Goal: Transaction & Acquisition: Purchase product/service

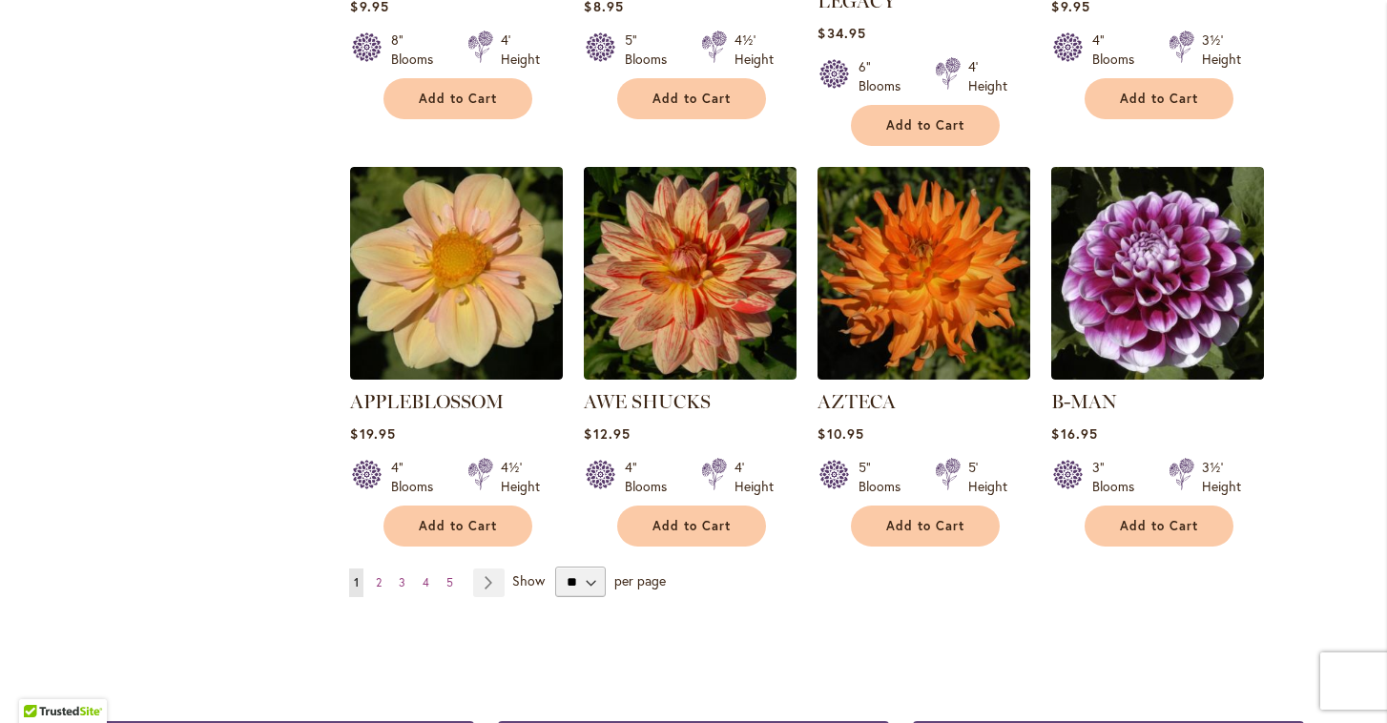
scroll to position [1499, 0]
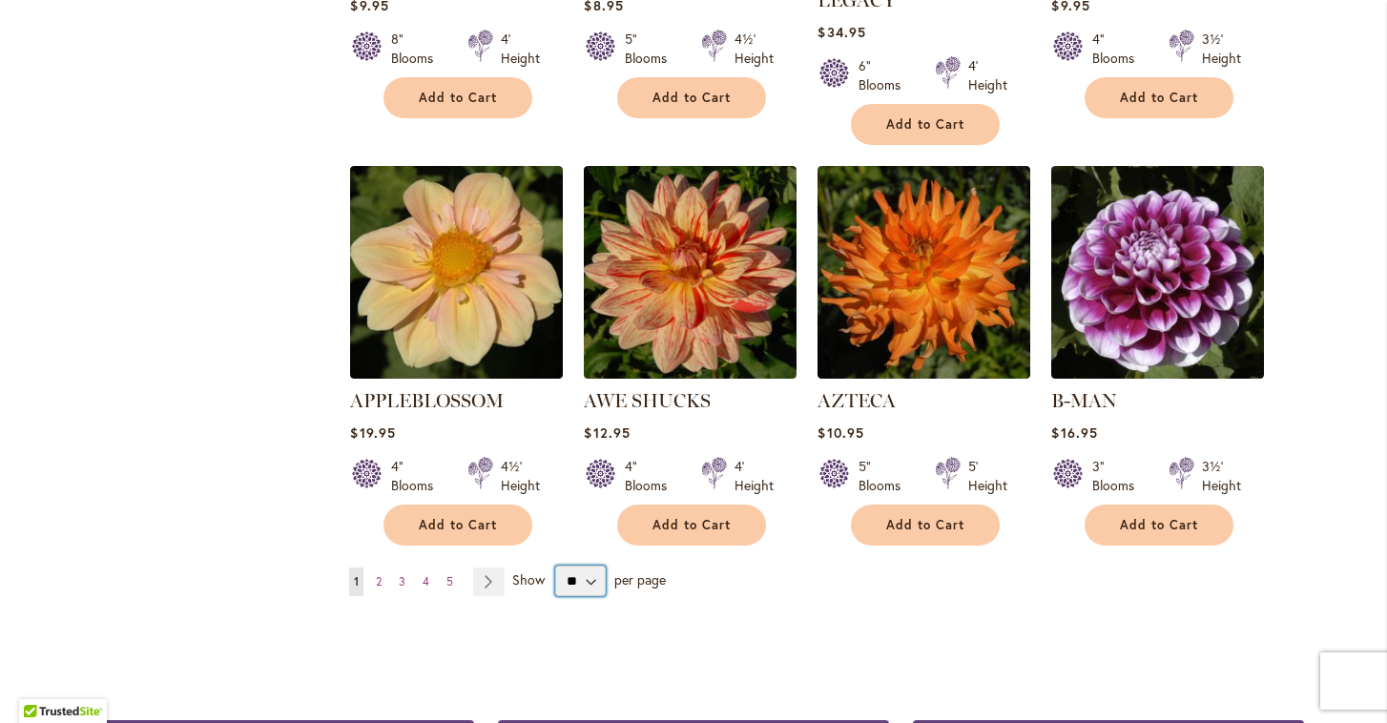
click at [588, 566] on select "** ** ** **" at bounding box center [580, 581] width 51 height 31
select select "**"
click at [555, 566] on select "** ** ** **" at bounding box center [580, 581] width 51 height 31
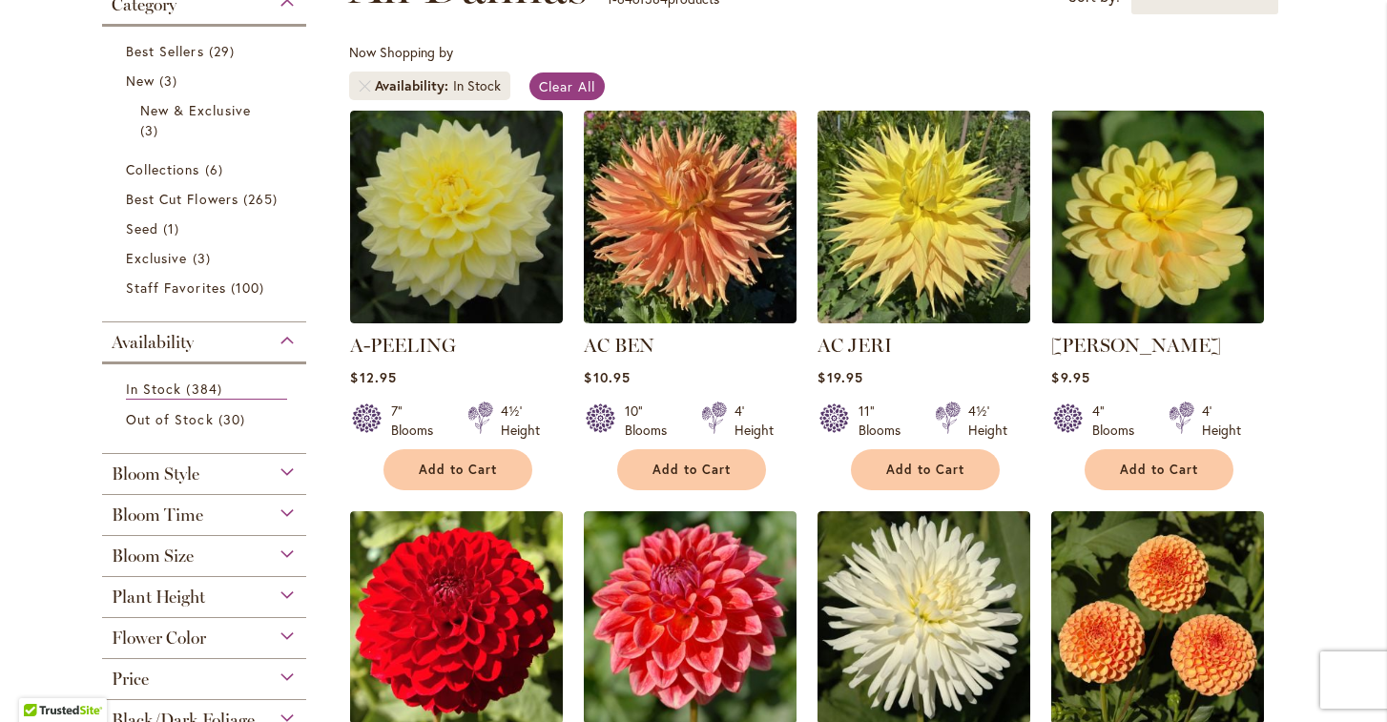
scroll to position [327, 0]
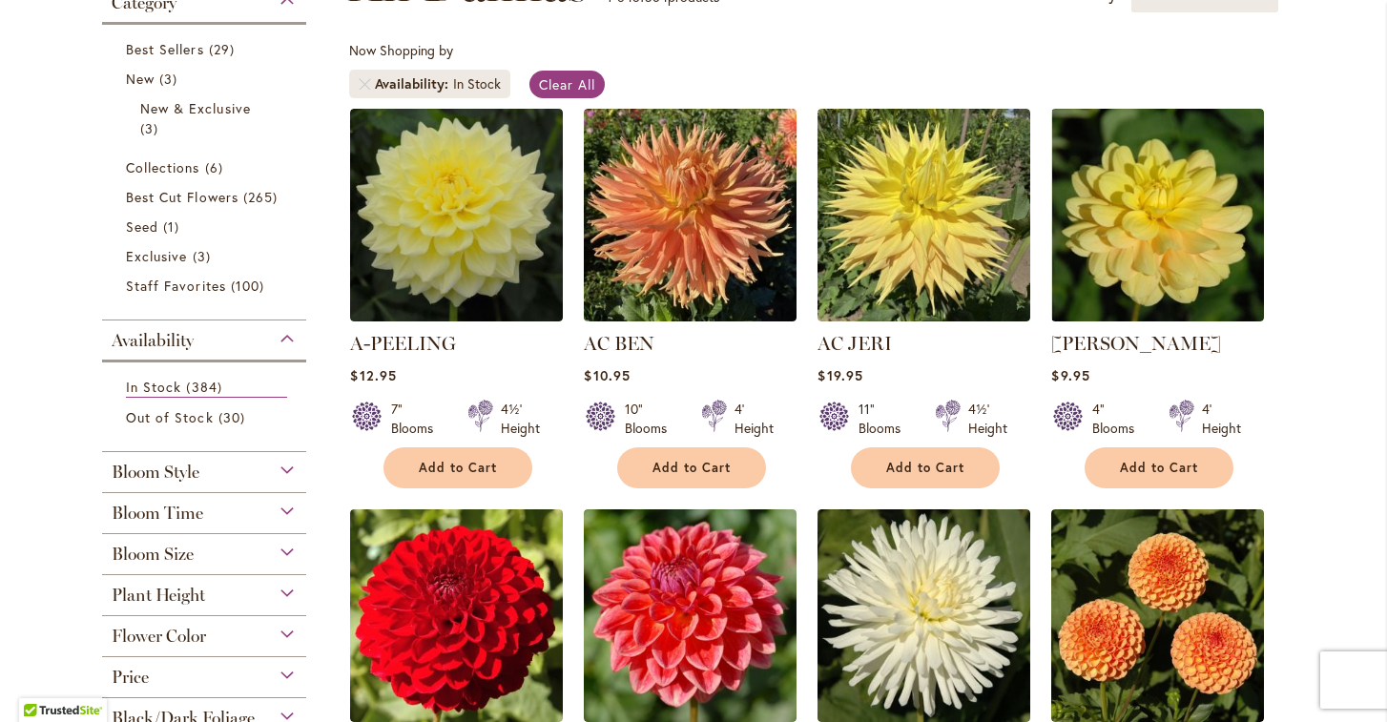
click at [281, 463] on div "Bloom Style" at bounding box center [204, 467] width 204 height 31
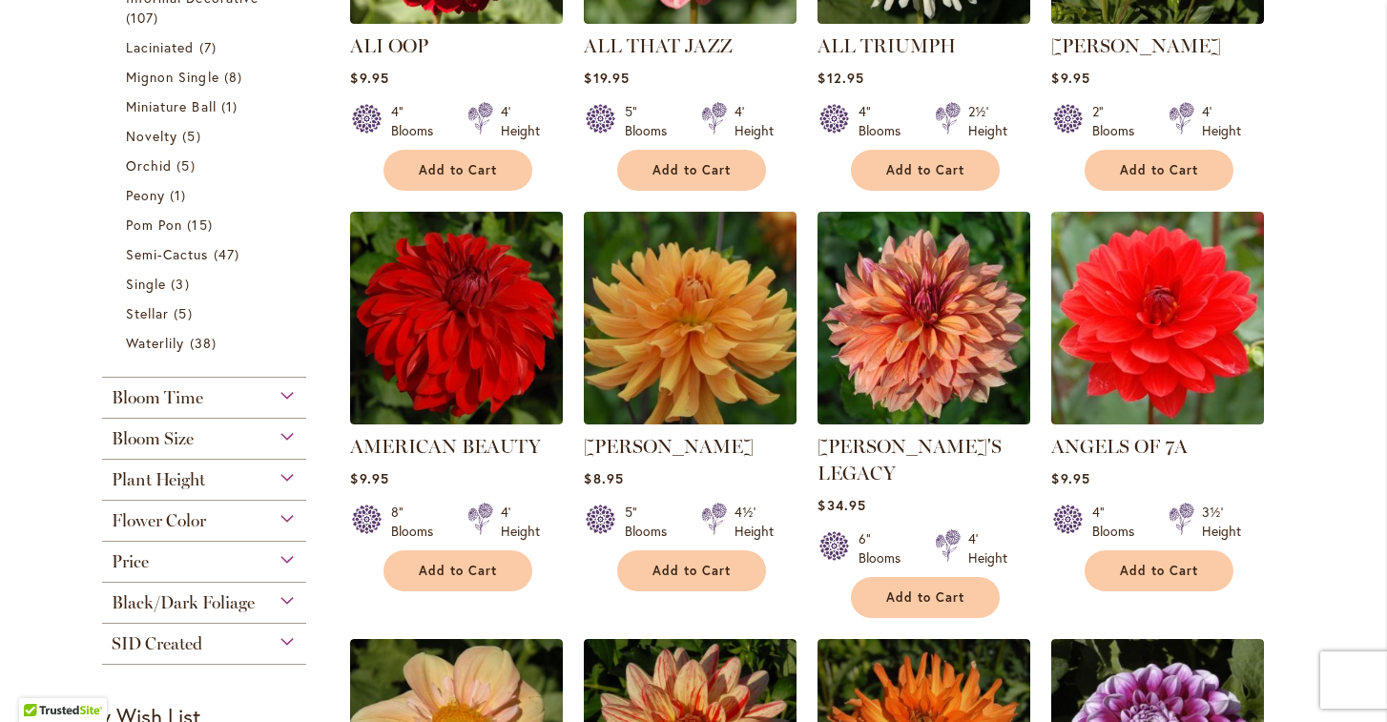
scroll to position [1028, 0]
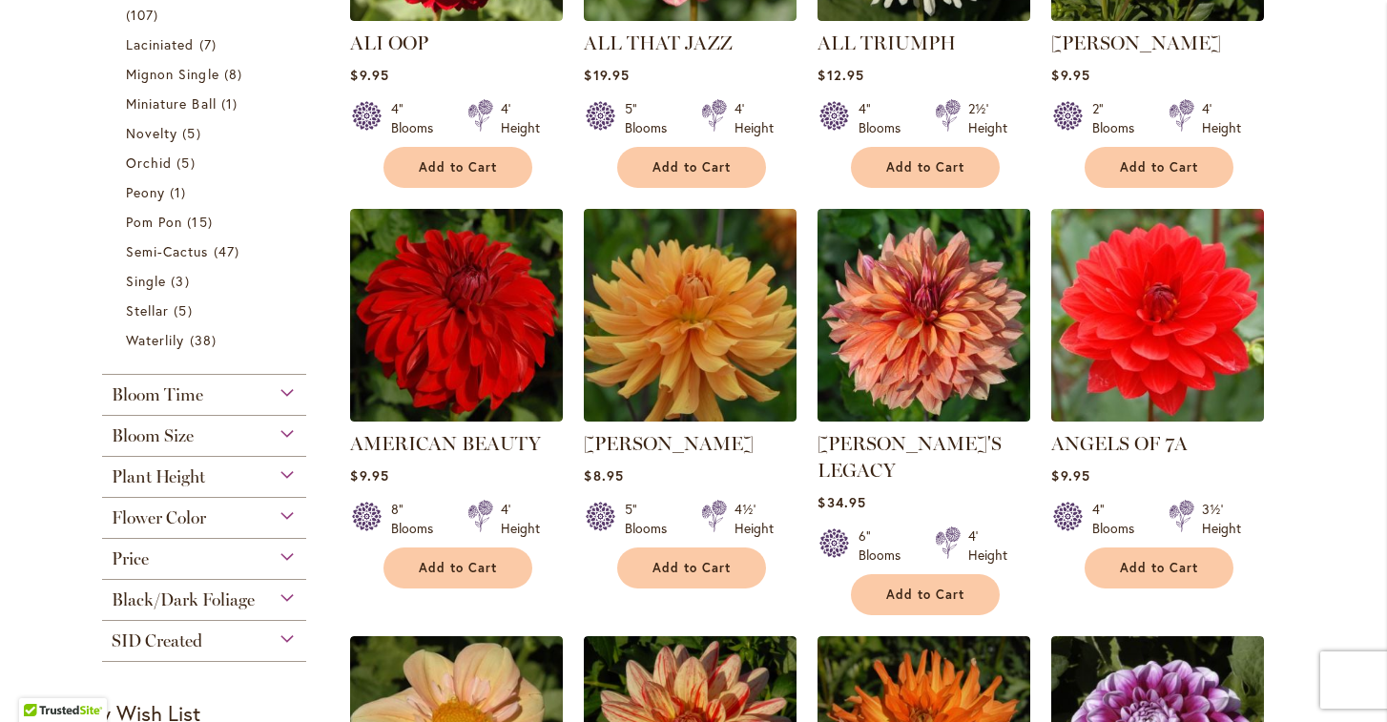
click at [283, 429] on div "Bloom Size" at bounding box center [204, 431] width 204 height 31
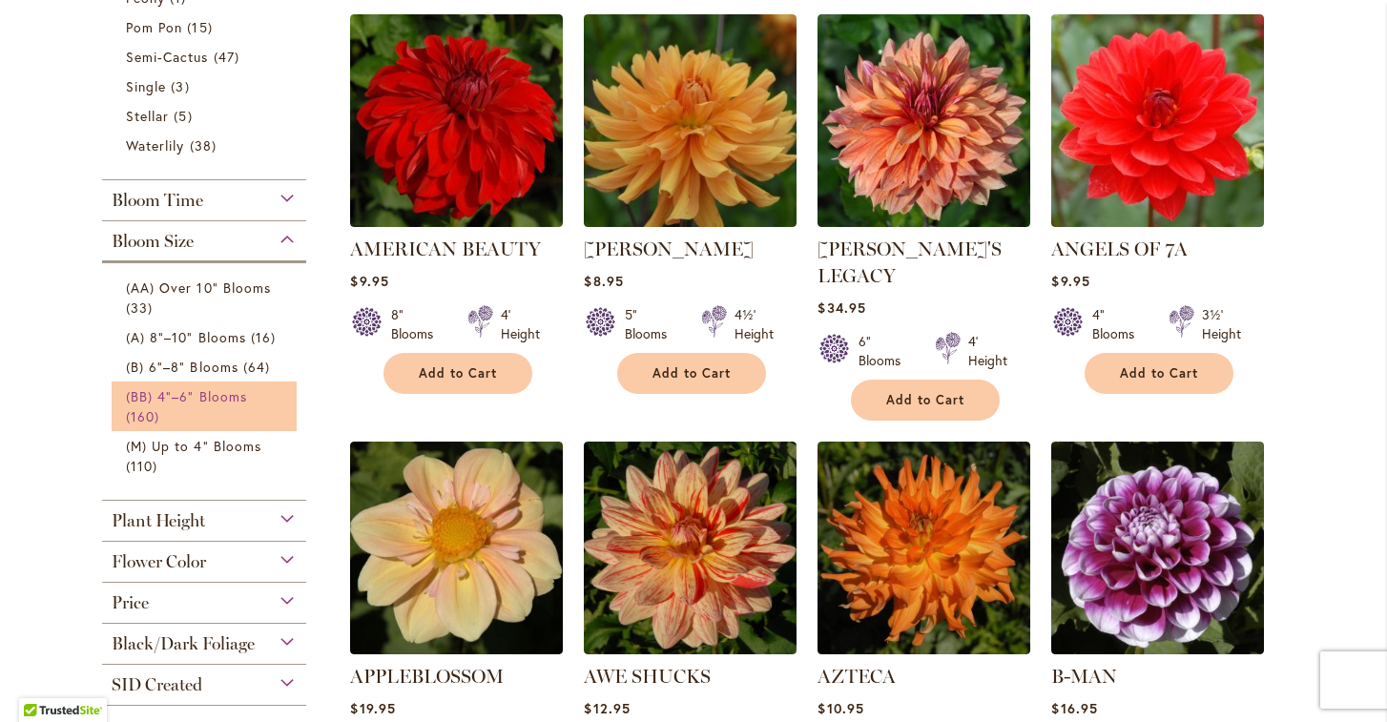
scroll to position [1228, 0]
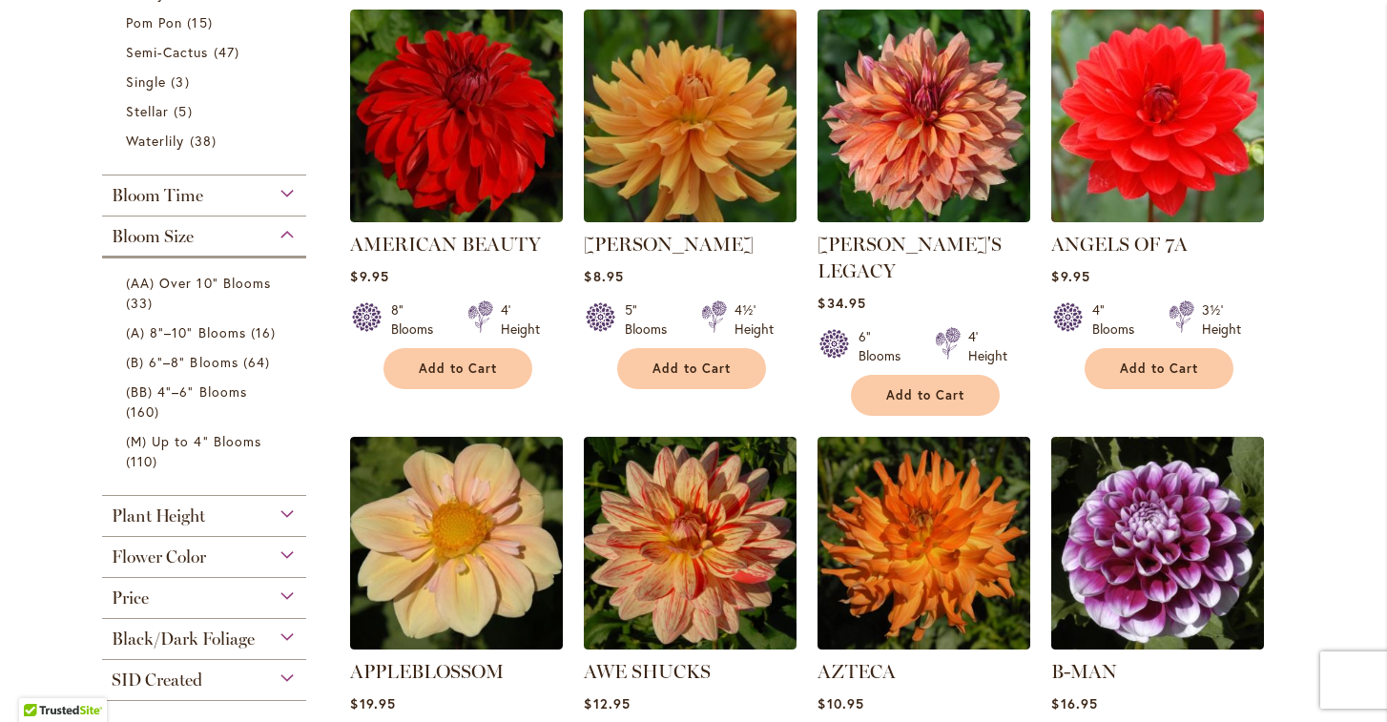
click at [279, 553] on div "Flower Color" at bounding box center [204, 552] width 204 height 31
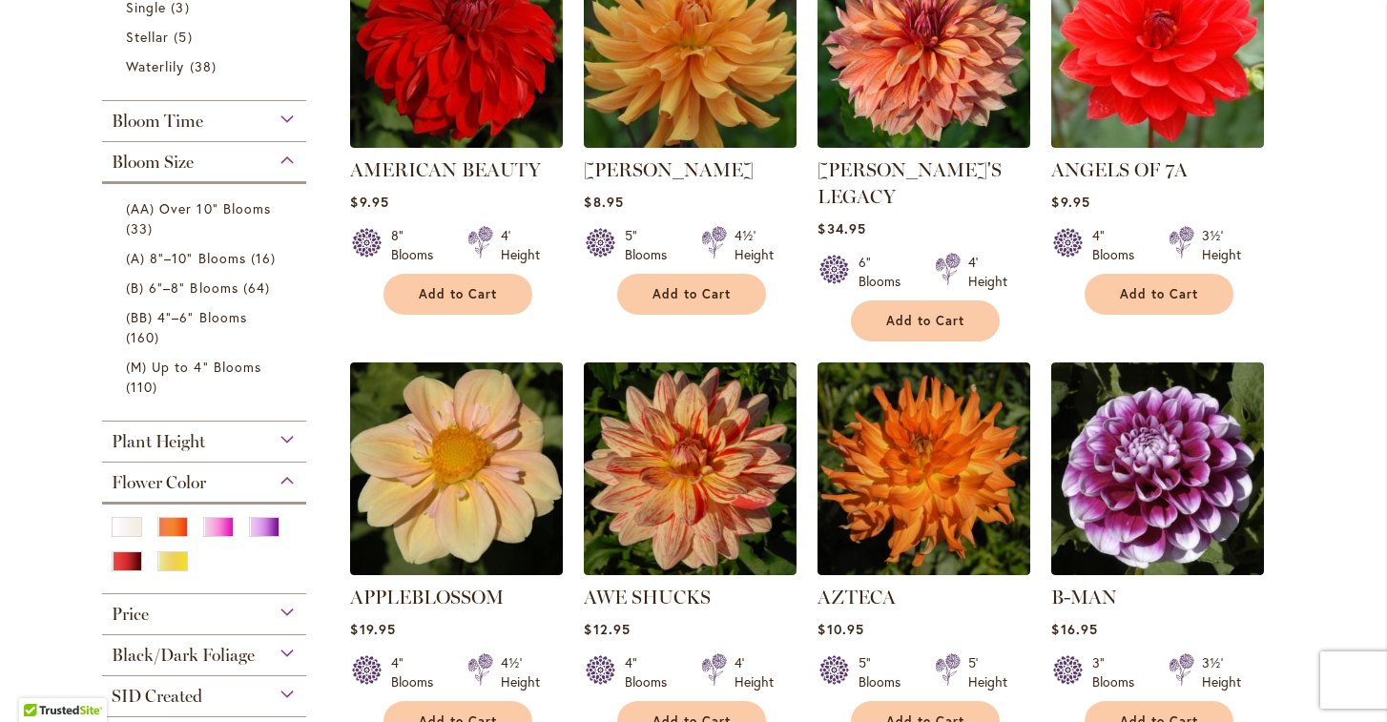
scroll to position [1336, 0]
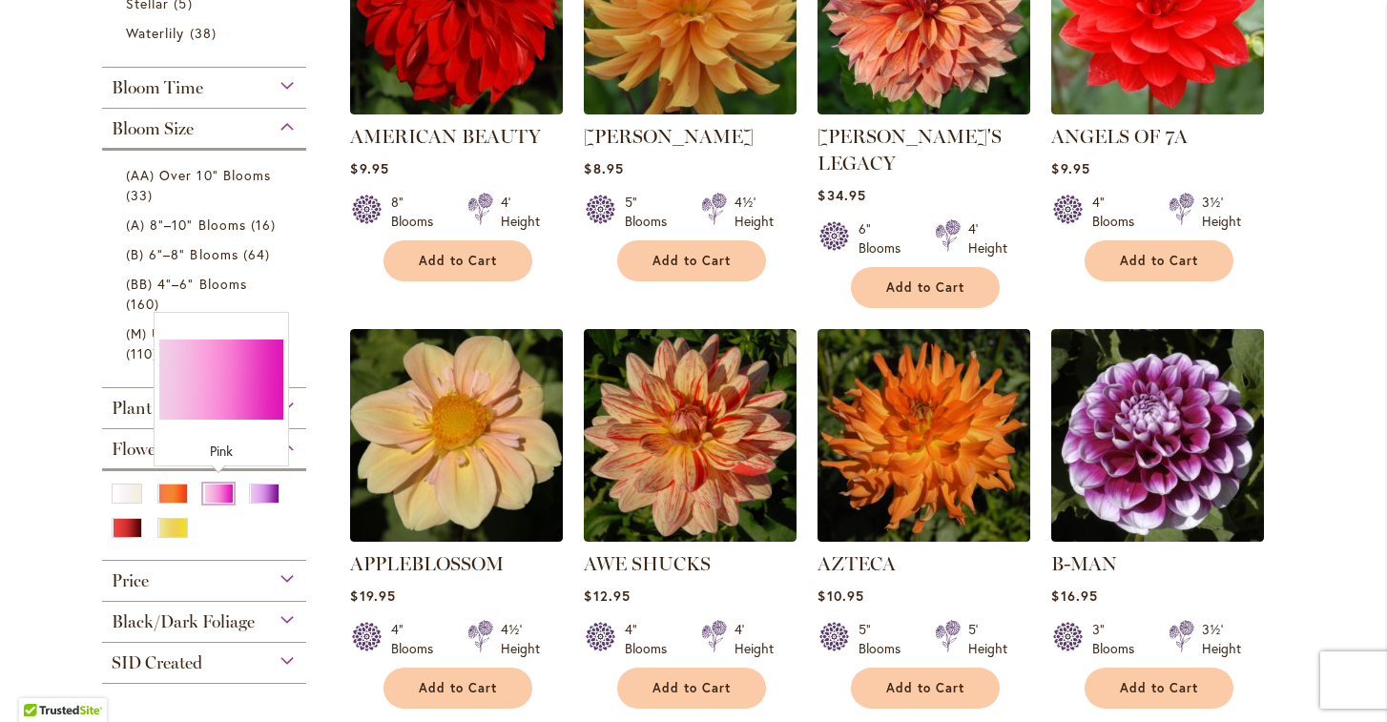
click at [211, 488] on div "Pink" at bounding box center [218, 494] width 31 height 20
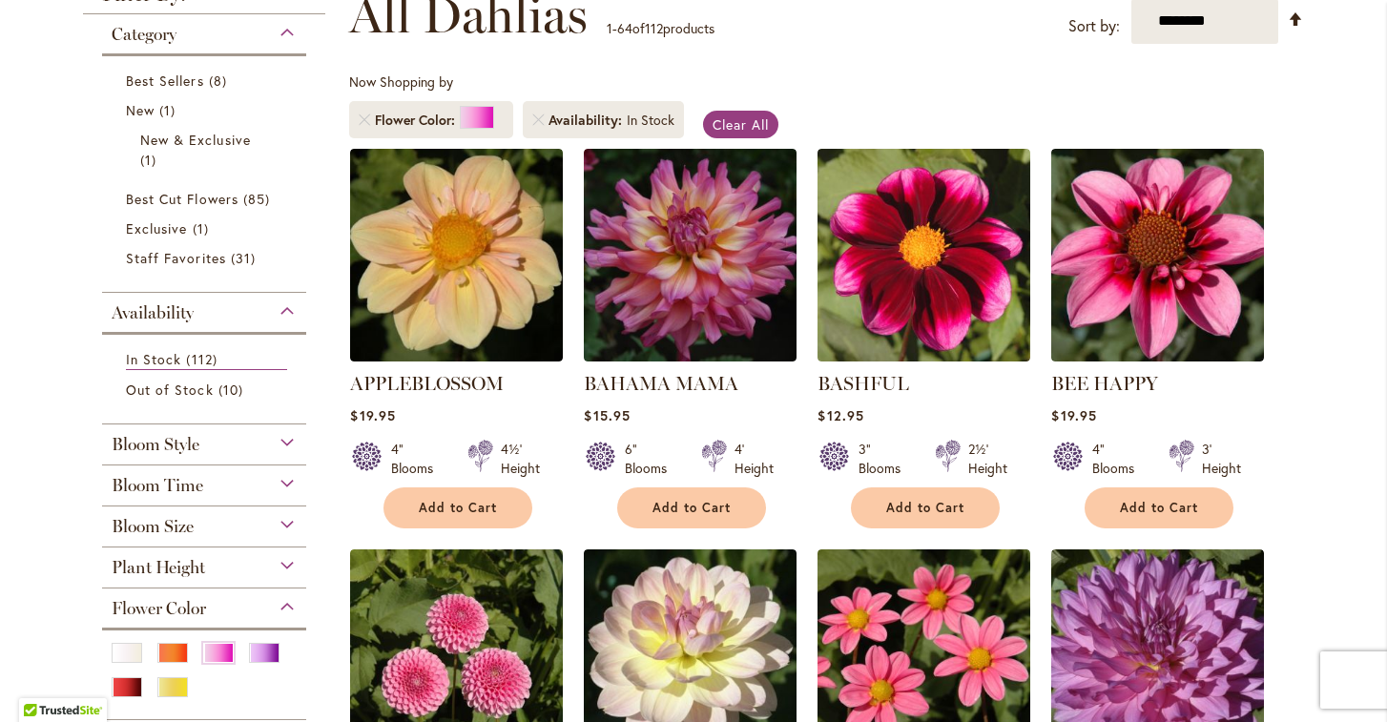
scroll to position [291, 0]
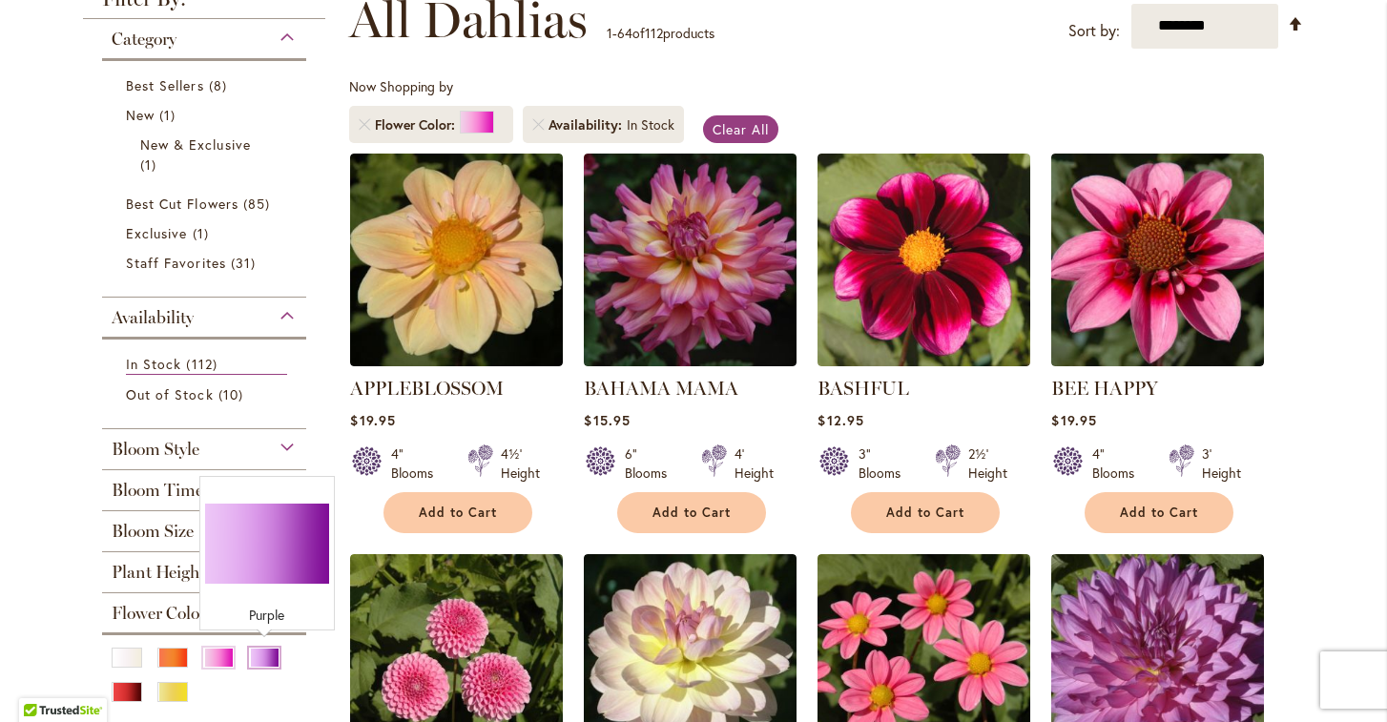
click at [264, 648] on div "Purple" at bounding box center [264, 658] width 31 height 20
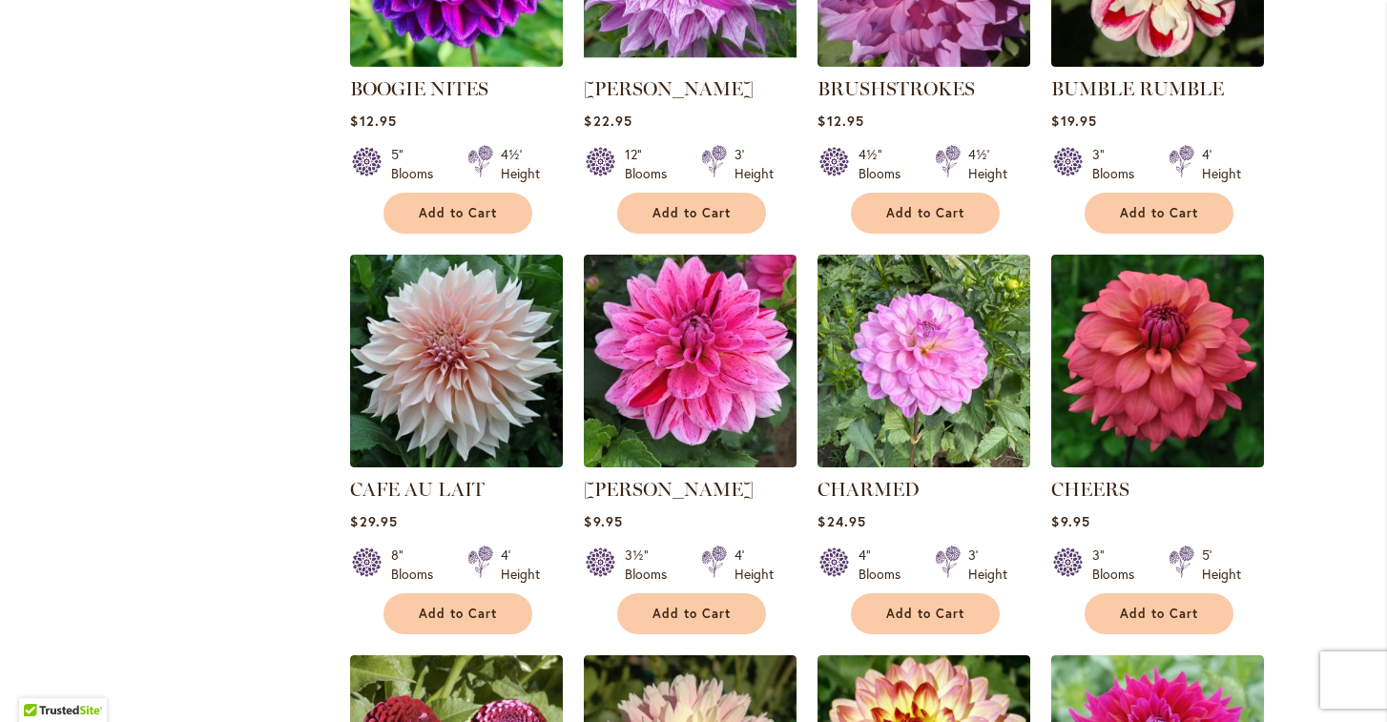
scroll to position [2223, 0]
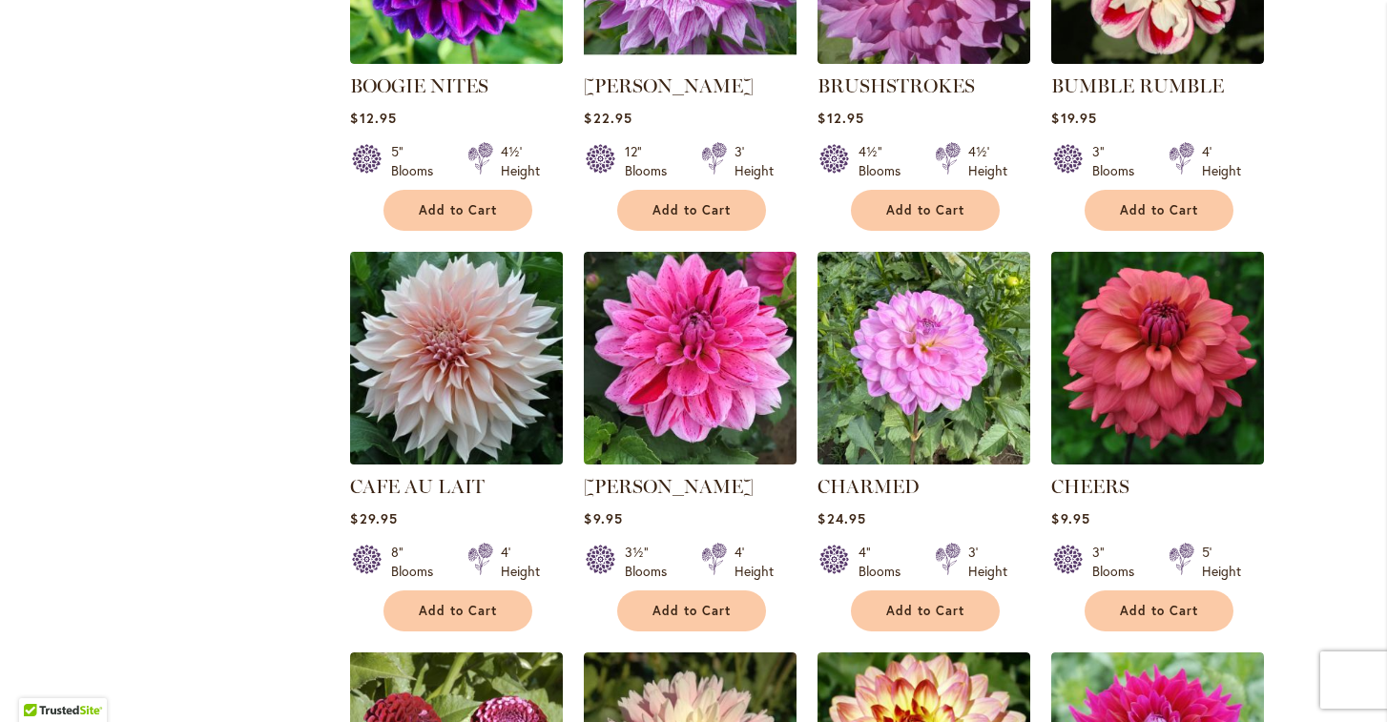
click at [446, 355] on img at bounding box center [456, 357] width 223 height 223
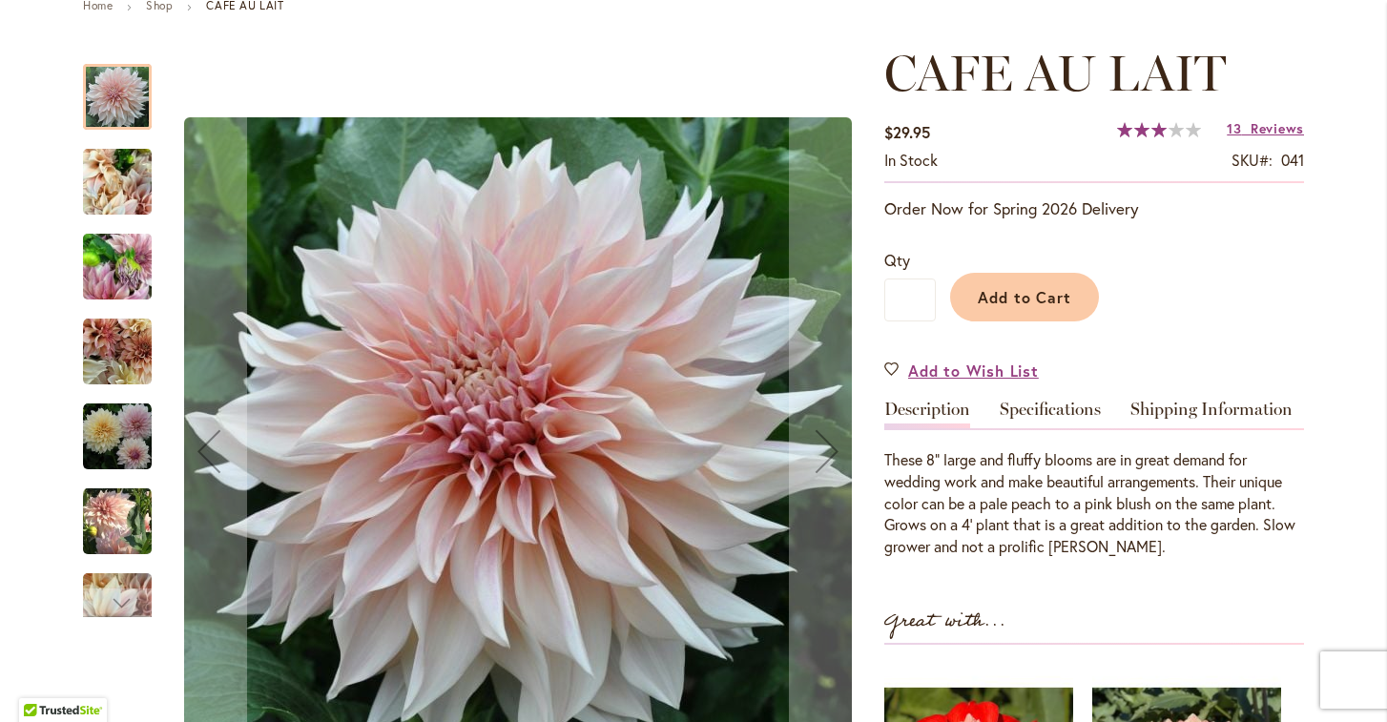
scroll to position [237, 0]
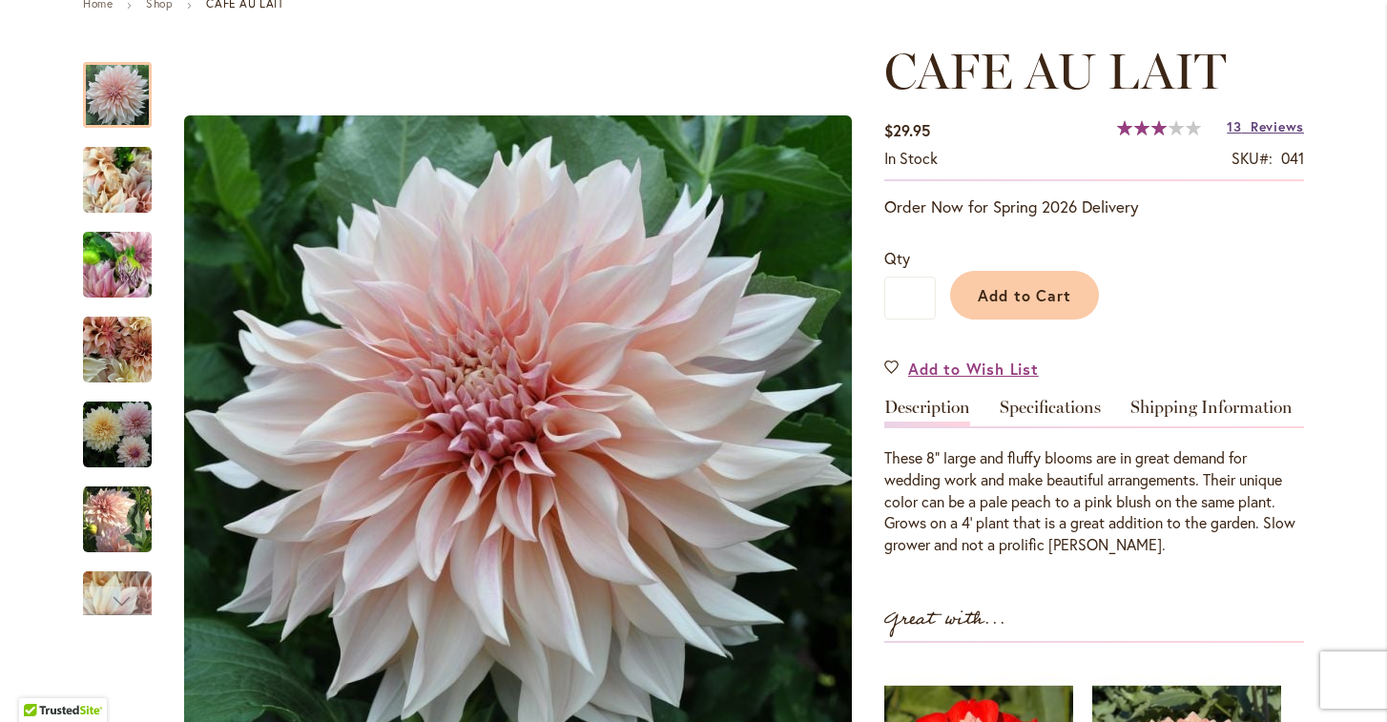
click at [1252, 122] on span "Reviews" at bounding box center [1277, 126] width 53 height 18
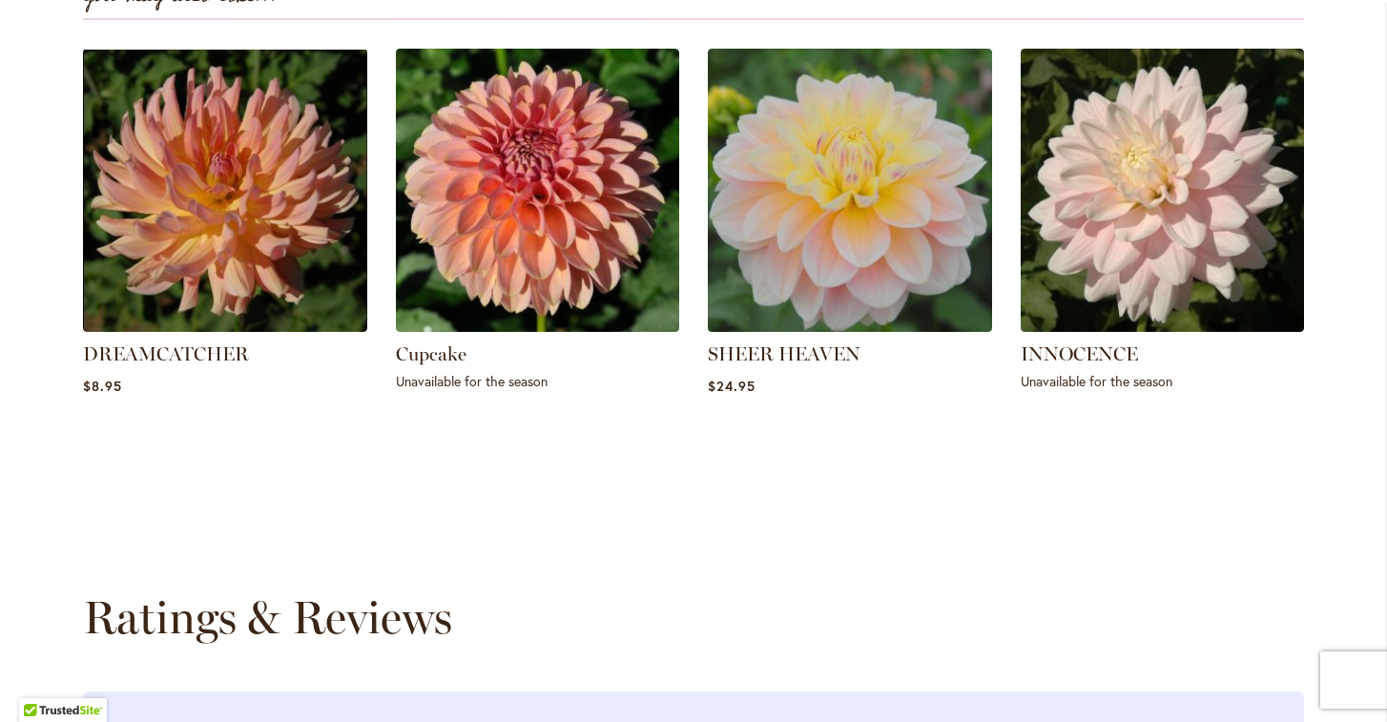
scroll to position [1715, 0]
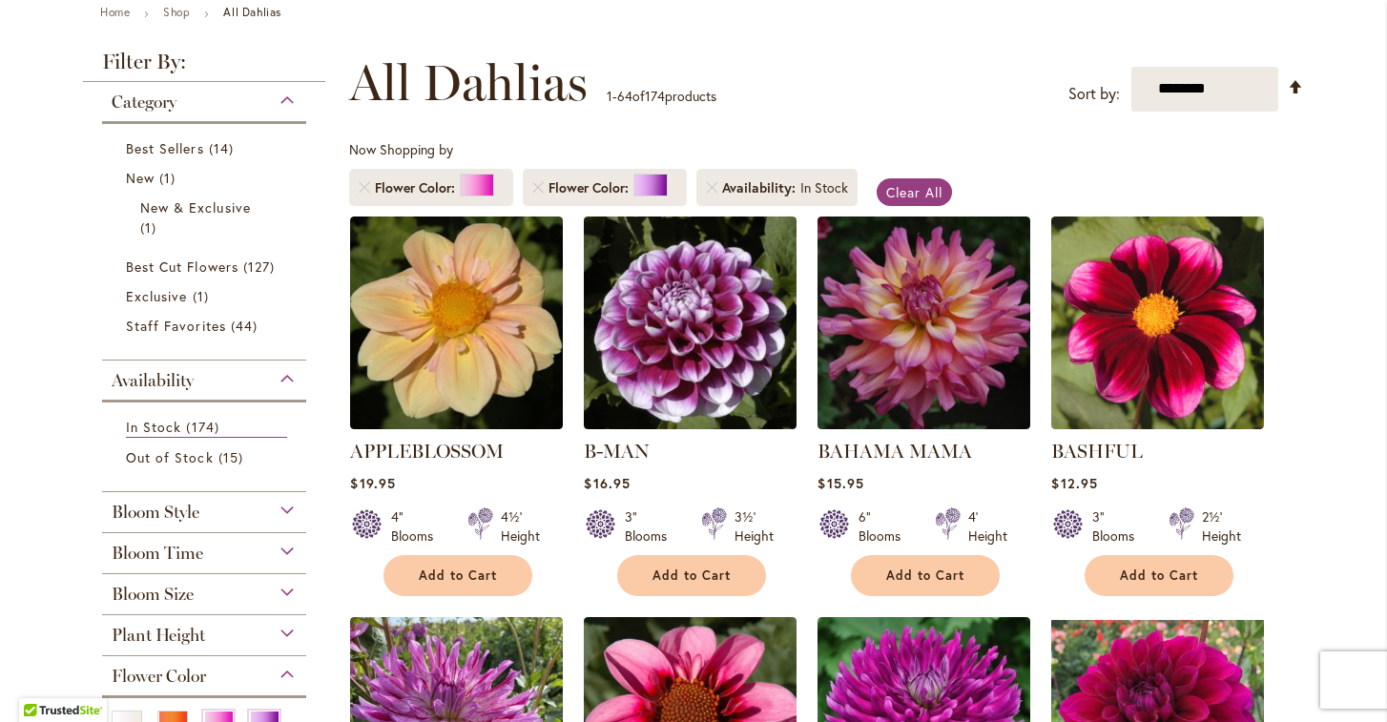
scroll to position [242, 0]
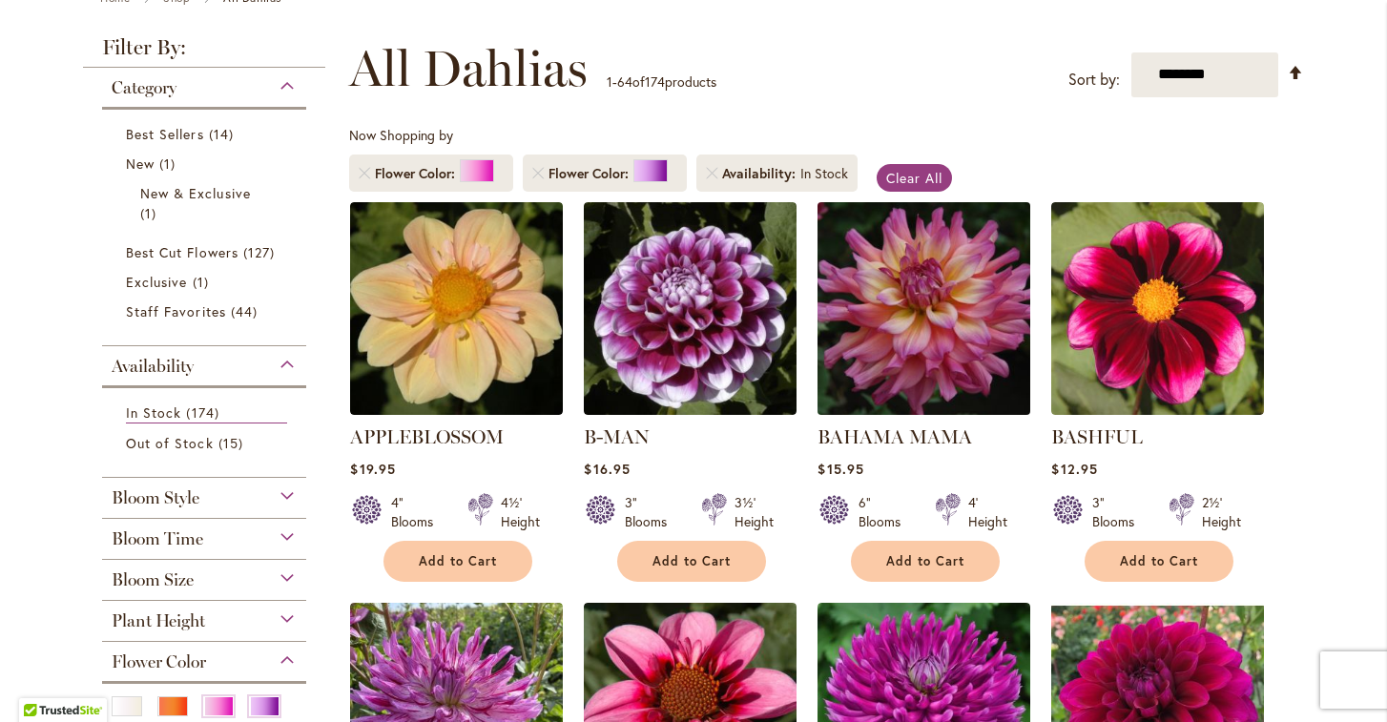
click at [897, 355] on img at bounding box center [924, 308] width 223 height 223
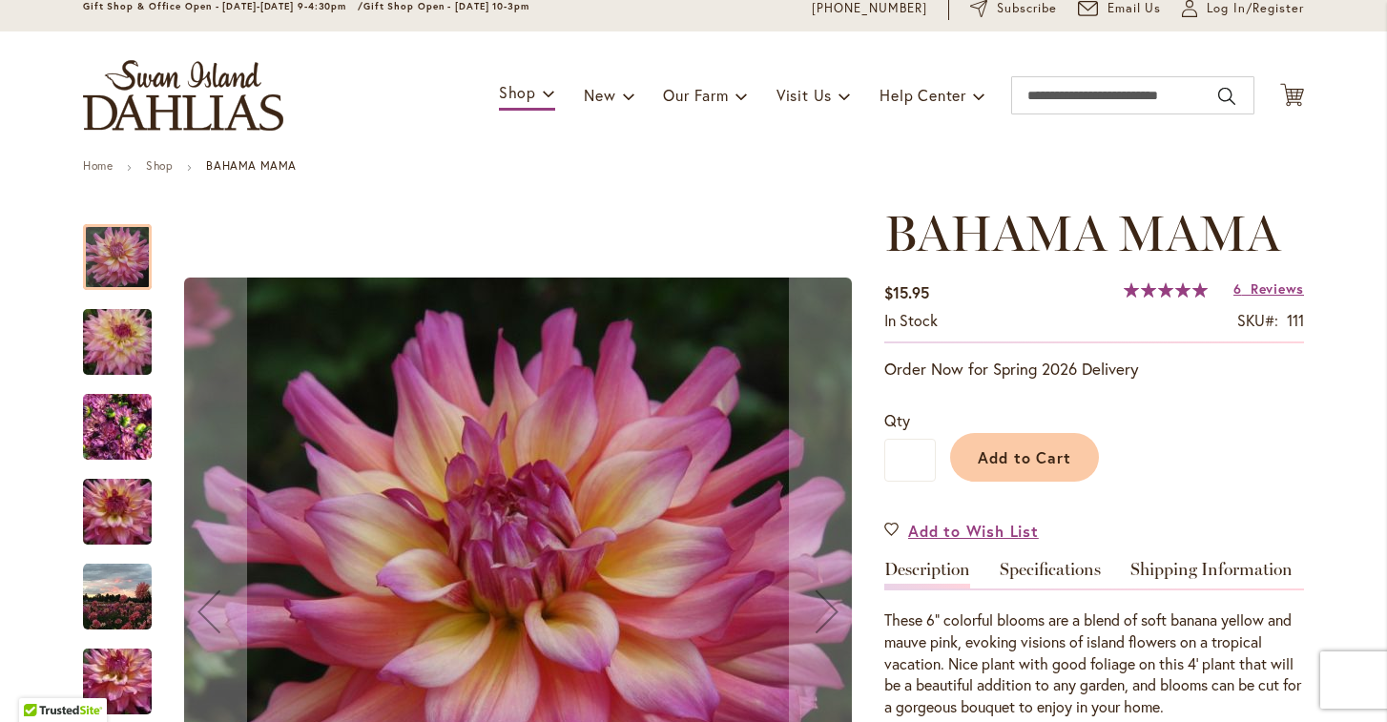
scroll to position [100, 0]
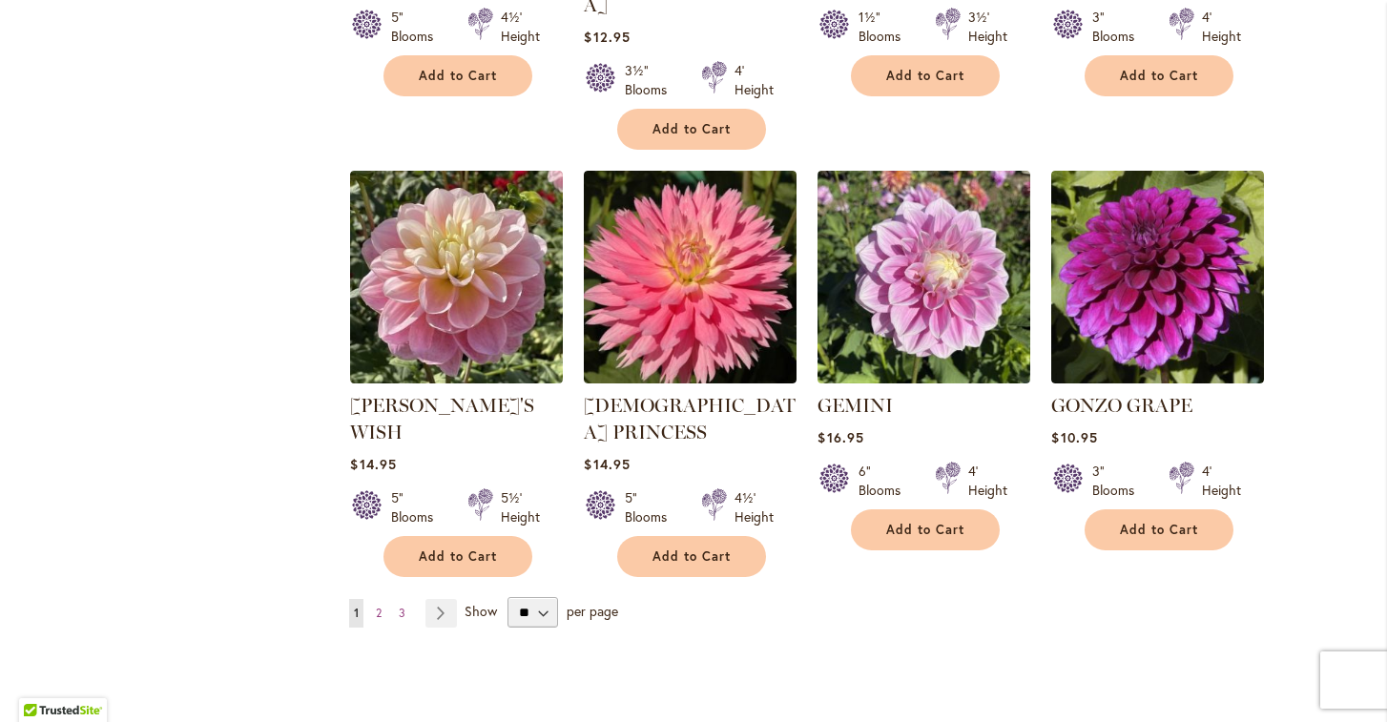
scroll to position [6447, 0]
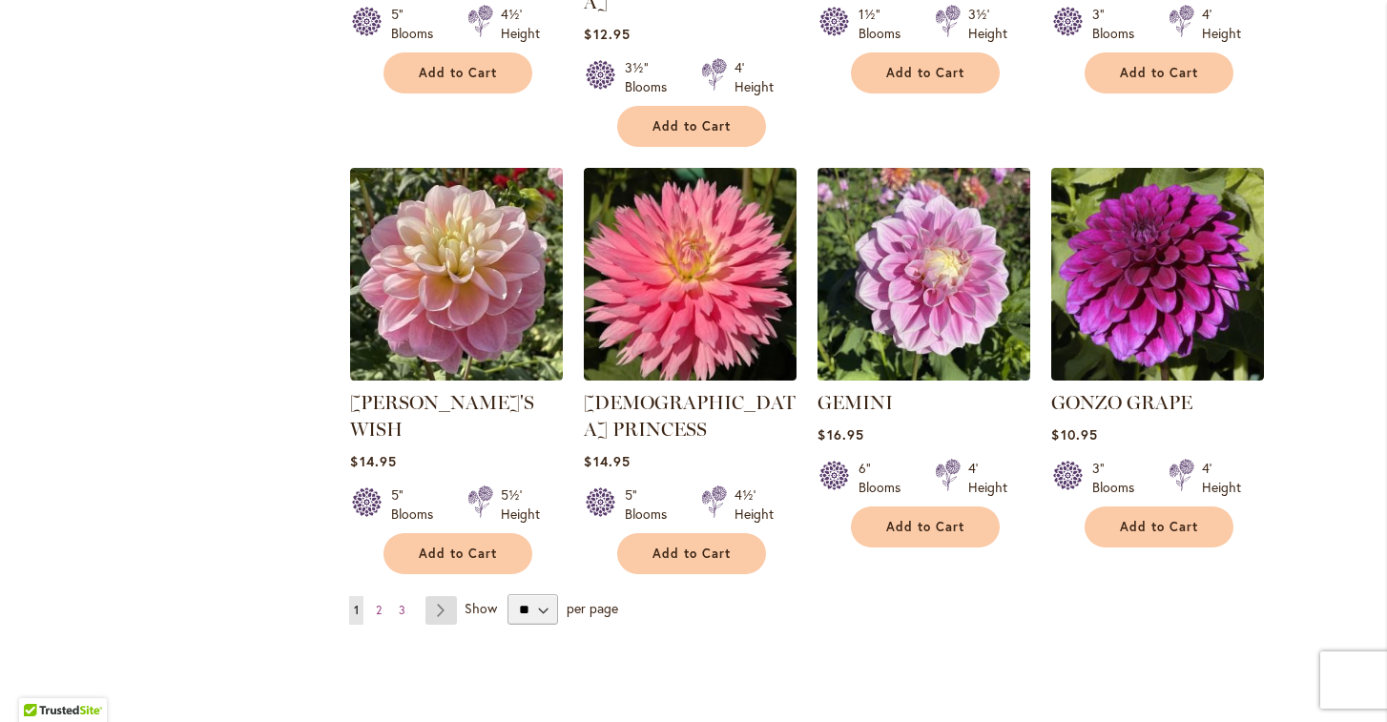
click at [438, 596] on link "Page Next" at bounding box center [440, 610] width 31 height 29
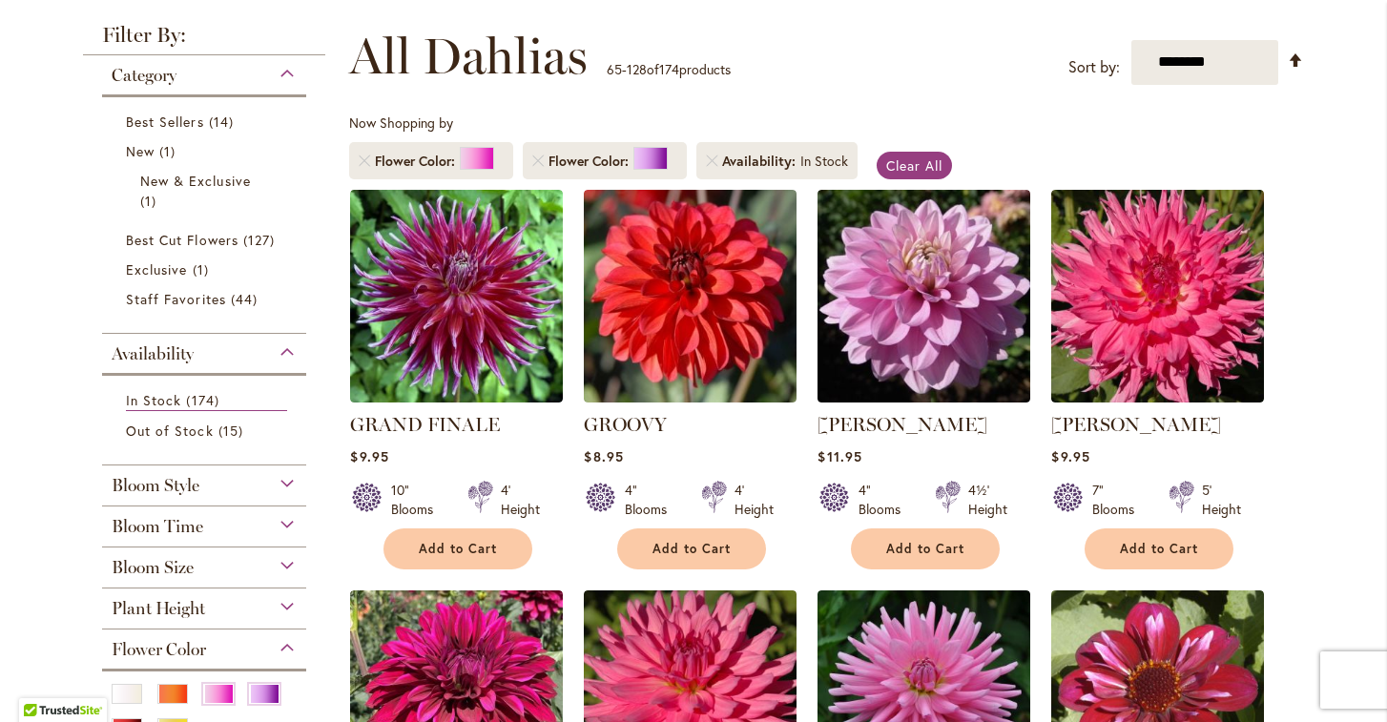
scroll to position [259, 0]
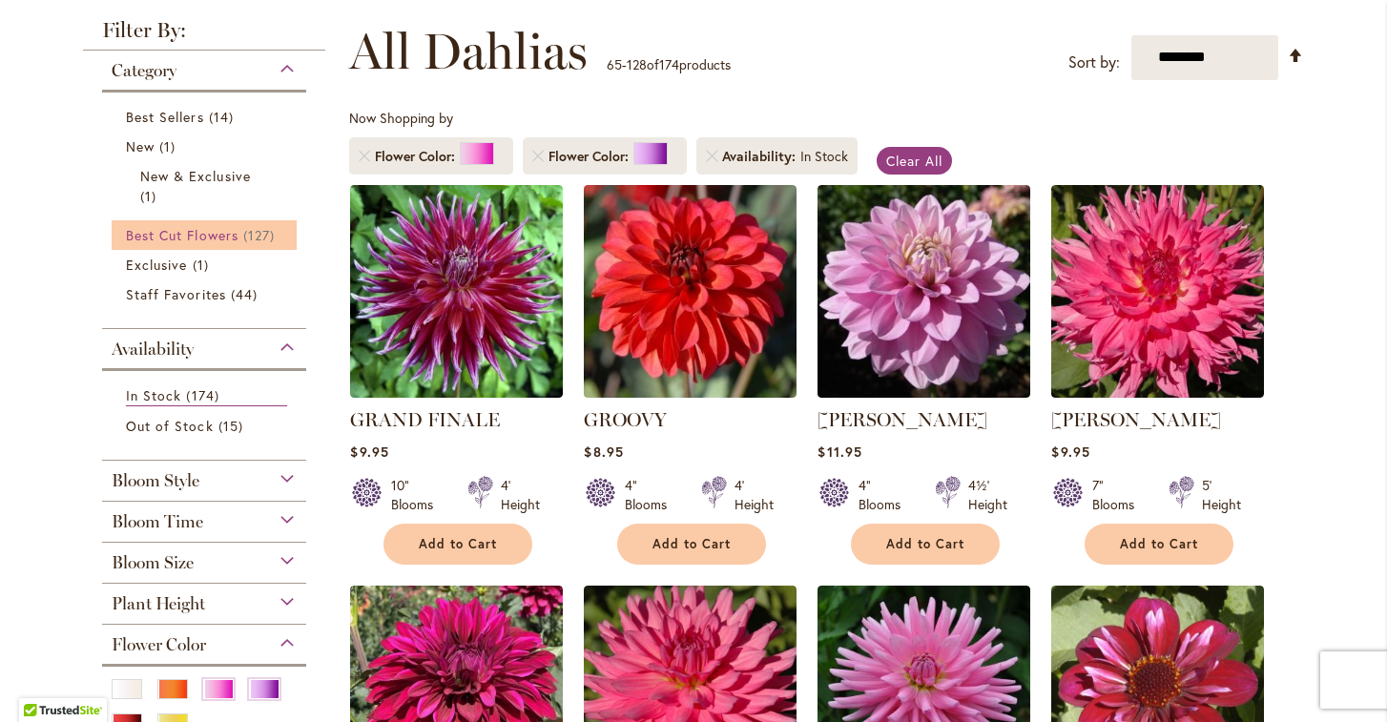
click at [236, 242] on span "Best Cut Flowers" at bounding box center [182, 235] width 113 height 18
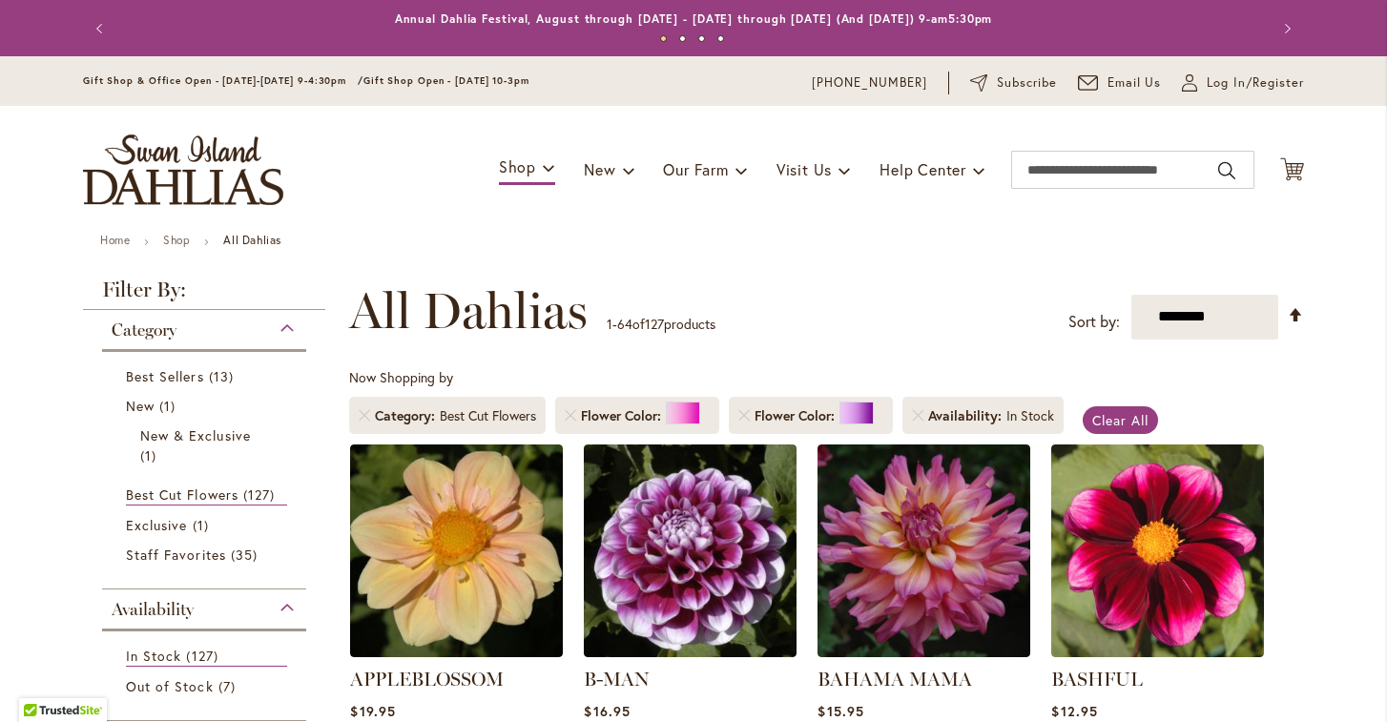
scroll to position [296, 0]
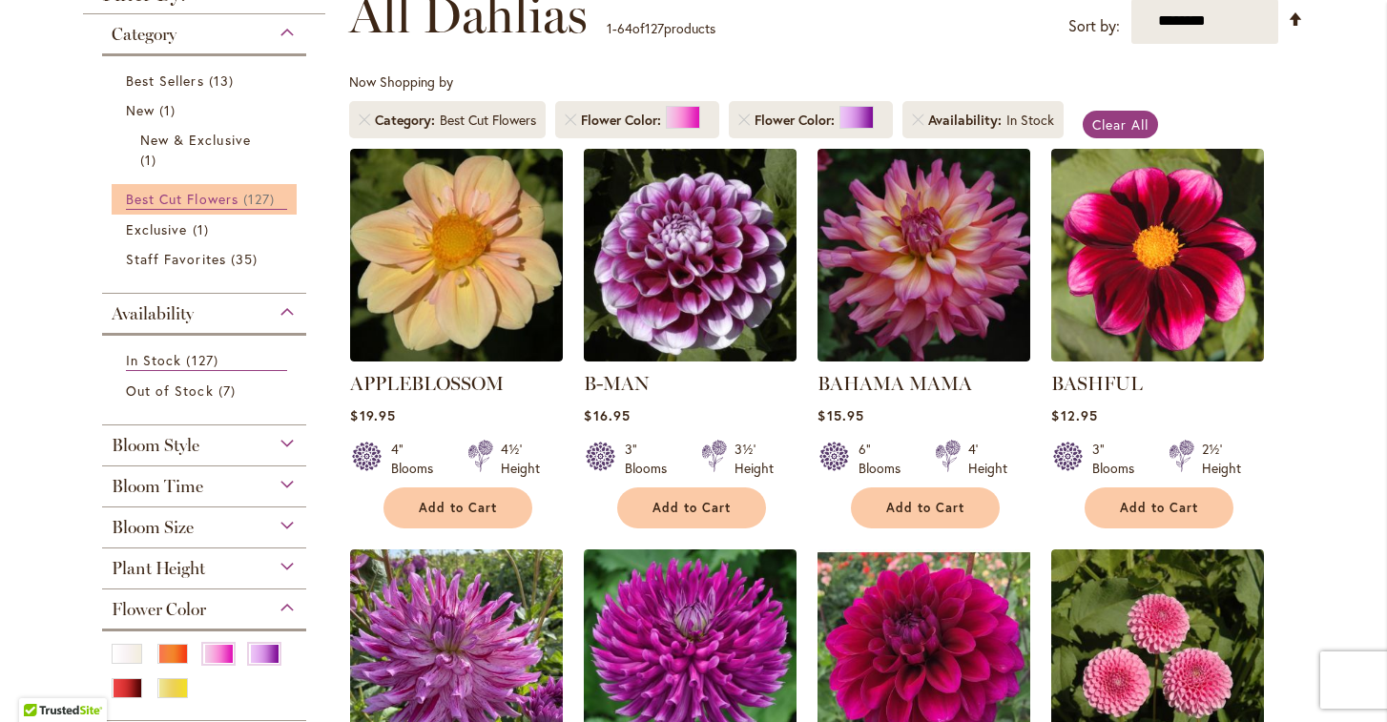
click at [225, 199] on span "Best Cut Flowers" at bounding box center [182, 199] width 113 height 18
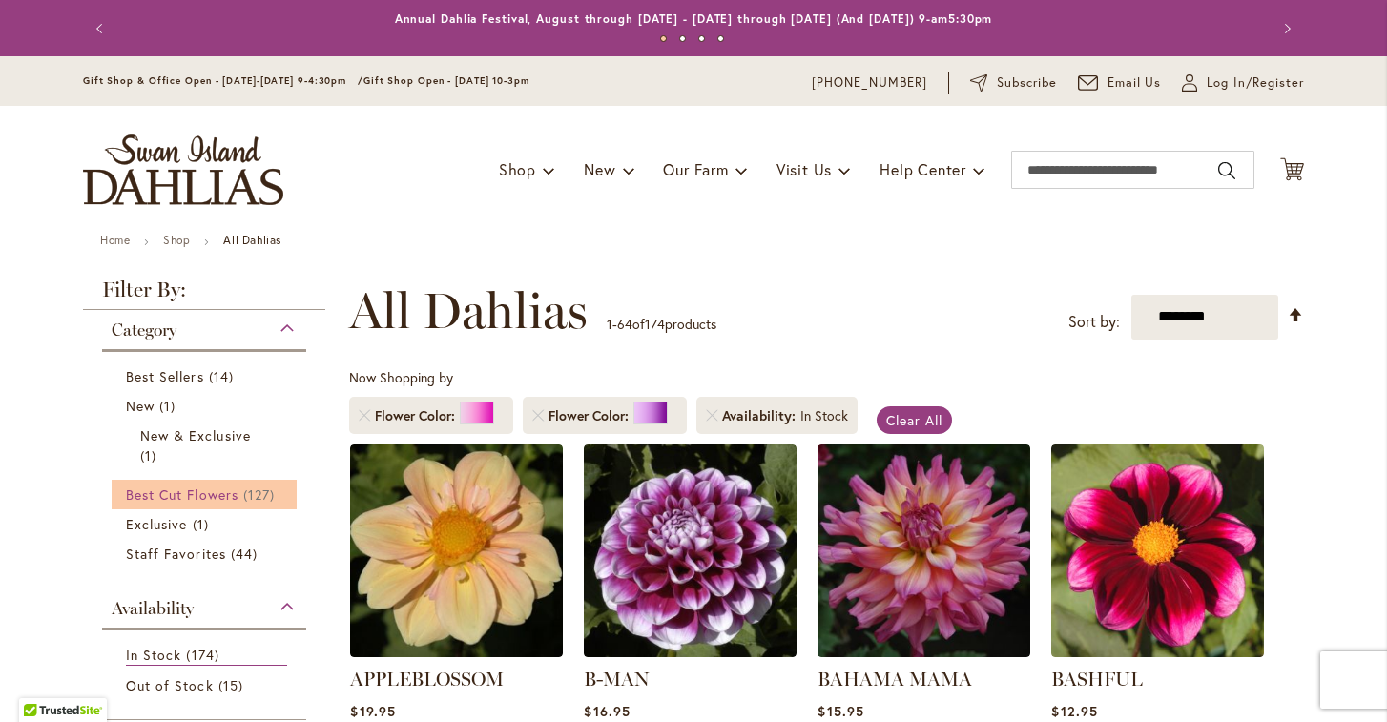
click at [201, 489] on span "Best Cut Flowers" at bounding box center [182, 495] width 113 height 18
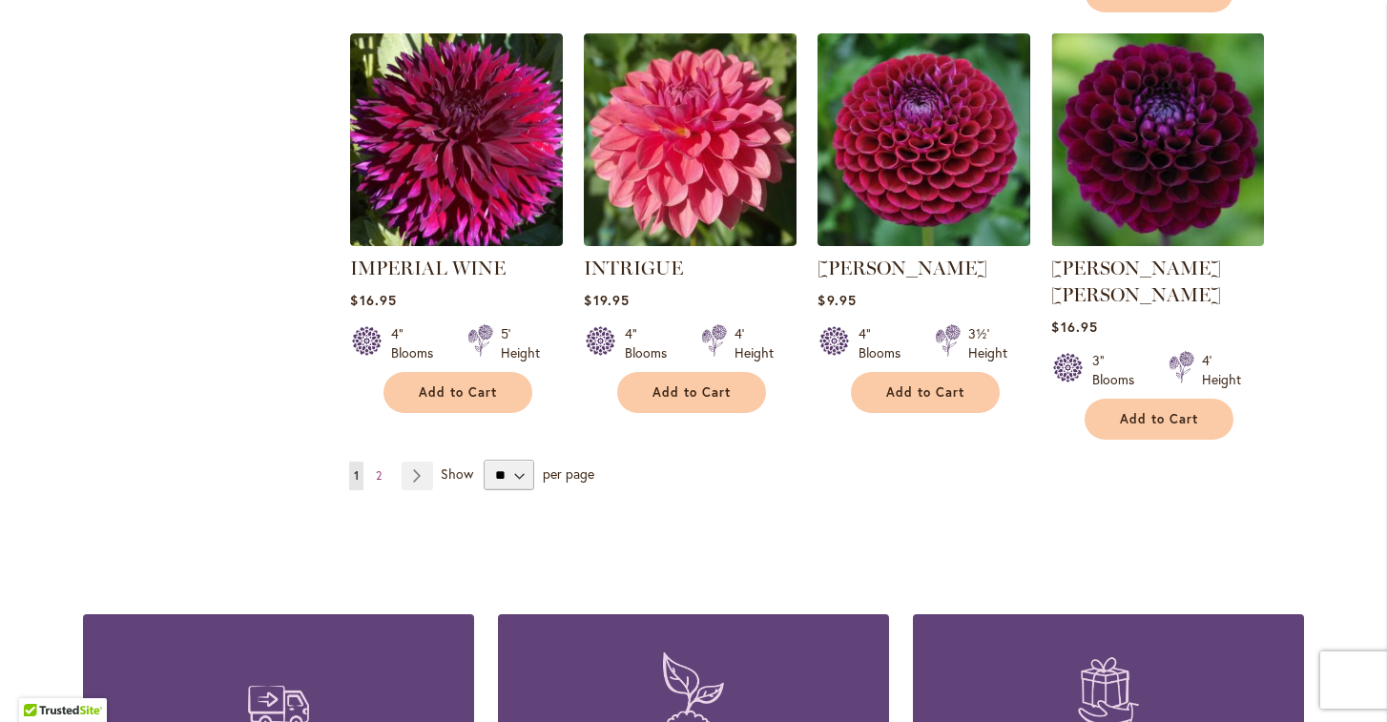
scroll to position [6594, 0]
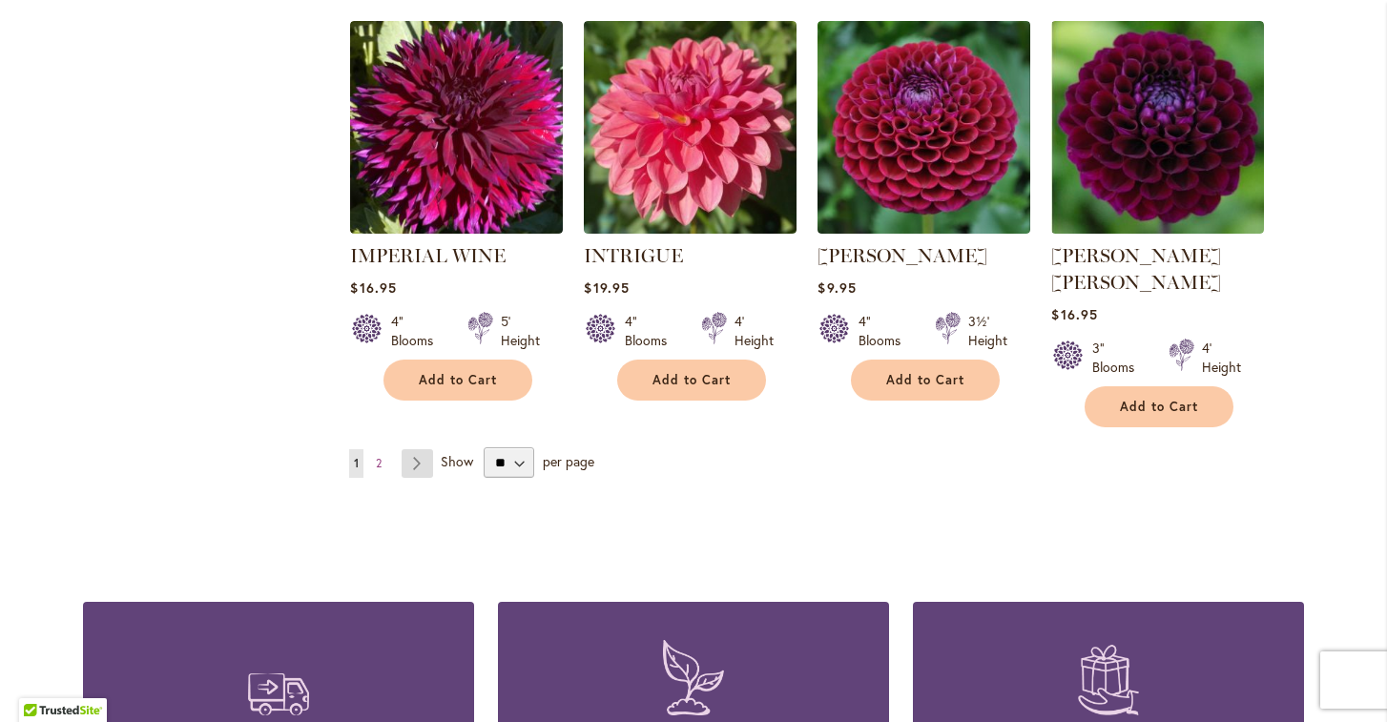
click at [413, 449] on link "Page Next" at bounding box center [417, 463] width 31 height 29
click at [374, 449] on link "Page 2" at bounding box center [378, 463] width 15 height 29
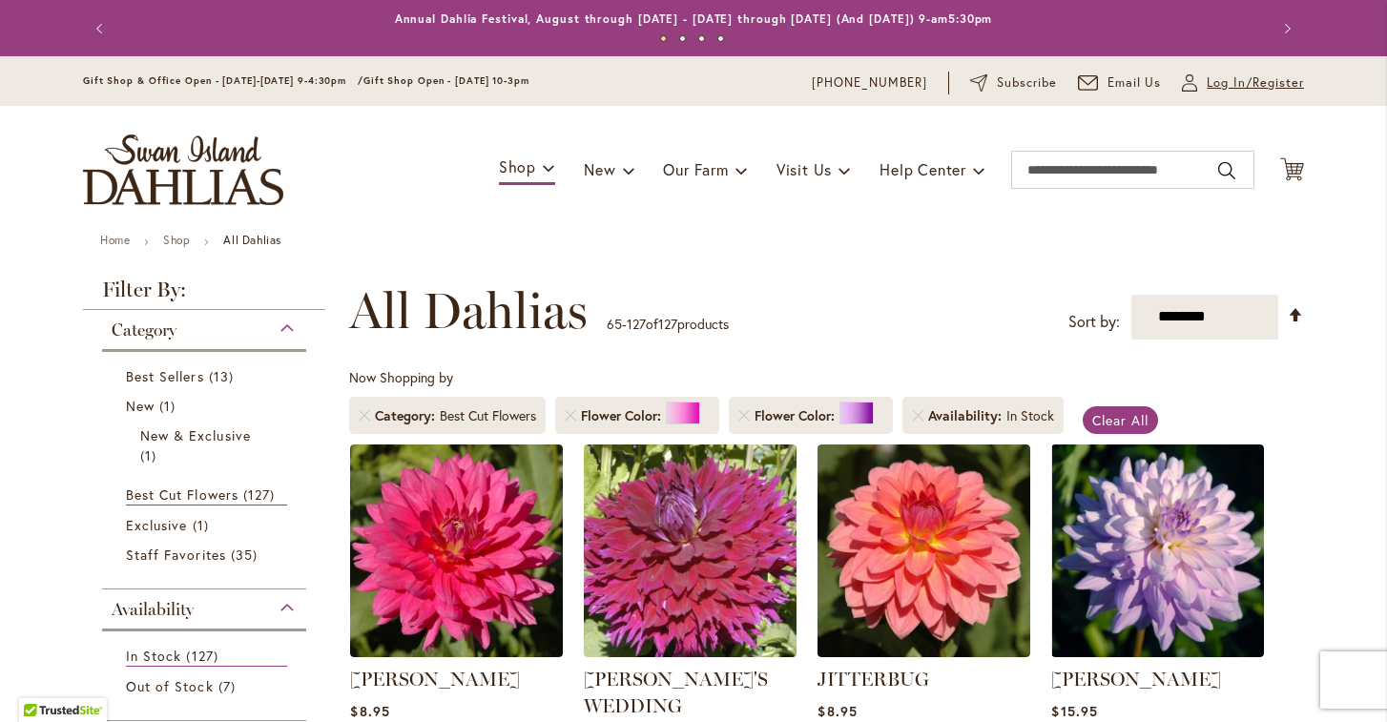
click at [1221, 85] on span "Log In/Register" at bounding box center [1255, 82] width 97 height 19
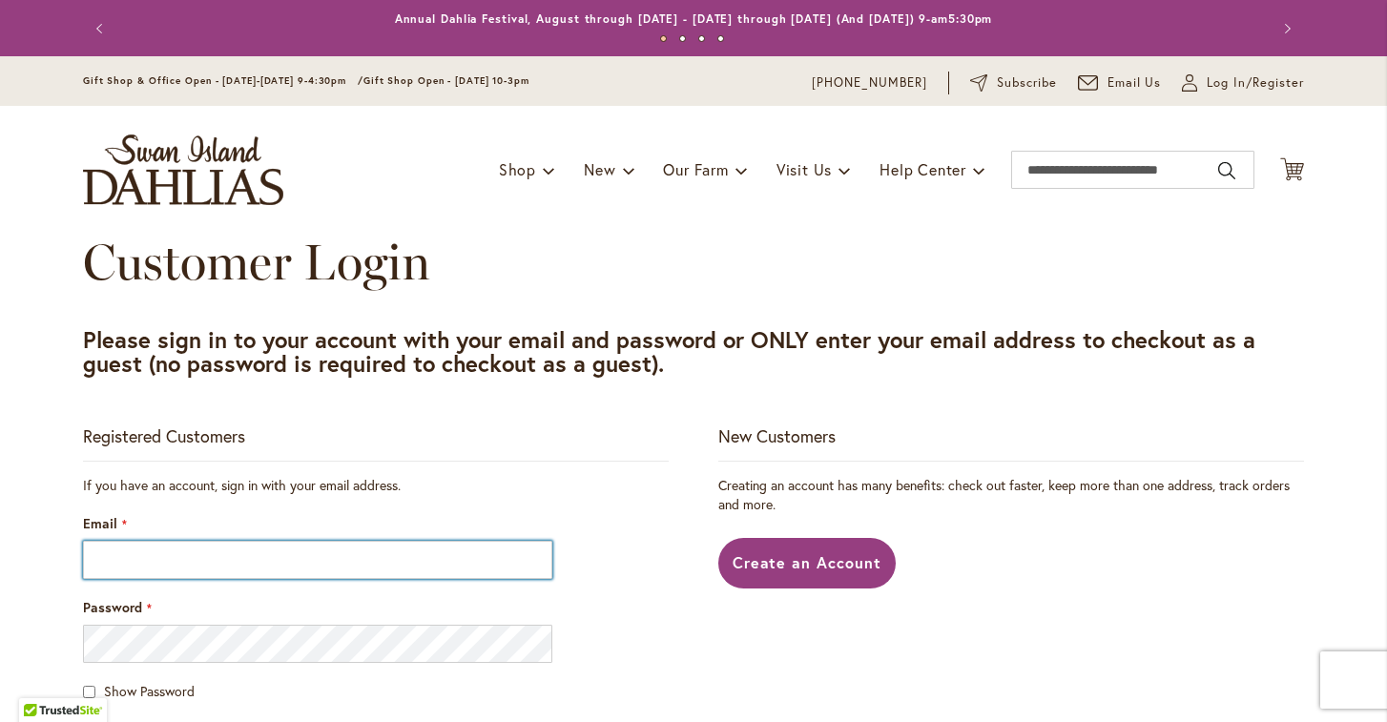
click at [345, 551] on input "Email" at bounding box center [317, 560] width 469 height 38
type input "**********"
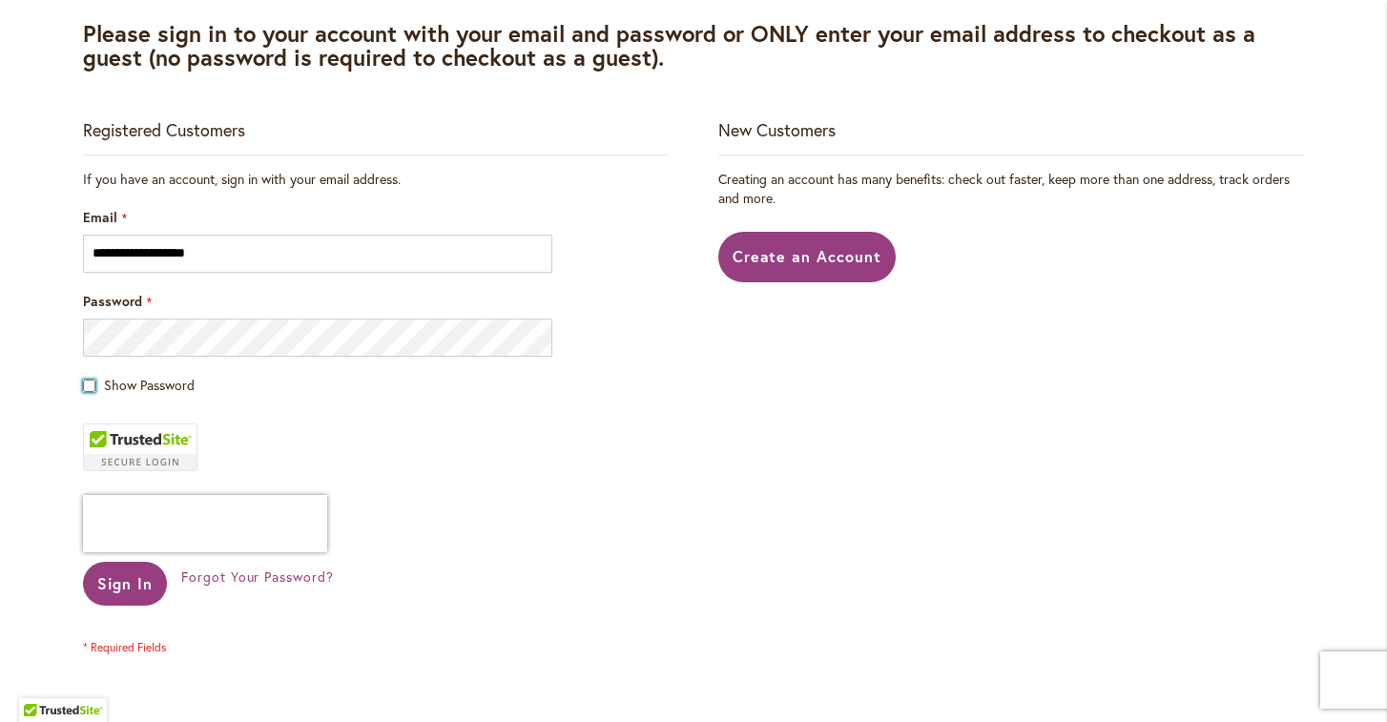
scroll to position [320, 0]
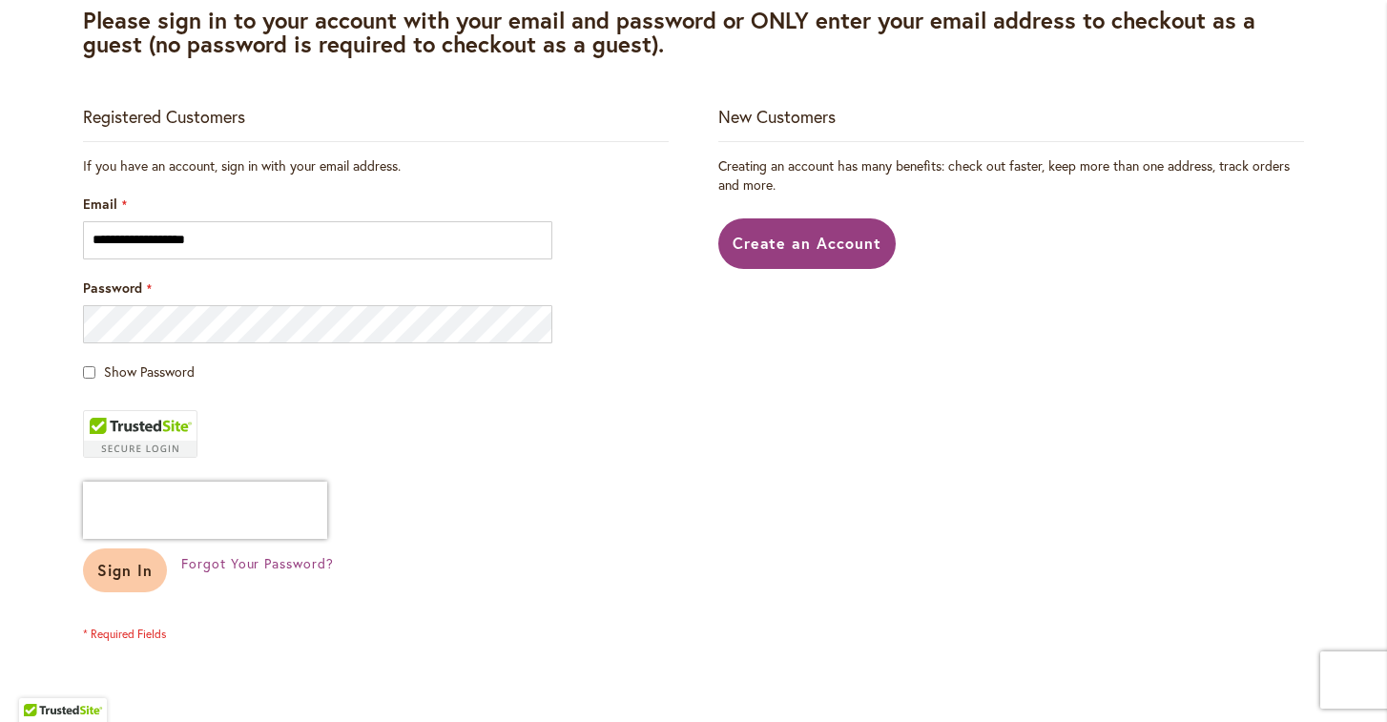
click at [108, 572] on span "Sign In" at bounding box center [124, 570] width 55 height 20
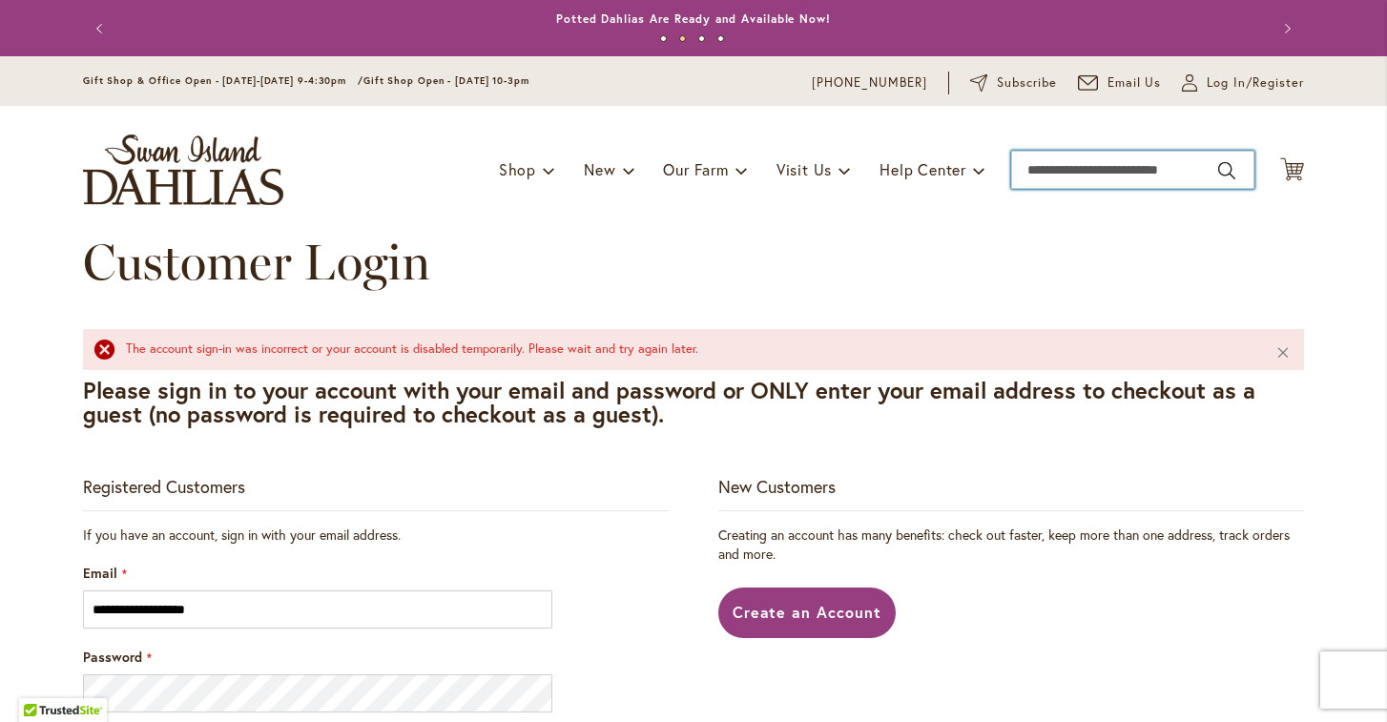
click at [1063, 172] on input "Search" at bounding box center [1132, 170] width 243 height 38
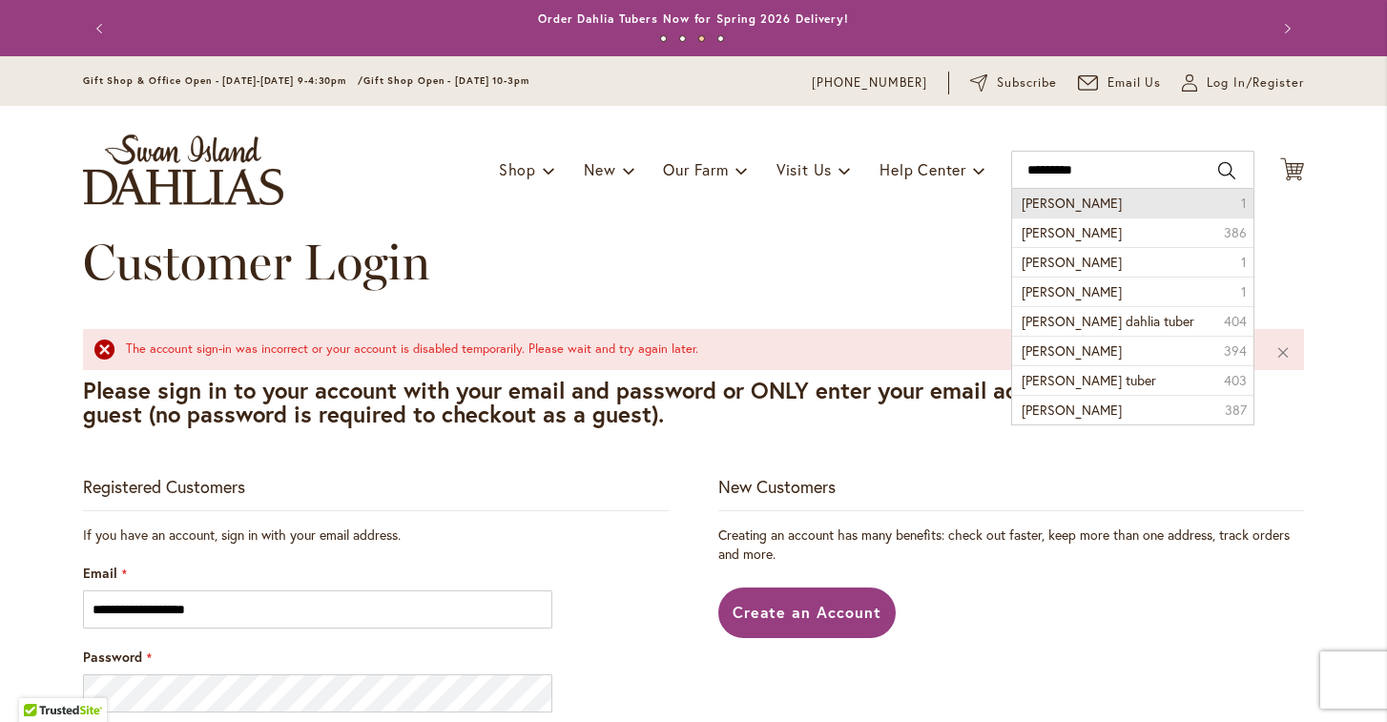
click at [1063, 206] on span "chloe janae" at bounding box center [1072, 203] width 100 height 18
type input "**********"
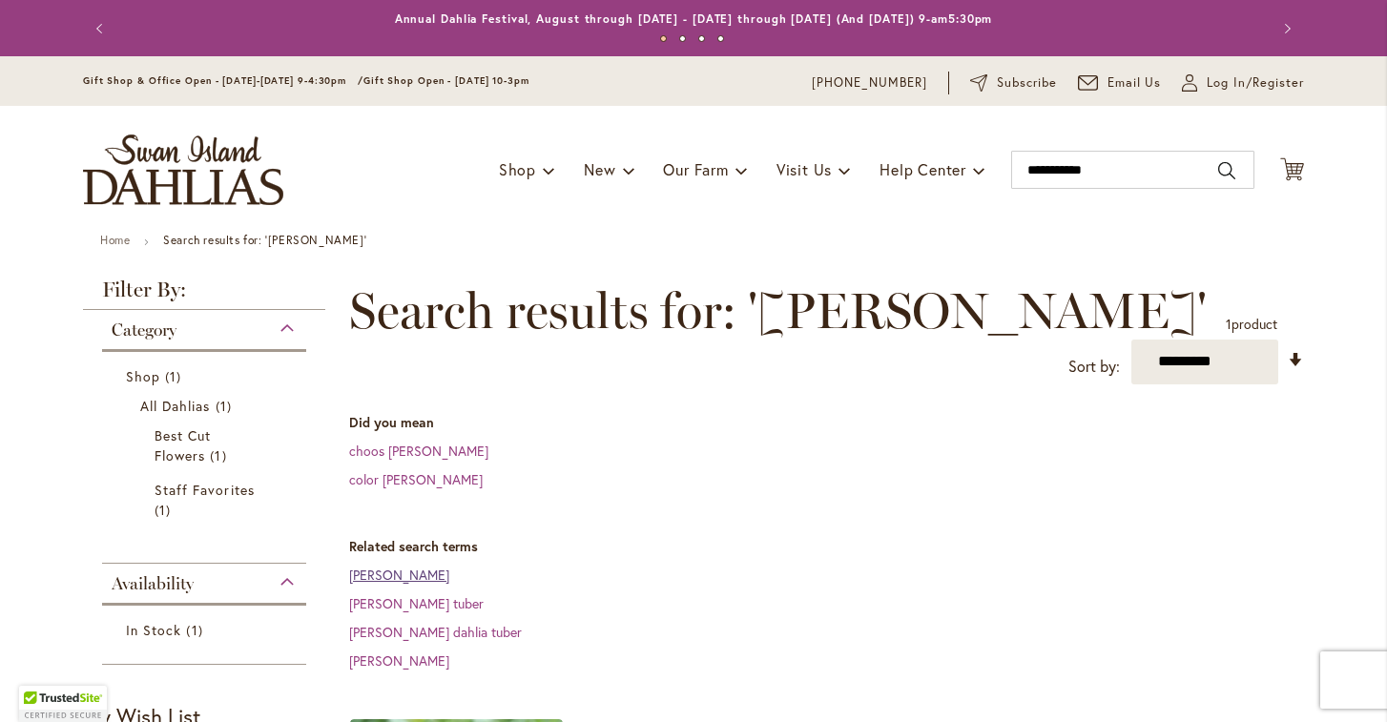
click at [398, 574] on link "[PERSON_NAME]" at bounding box center [399, 575] width 100 height 18
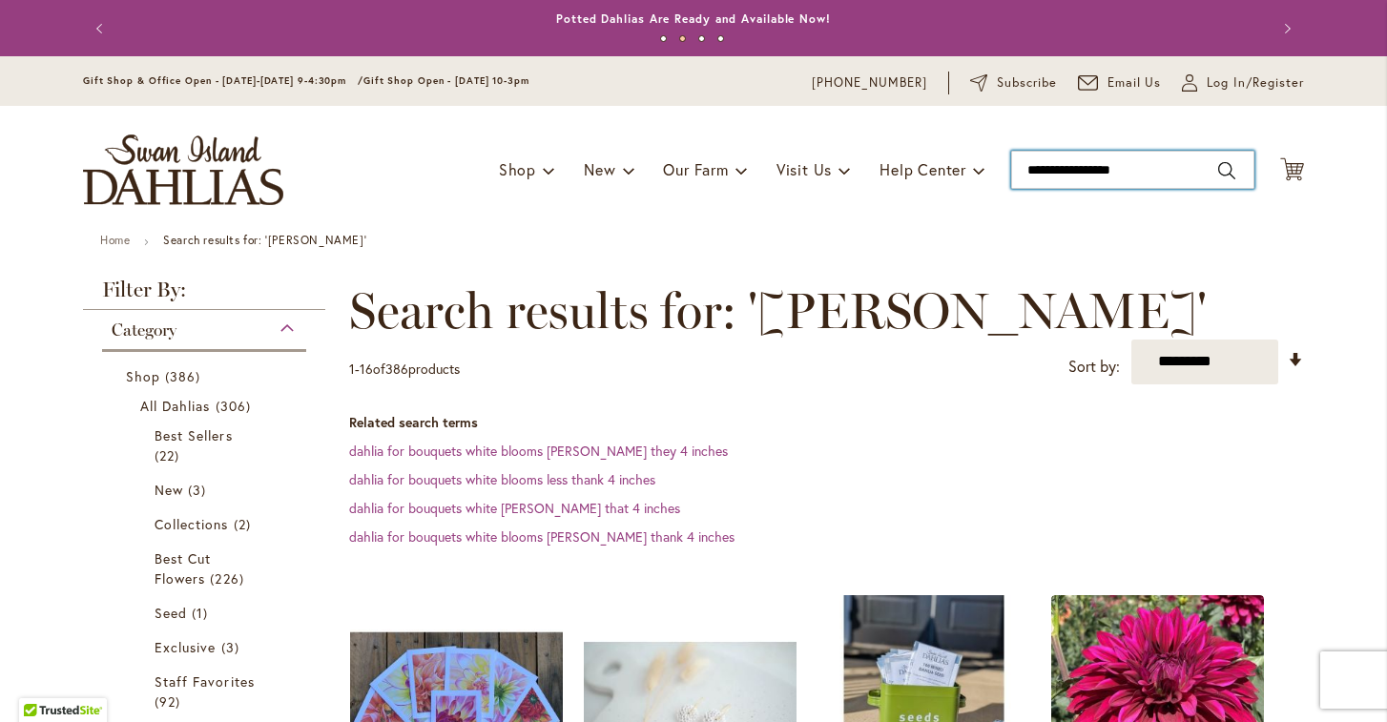
click at [1063, 169] on input "**********" at bounding box center [1132, 170] width 243 height 38
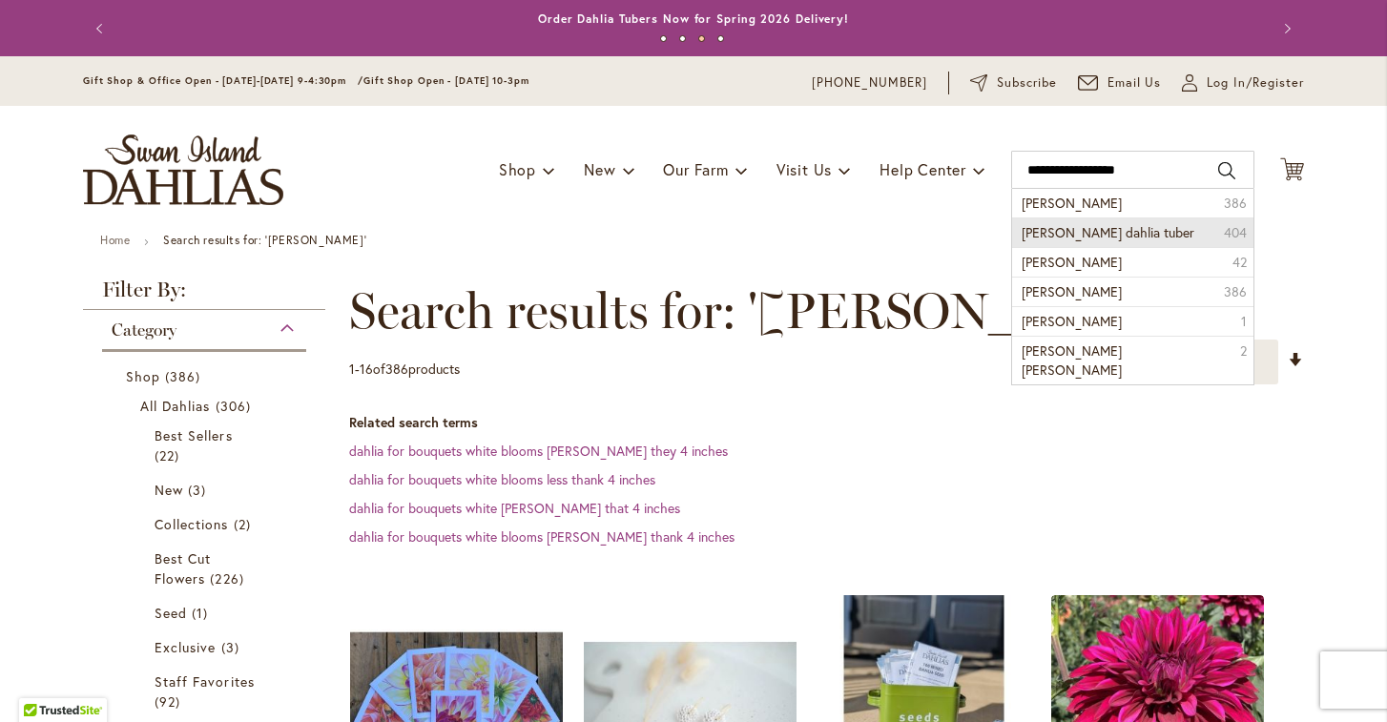
click at [1181, 238] on li "Chloe Janae dahlia tuber 404" at bounding box center [1132, 232] width 241 height 30
type input "**********"
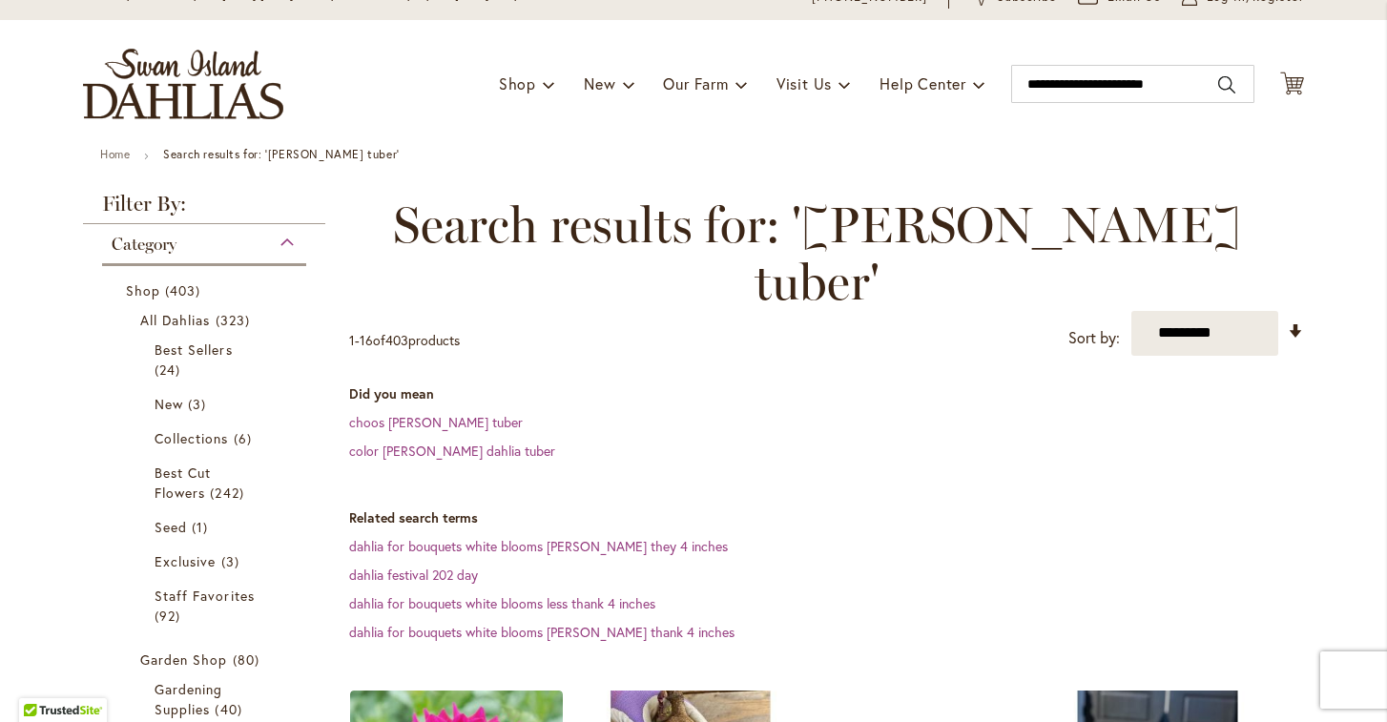
scroll to position [89, 0]
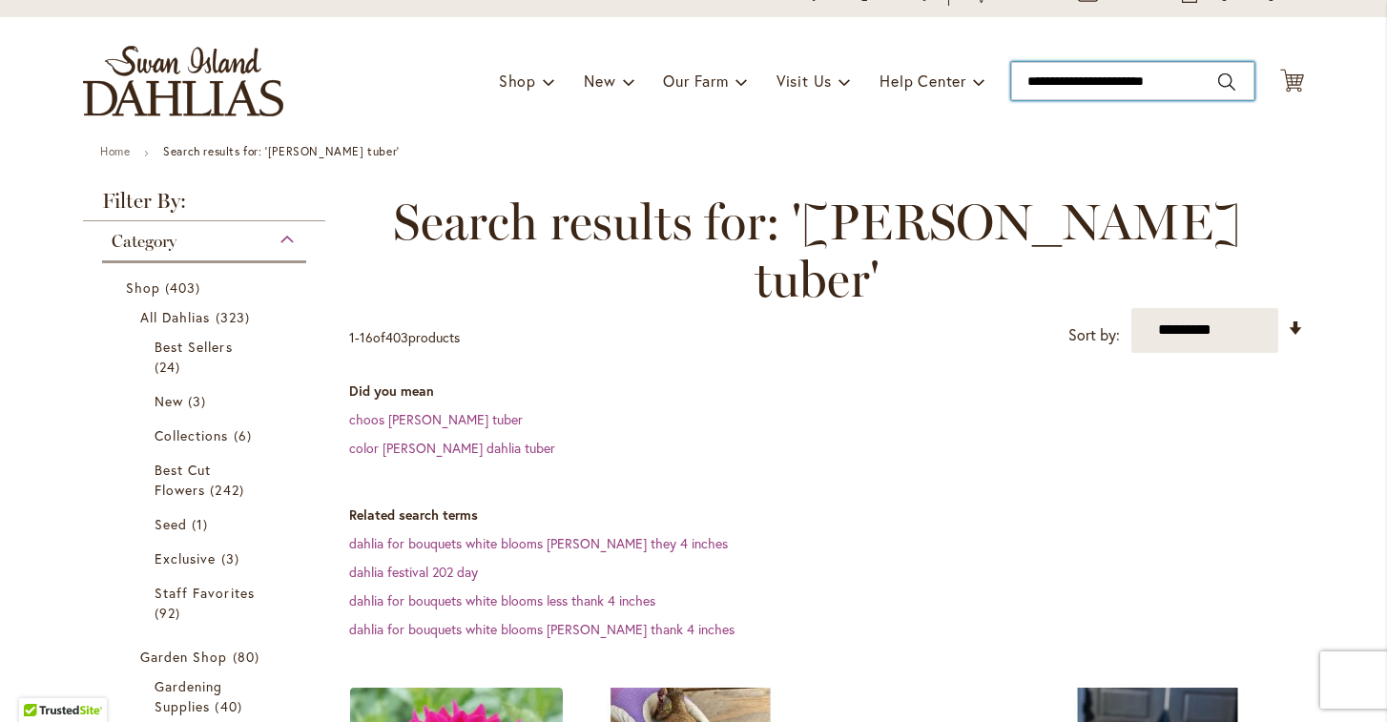
drag, startPoint x: 1205, startPoint y: 79, endPoint x: 1111, endPoint y: 86, distance: 93.7
click at [1110, 87] on input "**********" at bounding box center [1132, 81] width 243 height 38
type input "**********"
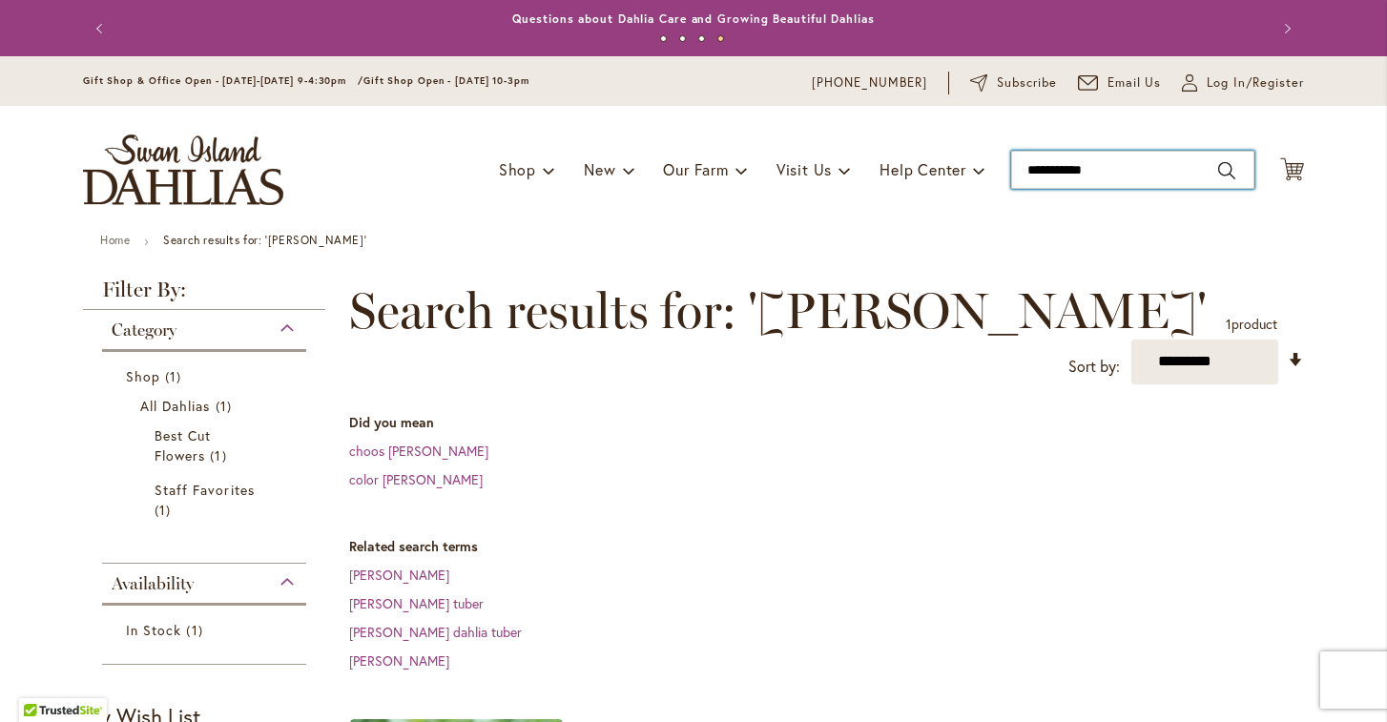
drag, startPoint x: 1134, startPoint y: 173, endPoint x: 824, endPoint y: 191, distance: 310.6
click at [824, 191] on div "Toggle Nav Shop Dahlia Tubers Collections Fresh Cut Dahlias Gardening Supplies …" at bounding box center [693, 170] width 1259 height 128
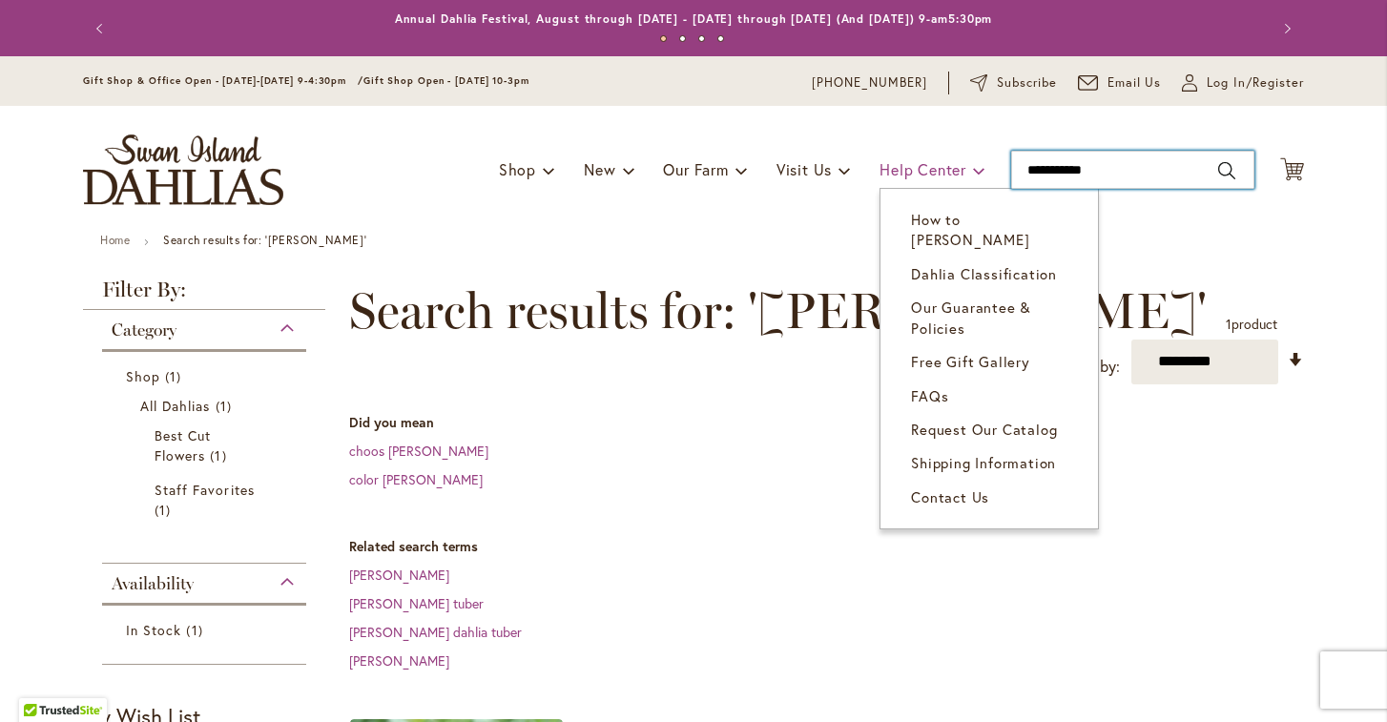
drag, startPoint x: 1121, startPoint y: 173, endPoint x: 981, endPoint y: 154, distance: 141.5
click at [981, 154] on div "Toggle Nav Shop Dahlia Tubers Collections Fresh Cut Dahlias Gardening Supplies …" at bounding box center [693, 170] width 1259 height 128
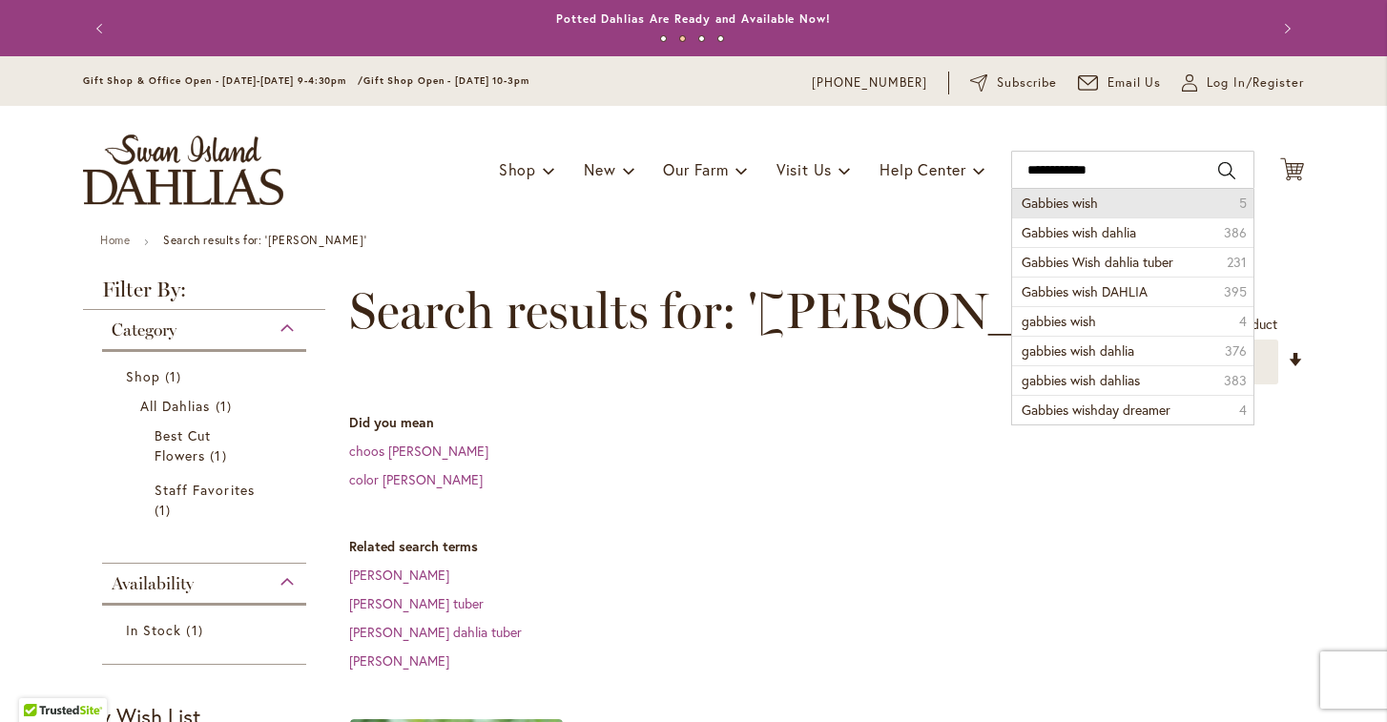
click at [1052, 200] on span "Gabbies wish" at bounding box center [1060, 203] width 76 height 18
type input "**********"
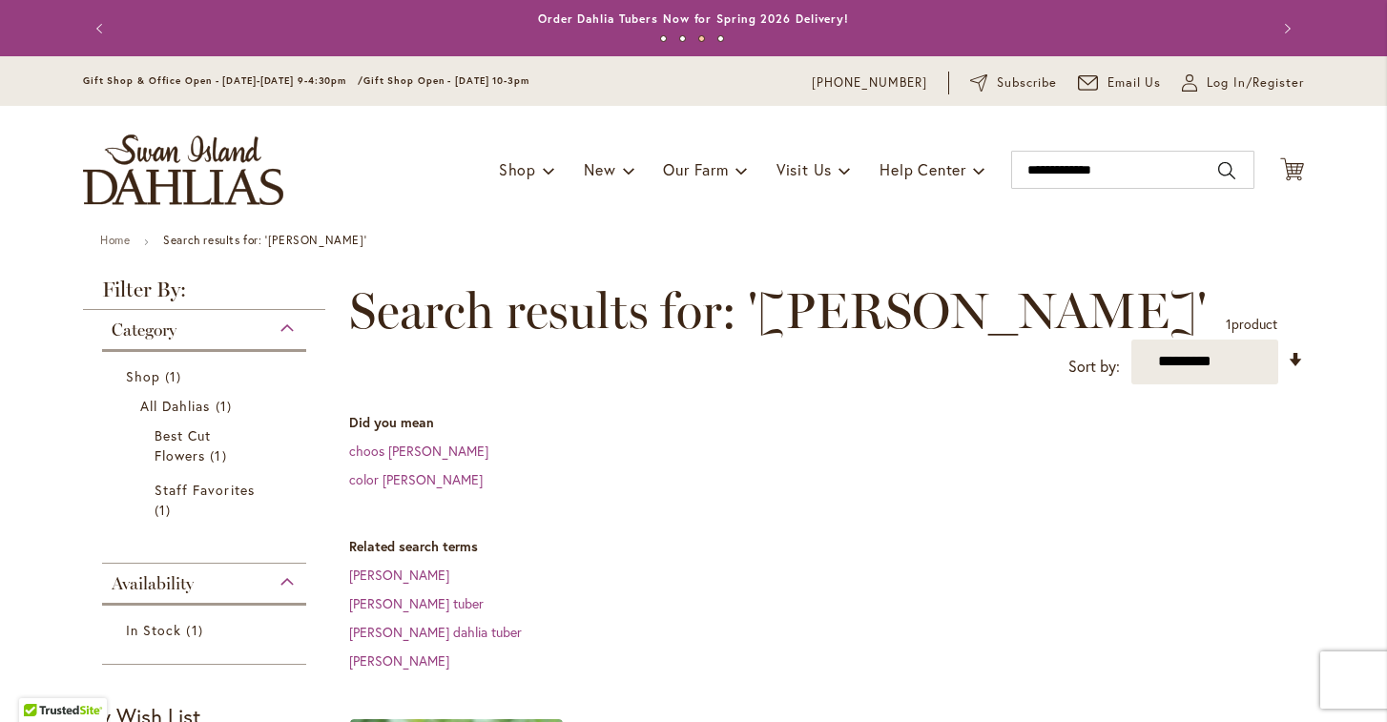
click at [1227, 162] on button "Search" at bounding box center [1226, 170] width 17 height 31
click at [1191, 172] on input "Search" at bounding box center [1132, 170] width 243 height 38
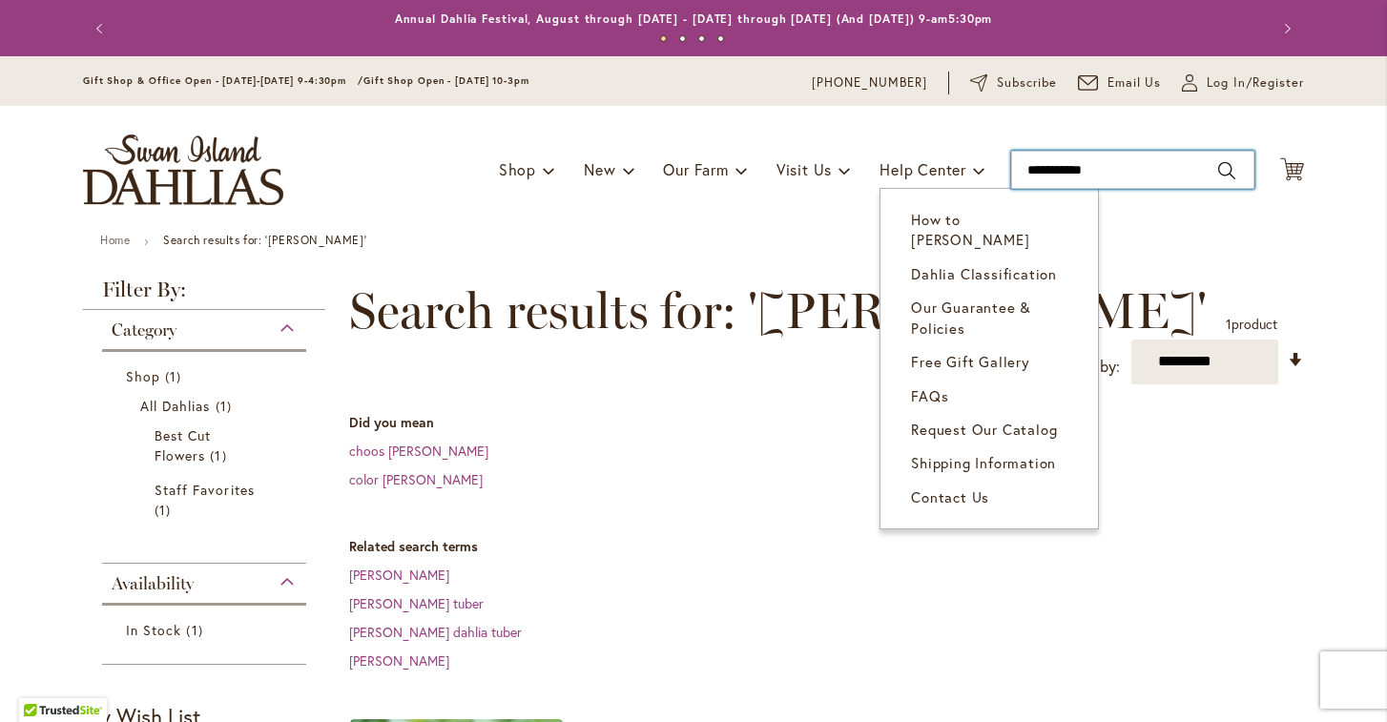
drag, startPoint x: 1122, startPoint y: 165, endPoint x: 897, endPoint y: 188, distance: 226.3
click at [897, 188] on div "Toggle Nav Shop Dahlia Tubers Collections Fresh Cut Dahlias Gardening Supplies …" at bounding box center [693, 170] width 1259 height 128
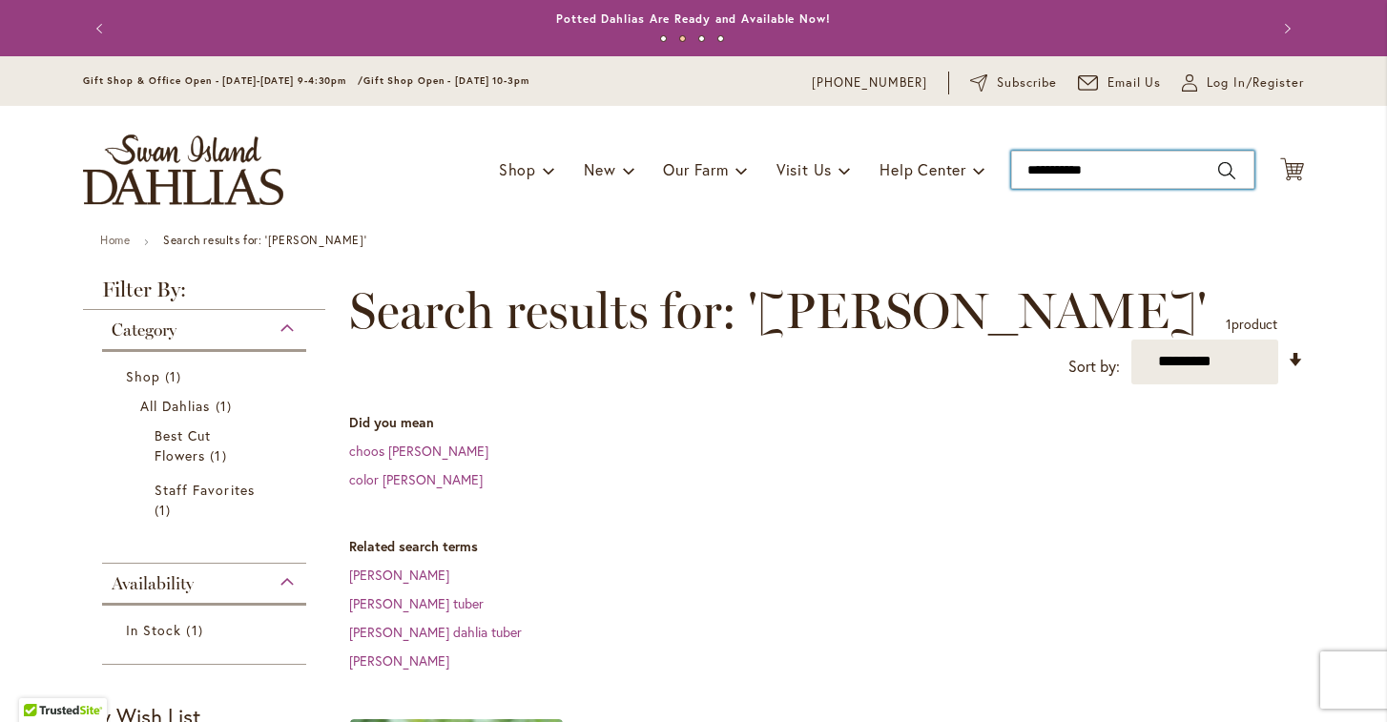
drag, startPoint x: 1112, startPoint y: 167, endPoint x: 969, endPoint y: 132, distance: 147.4
click at [969, 137] on div "Toggle Nav Shop Dahlia Tubers Collections Fresh Cut Dahlias Gardening Supplies …" at bounding box center [693, 170] width 1259 height 128
type input "*"
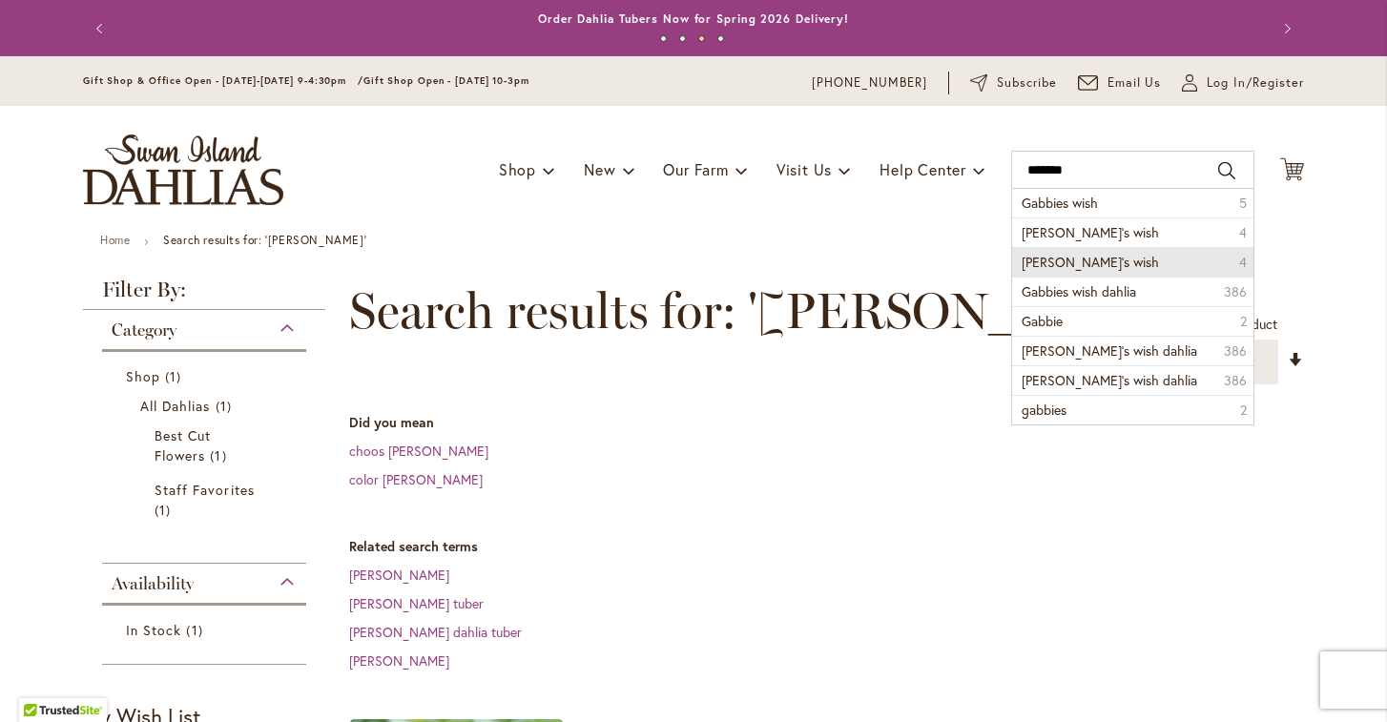
click at [1088, 262] on span "[PERSON_NAME]’s wish" at bounding box center [1090, 262] width 137 height 18
type input "**********"
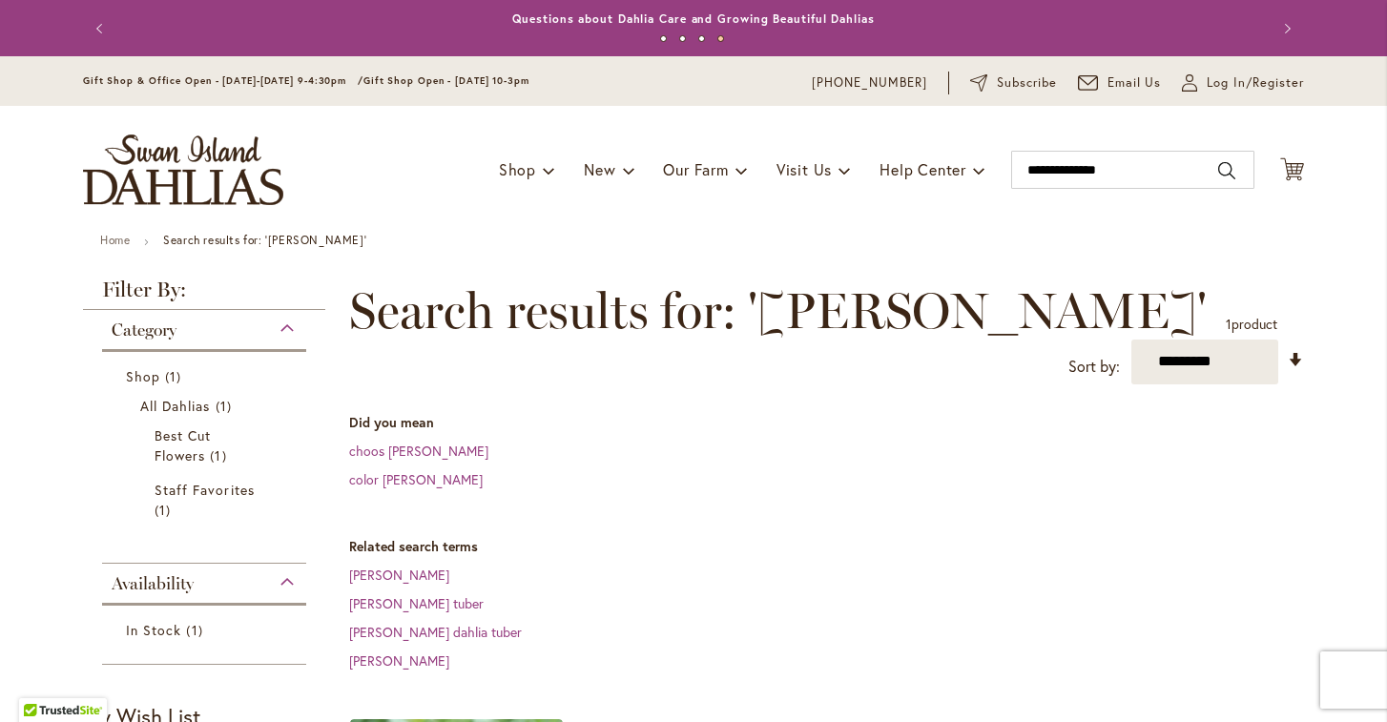
click at [1227, 167] on button "Search" at bounding box center [1226, 170] width 17 height 31
click at [1226, 166] on button "Search" at bounding box center [1226, 170] width 17 height 31
click at [1163, 163] on input "**********" at bounding box center [1132, 170] width 243 height 38
click at [1226, 169] on button "Search" at bounding box center [1226, 170] width 17 height 31
type input "**********"
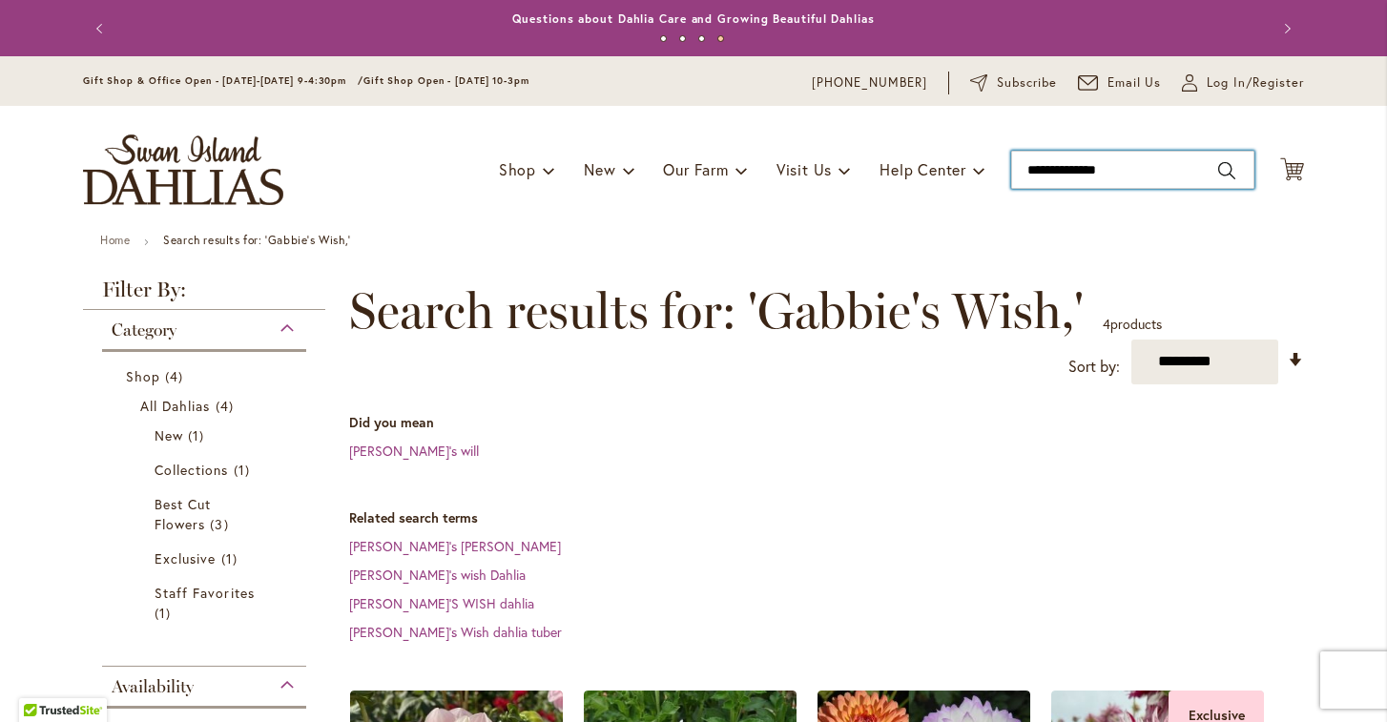
drag, startPoint x: 1139, startPoint y: 174, endPoint x: 943, endPoint y: 141, distance: 198.2
click at [943, 141] on div "Toggle Nav Shop Dahlia Tubers Collections Fresh Cut Dahlias Gardening Supplies …" at bounding box center [693, 170] width 1259 height 128
click at [1224, 172] on button "Search" at bounding box center [1226, 170] width 17 height 31
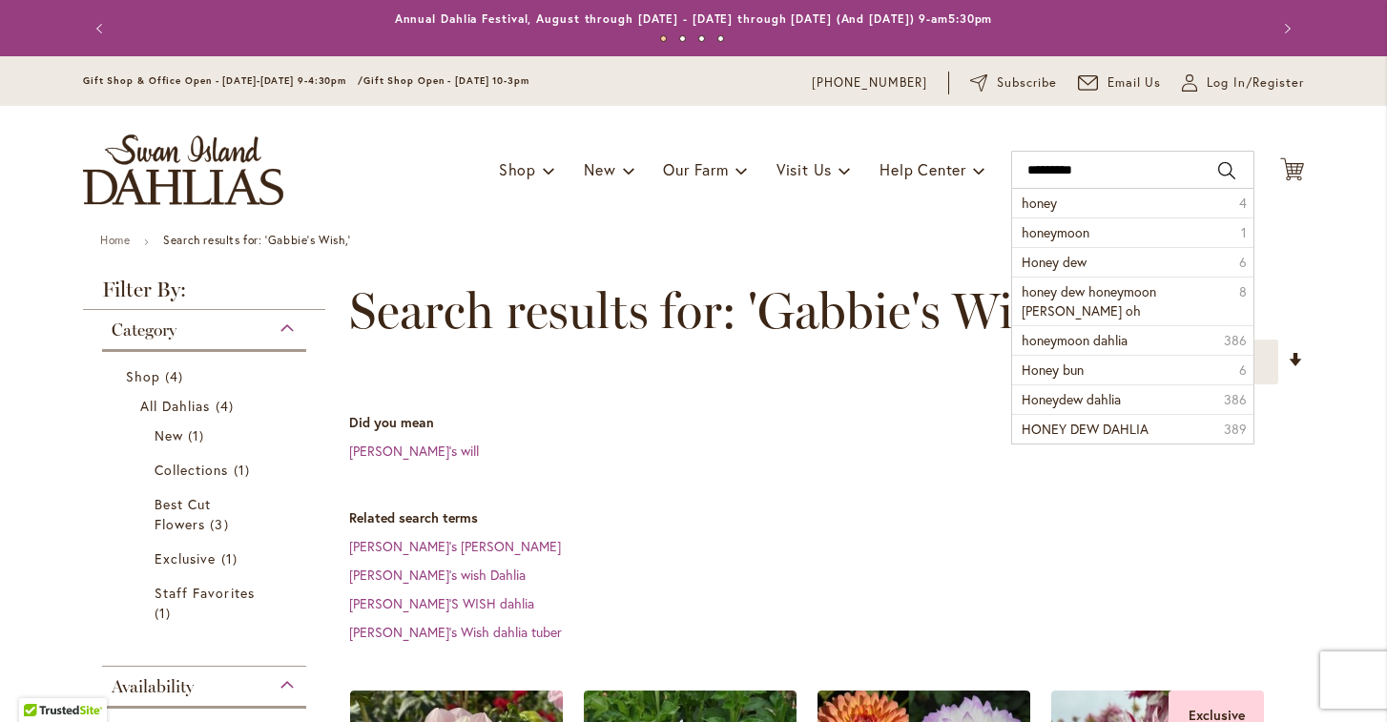
click at [1225, 170] on button "Search" at bounding box center [1226, 170] width 17 height 31
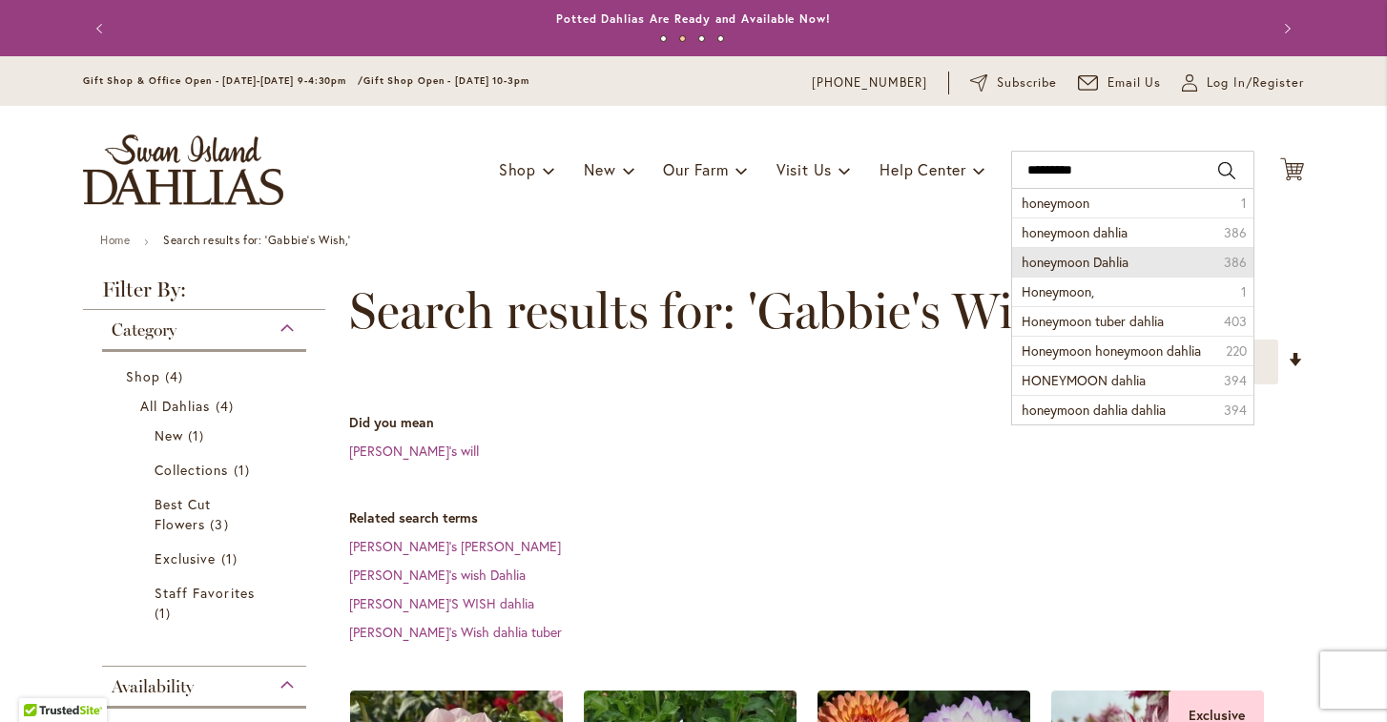
click at [1167, 259] on li "honeymoon Dahlia 386" at bounding box center [1132, 262] width 241 height 30
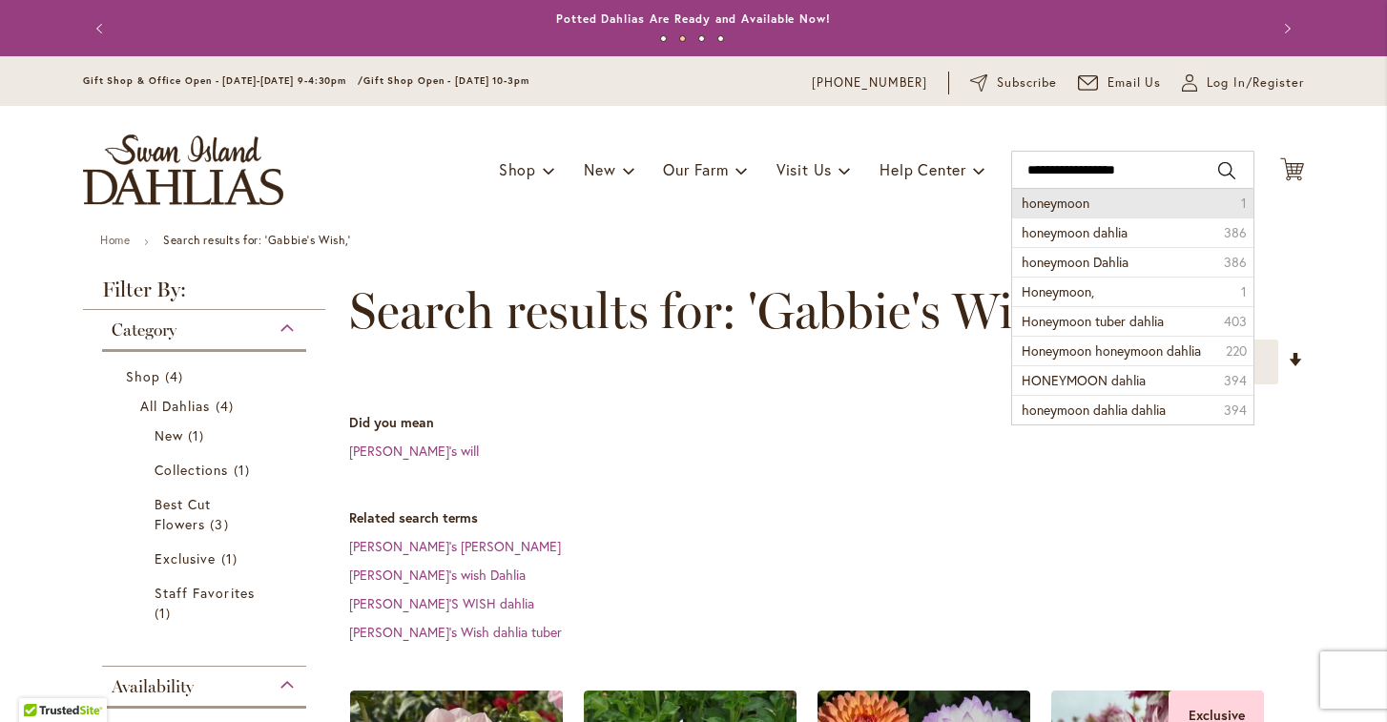
click at [1225, 167] on button "Search" at bounding box center [1226, 170] width 17 height 31
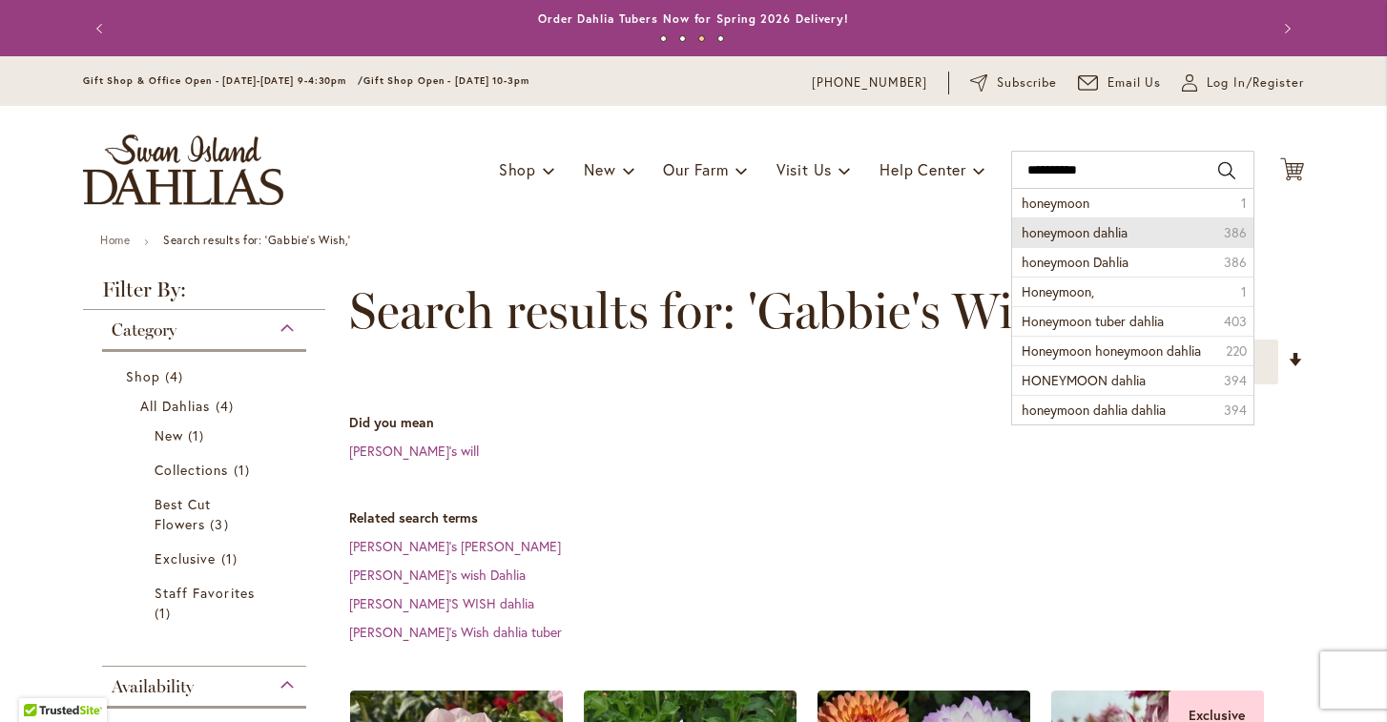
click at [1170, 238] on li "honeymoon dahlia 386" at bounding box center [1132, 232] width 241 height 30
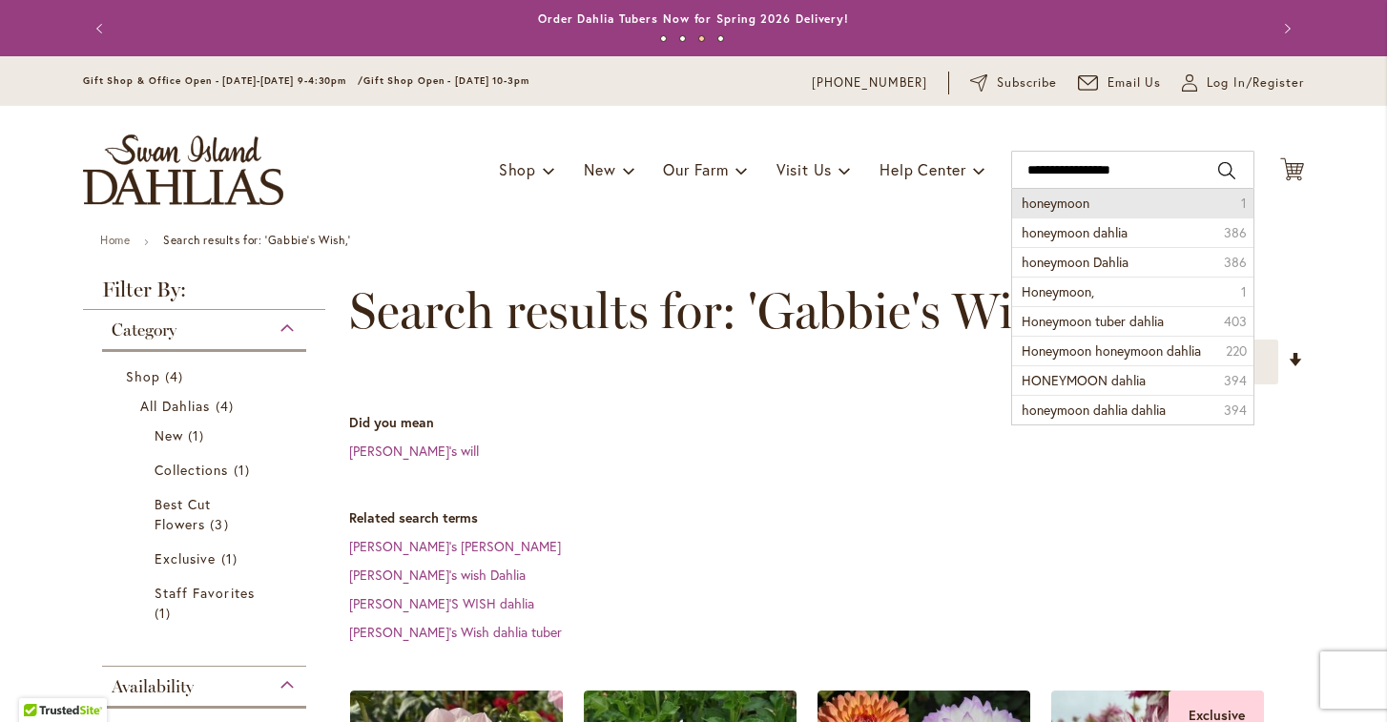
click at [1223, 167] on button "Search" at bounding box center [1226, 170] width 17 height 31
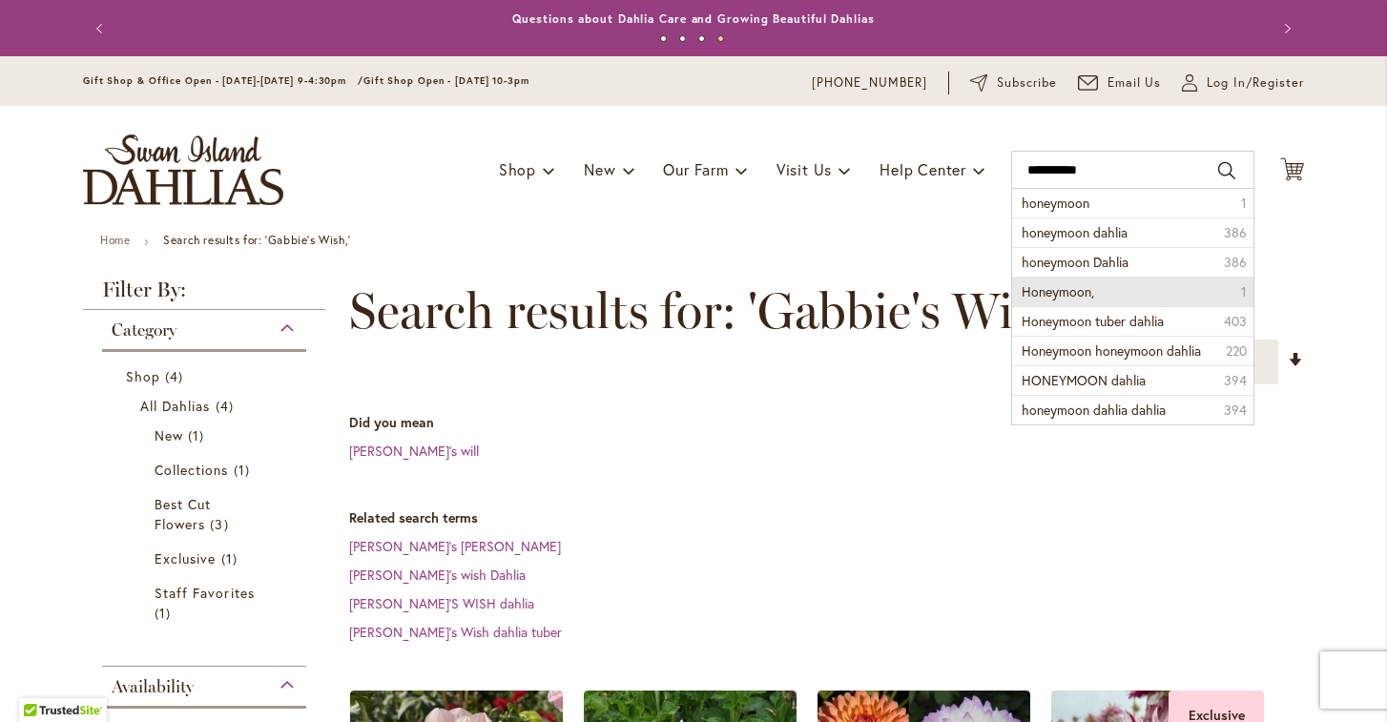
click at [1095, 287] on li "Honeymoon, 1" at bounding box center [1132, 292] width 241 height 30
click at [1225, 164] on button "Search" at bounding box center [1226, 170] width 17 height 31
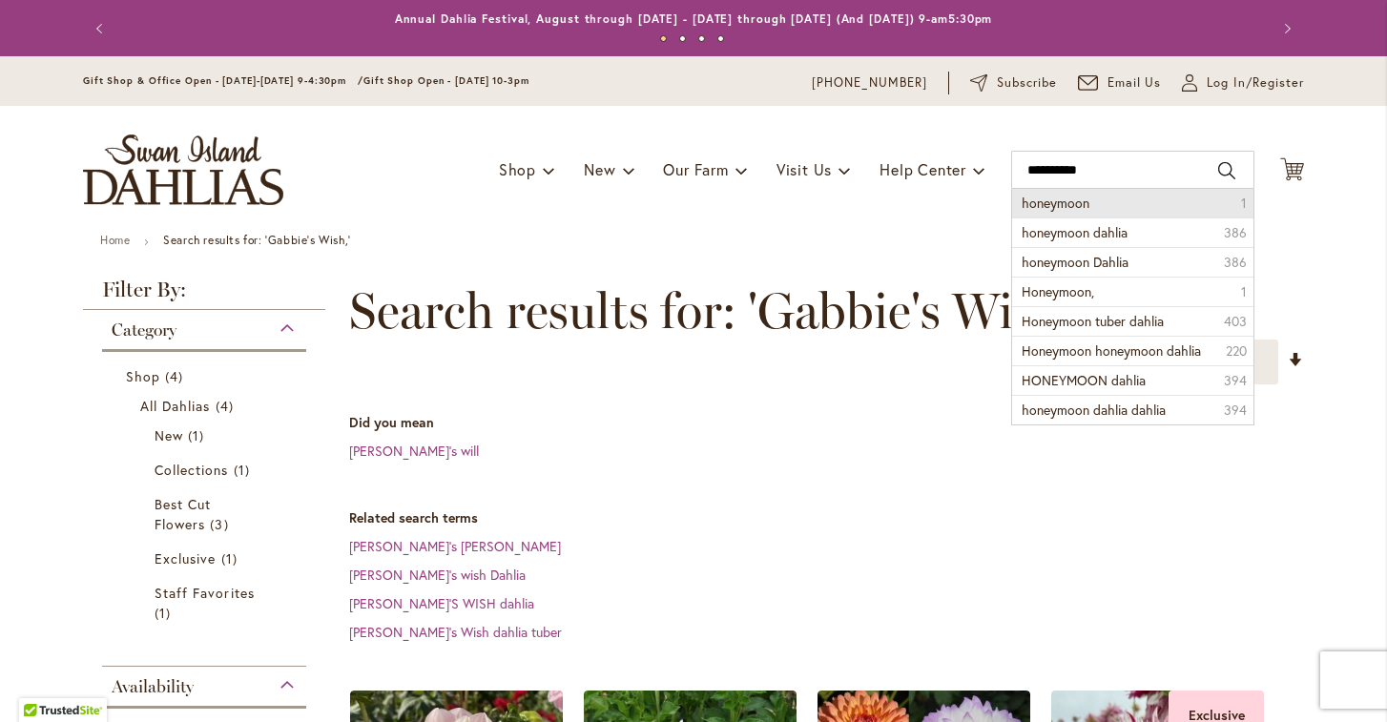
click at [1225, 164] on button "Search" at bounding box center [1226, 170] width 17 height 31
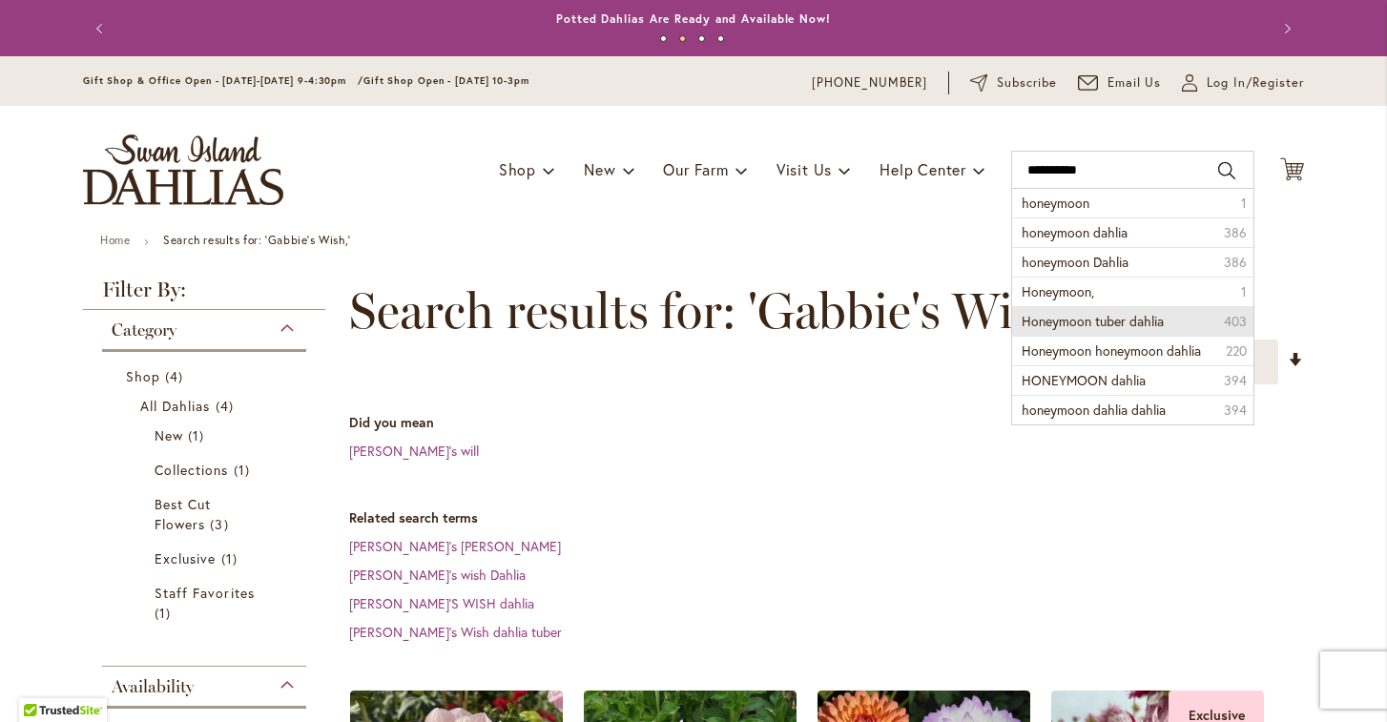
click at [1082, 317] on span "Honeymoon tuber dahlia" at bounding box center [1093, 321] width 142 height 18
click at [1071, 320] on span "Honeymoon tuber dahlia" at bounding box center [1093, 321] width 142 height 18
click at [1071, 318] on span "Honeymoon tuber dahlia" at bounding box center [1093, 321] width 142 height 18
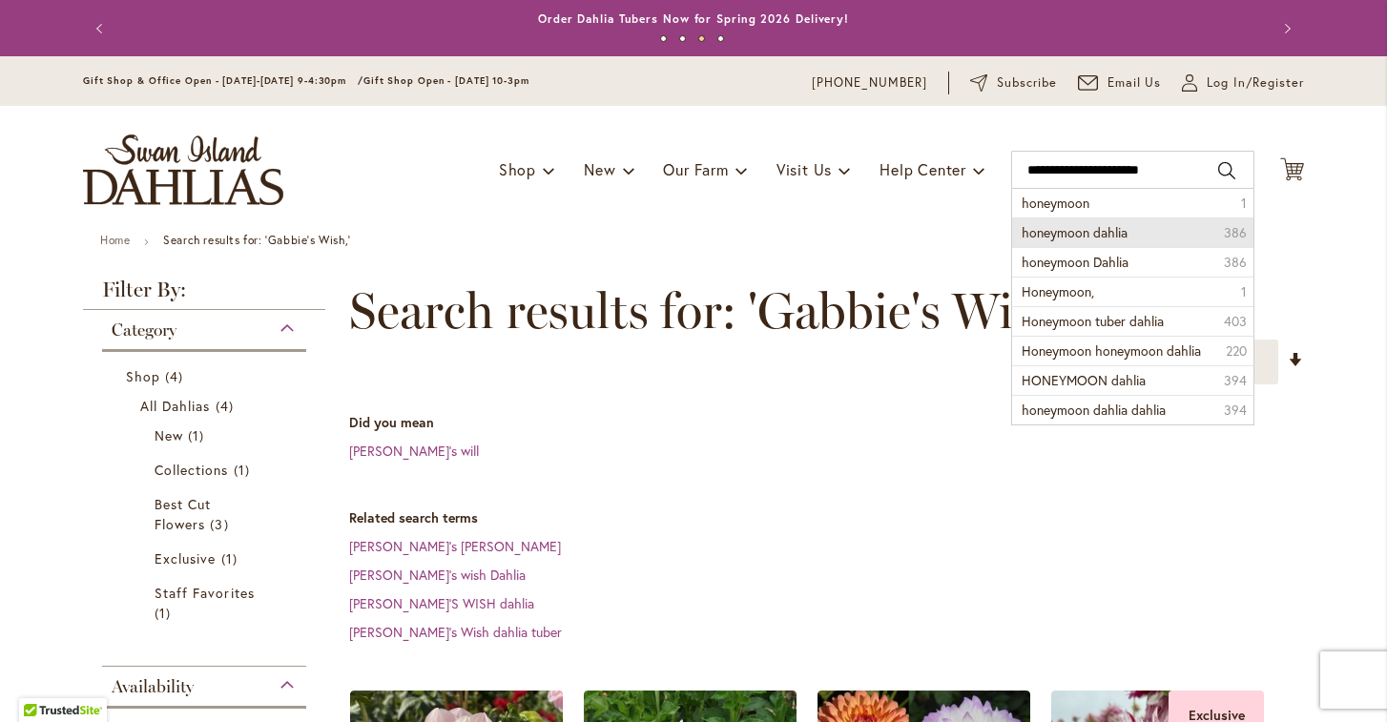
click at [1172, 230] on li "honeymoon dahlia 386" at bounding box center [1132, 232] width 241 height 30
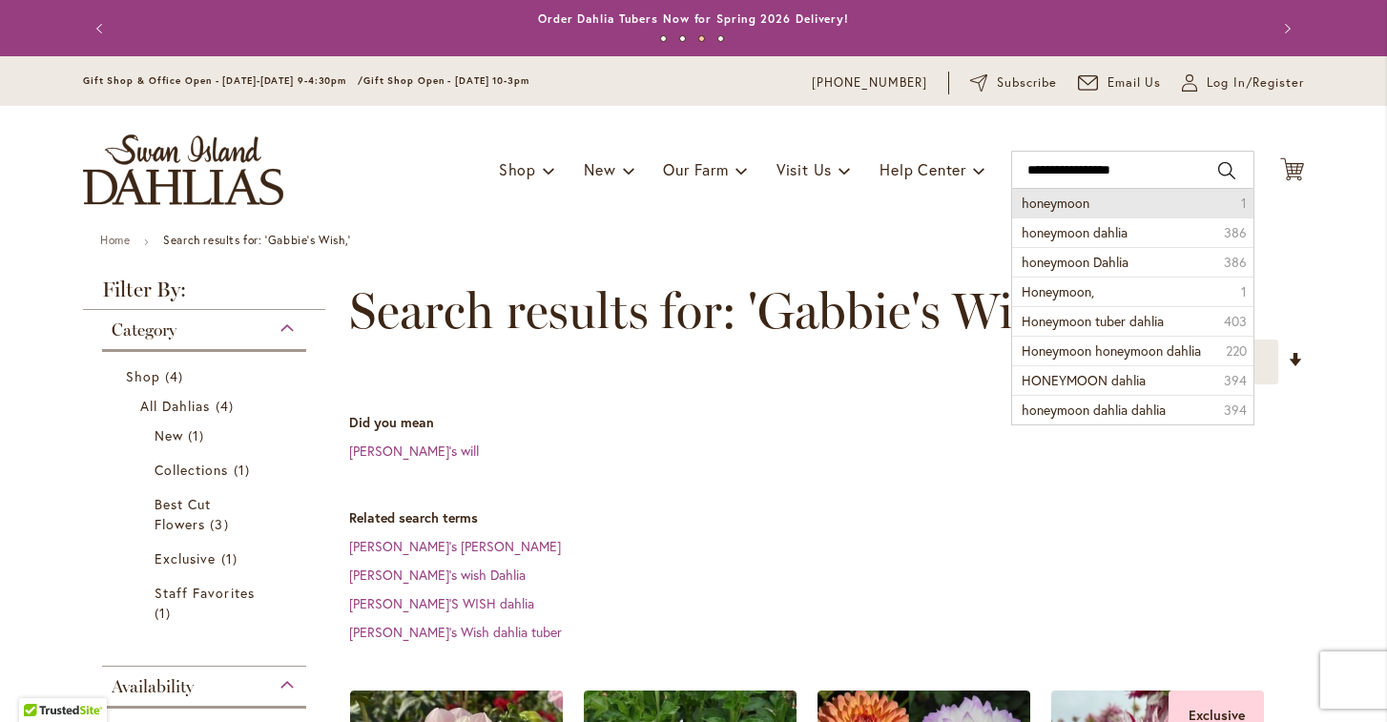
click at [1226, 166] on button "Search" at bounding box center [1226, 170] width 17 height 31
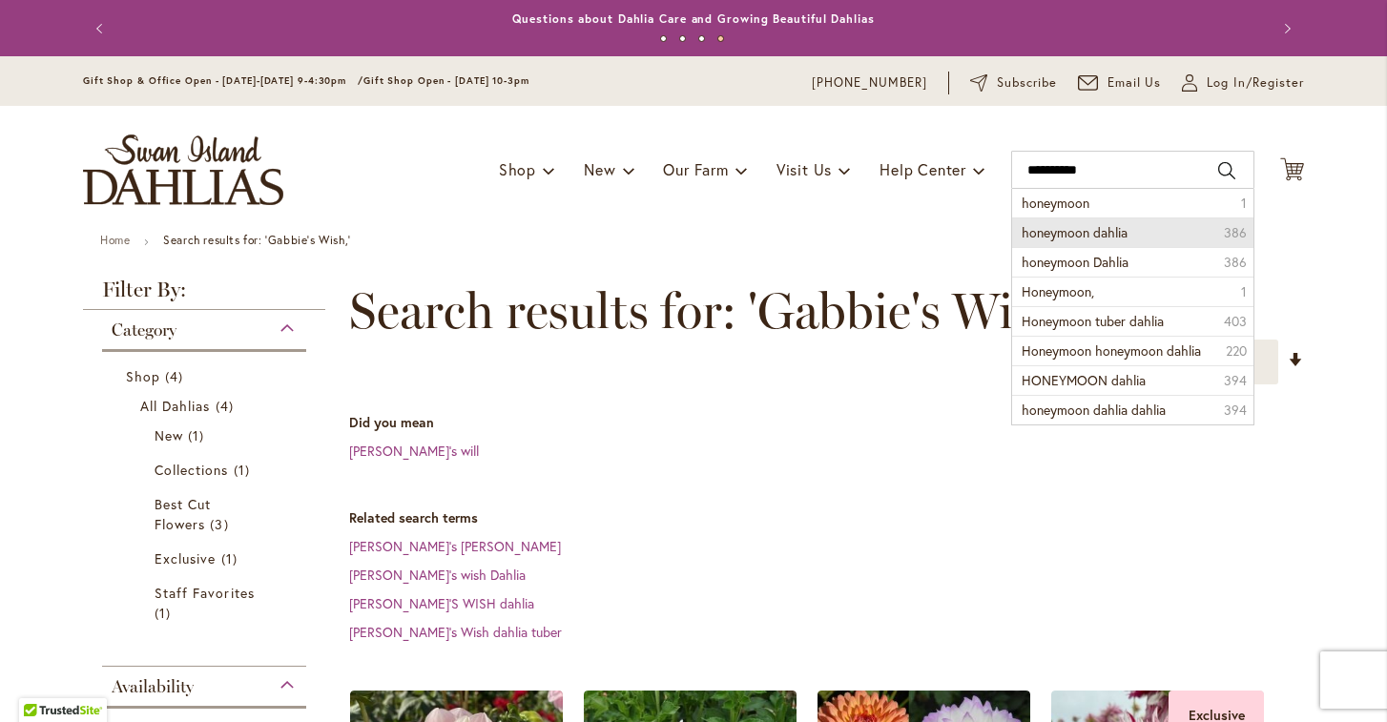
click at [1197, 228] on li "honeymoon dahlia 386" at bounding box center [1132, 232] width 241 height 30
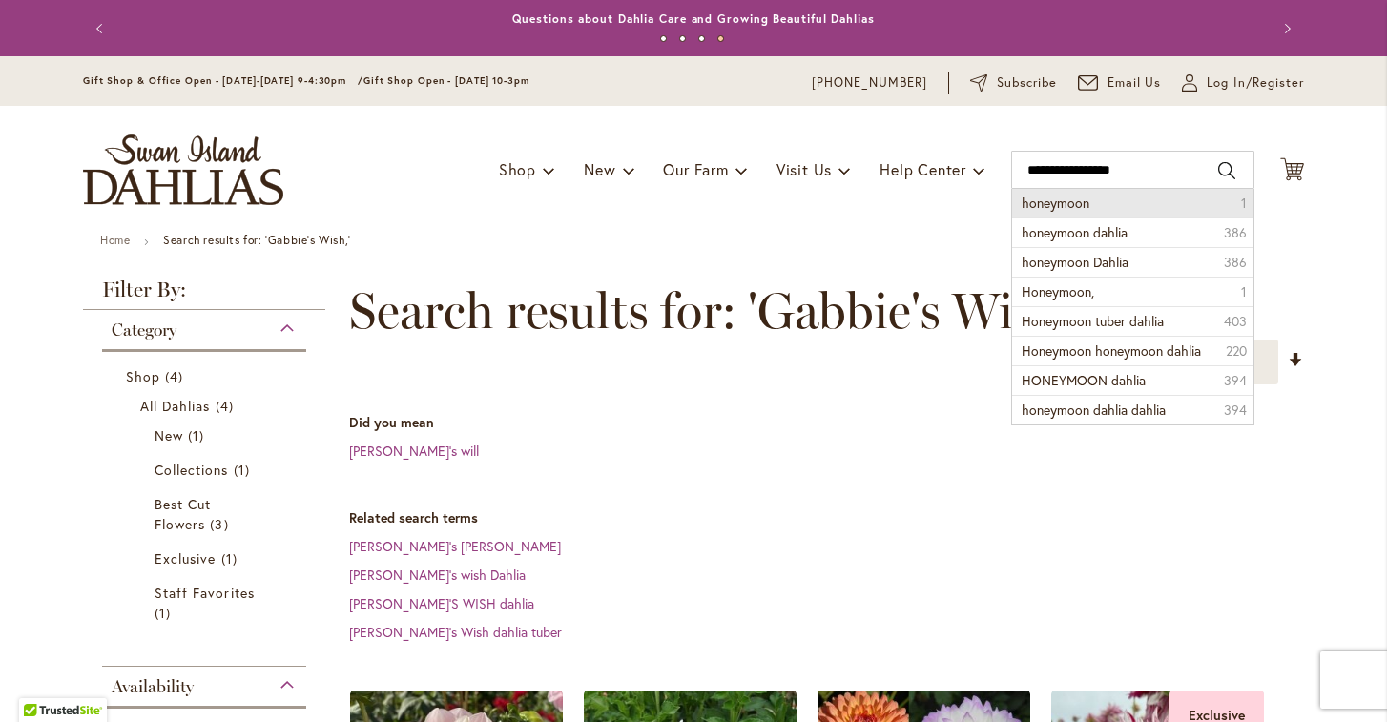
click at [1225, 167] on button "Search" at bounding box center [1226, 170] width 17 height 31
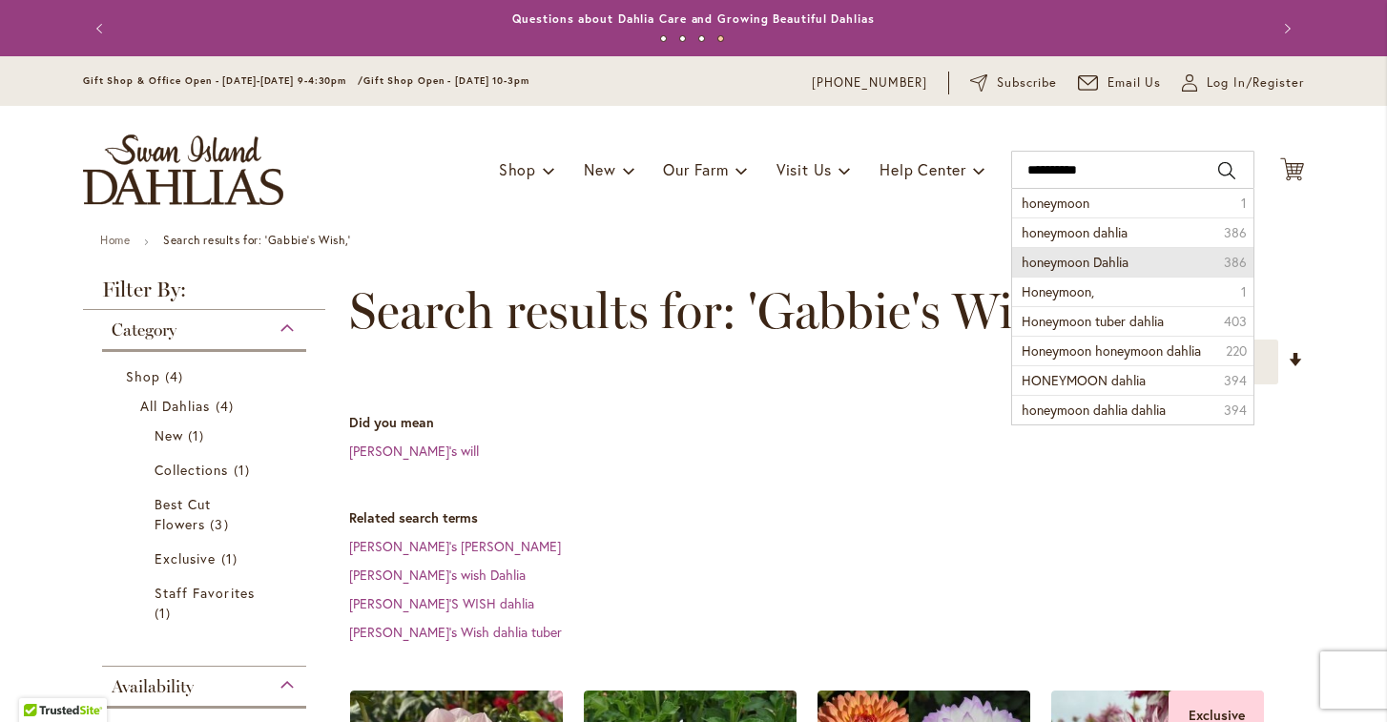
click at [1179, 258] on li "honeymoon Dahlia 386" at bounding box center [1132, 262] width 241 height 30
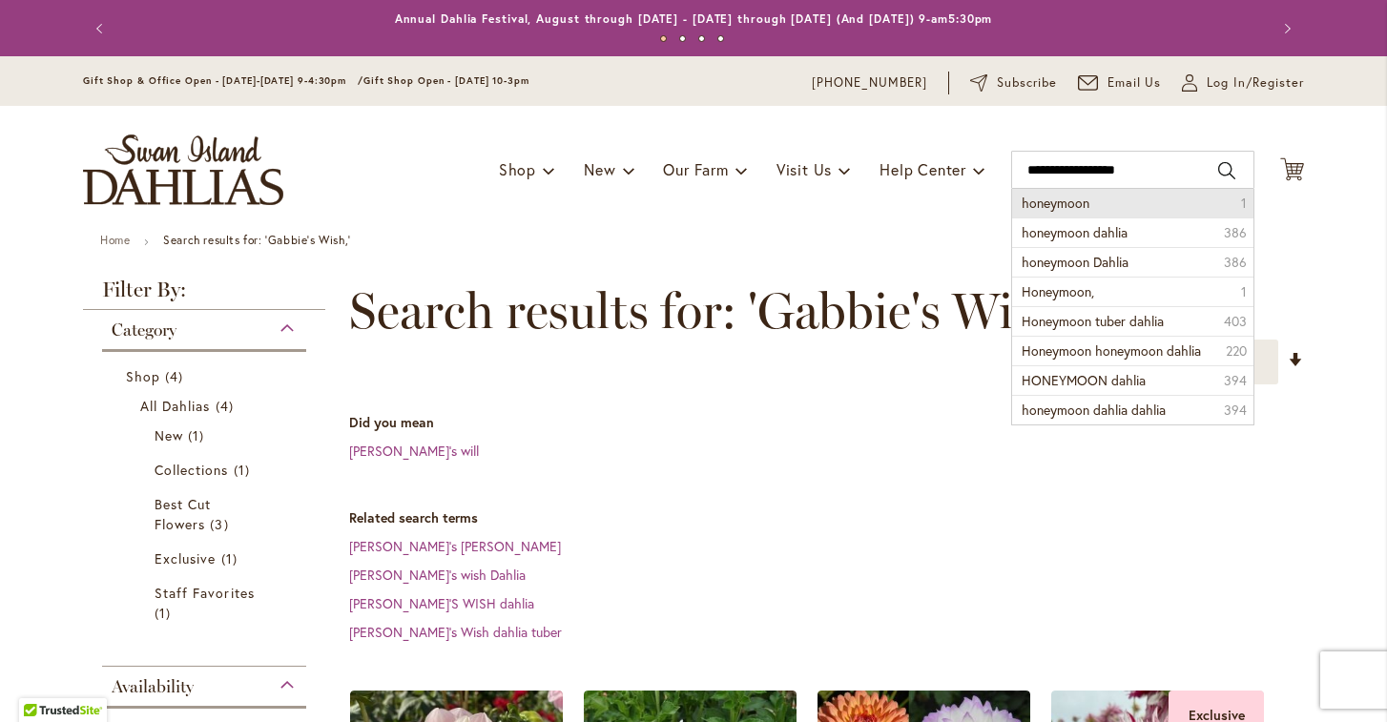
click at [1229, 164] on button "Search" at bounding box center [1226, 170] width 17 height 31
type input "*********"
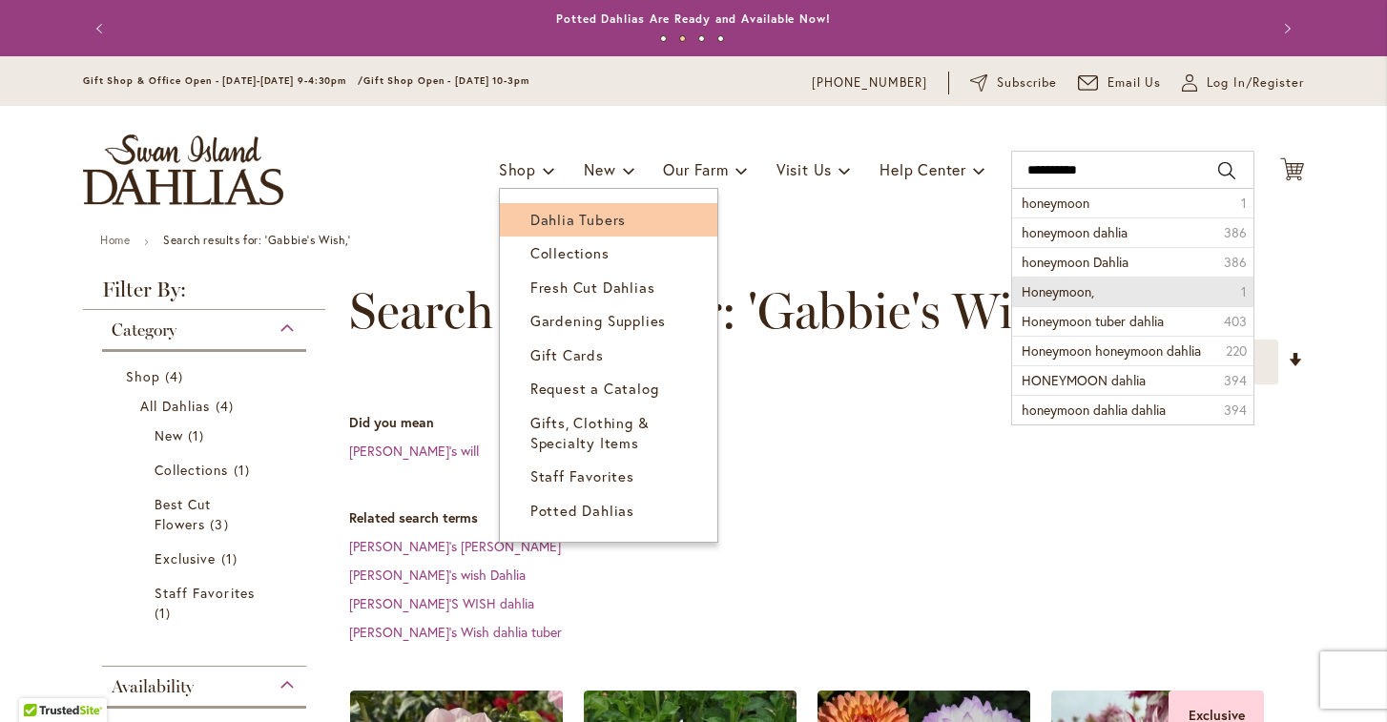
click at [569, 215] on span "Dahlia Tubers" at bounding box center [577, 219] width 95 height 19
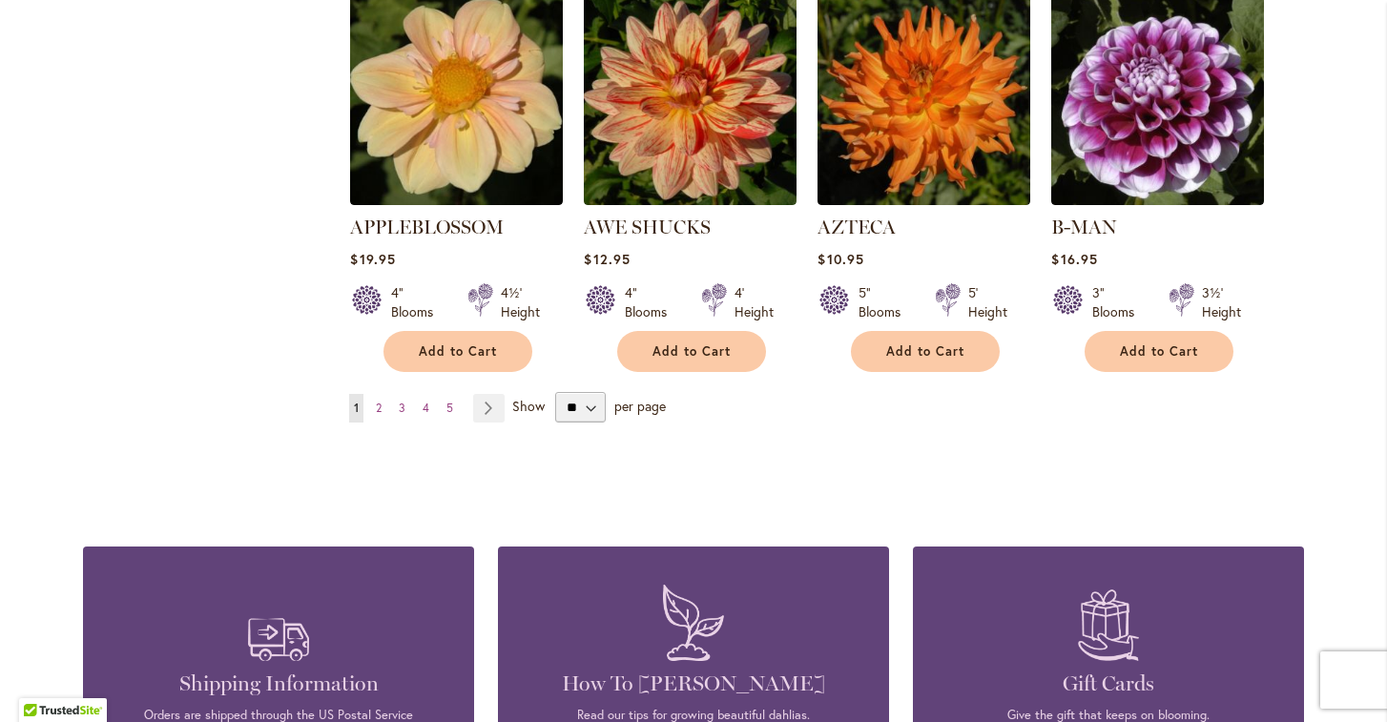
scroll to position [1706, 0]
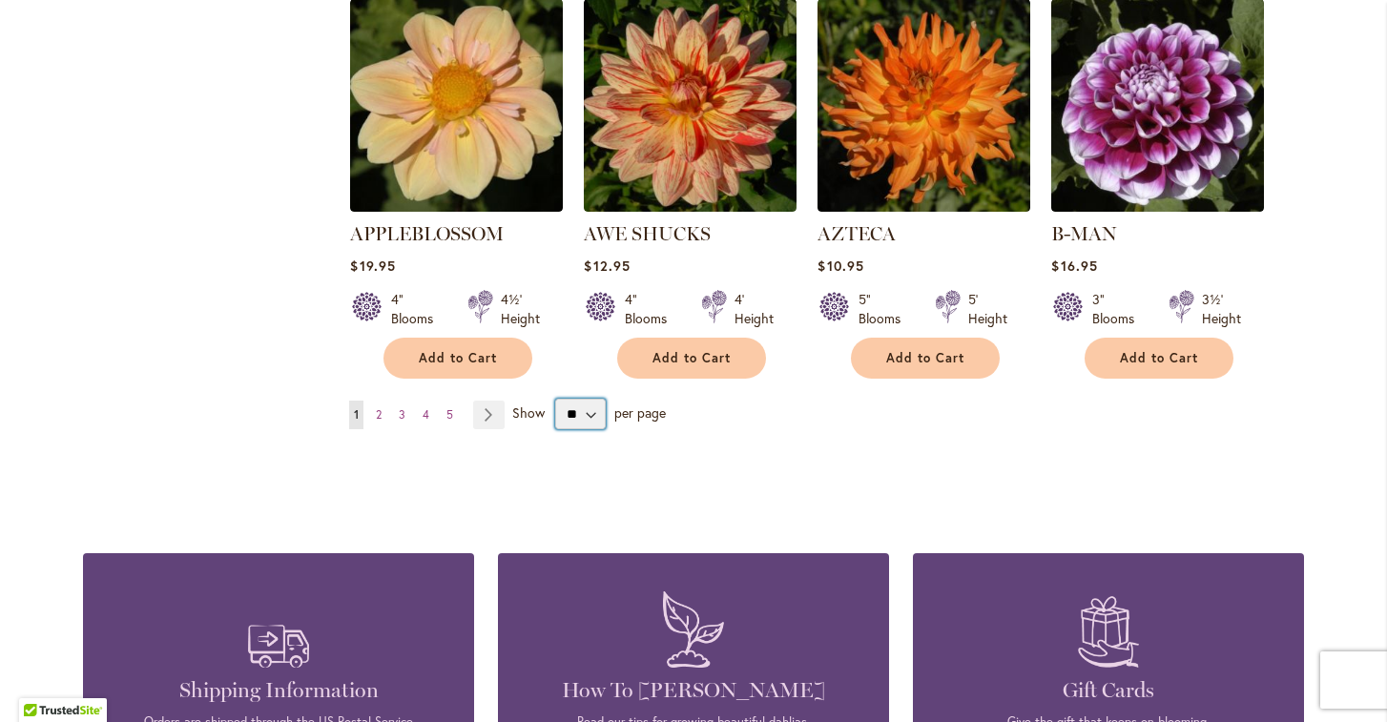
click at [592, 399] on select "** ** ** **" at bounding box center [580, 414] width 51 height 31
select select "**"
click at [555, 399] on select "** ** ** **" at bounding box center [580, 414] width 51 height 31
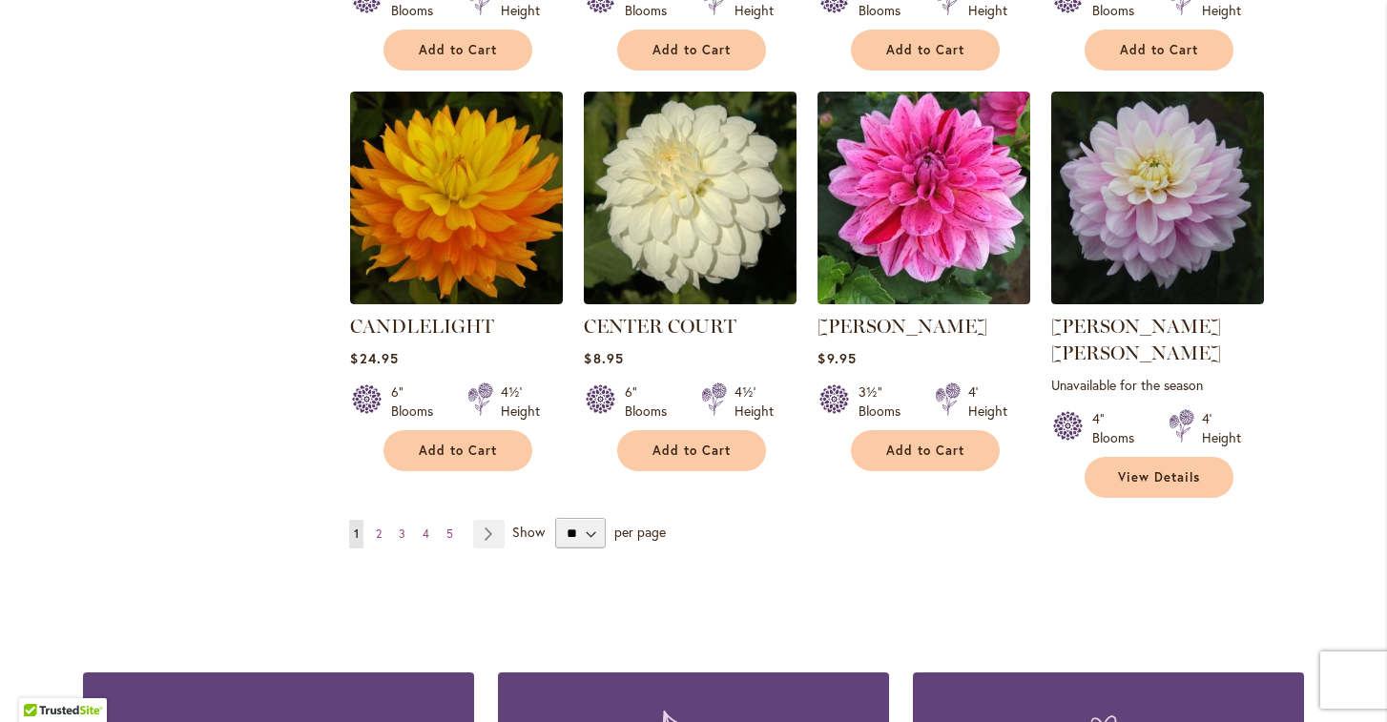
scroll to position [6472, 0]
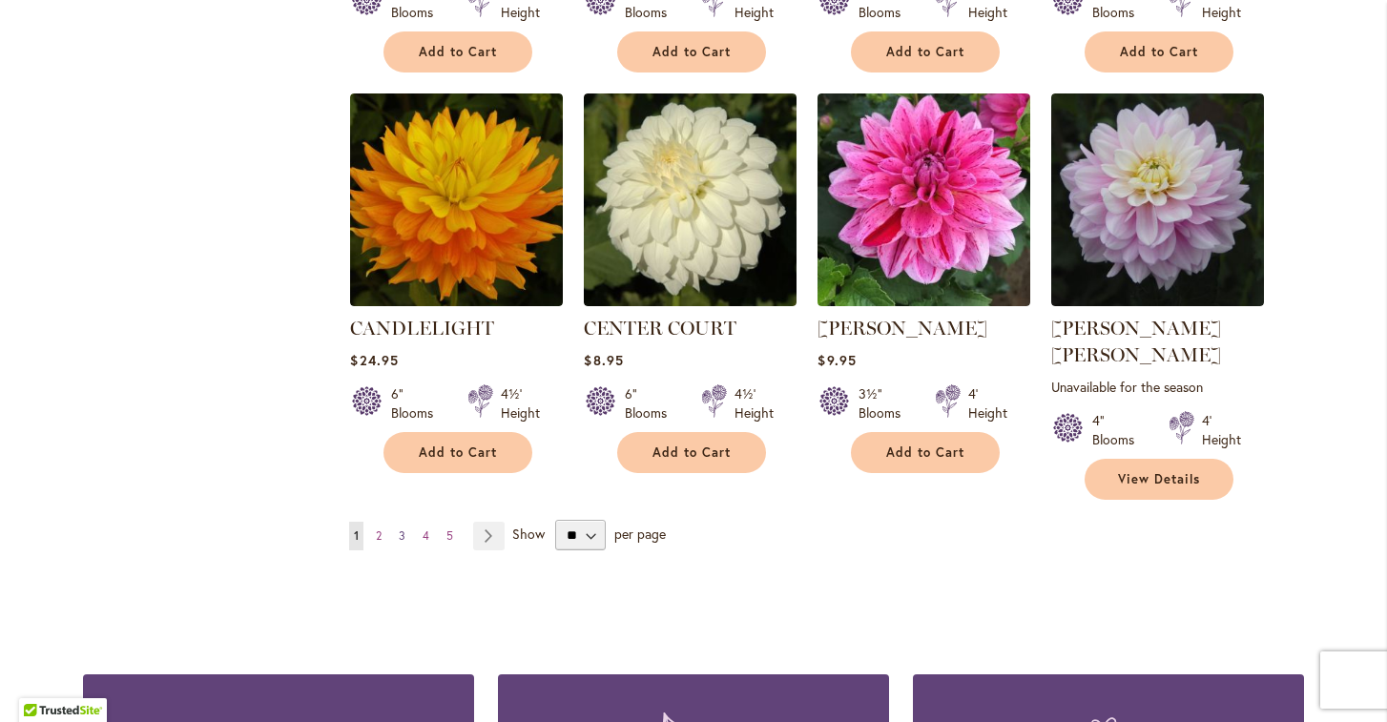
click at [404, 528] on span "3" at bounding box center [402, 535] width 7 height 14
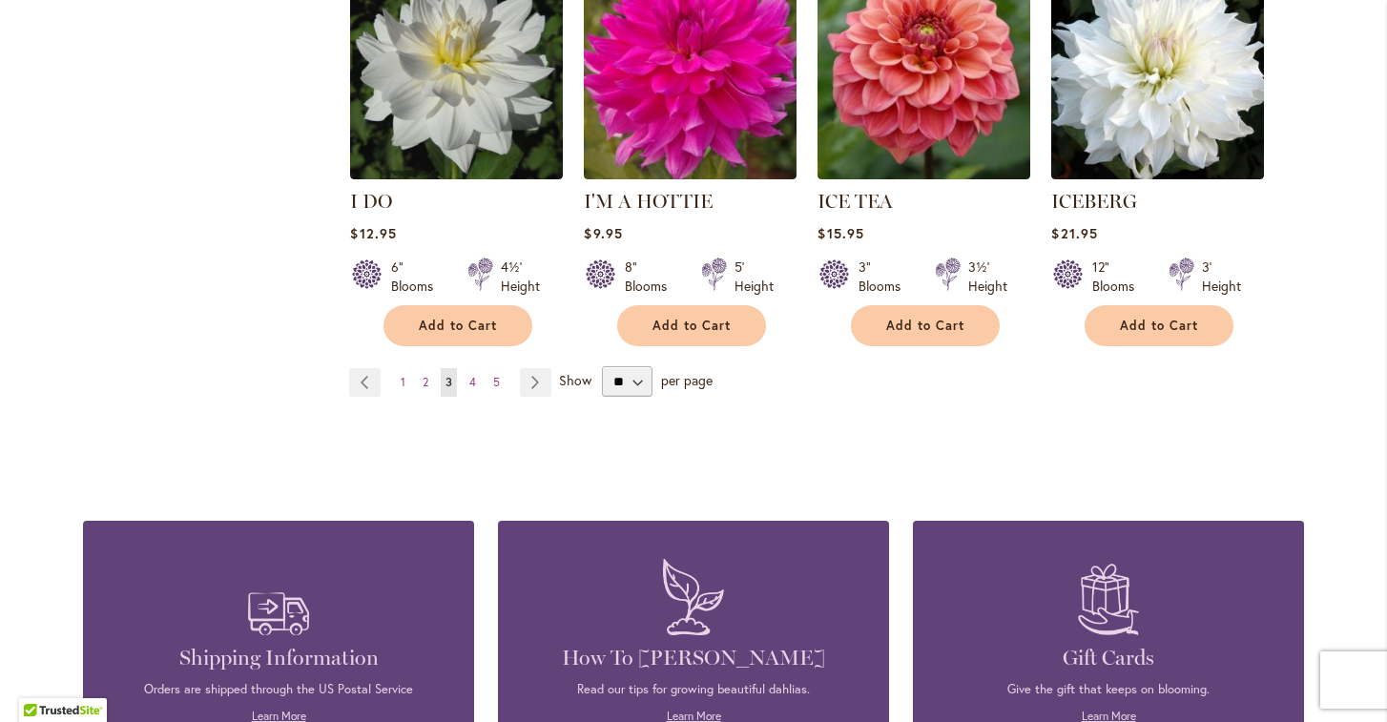
scroll to position [6794, 0]
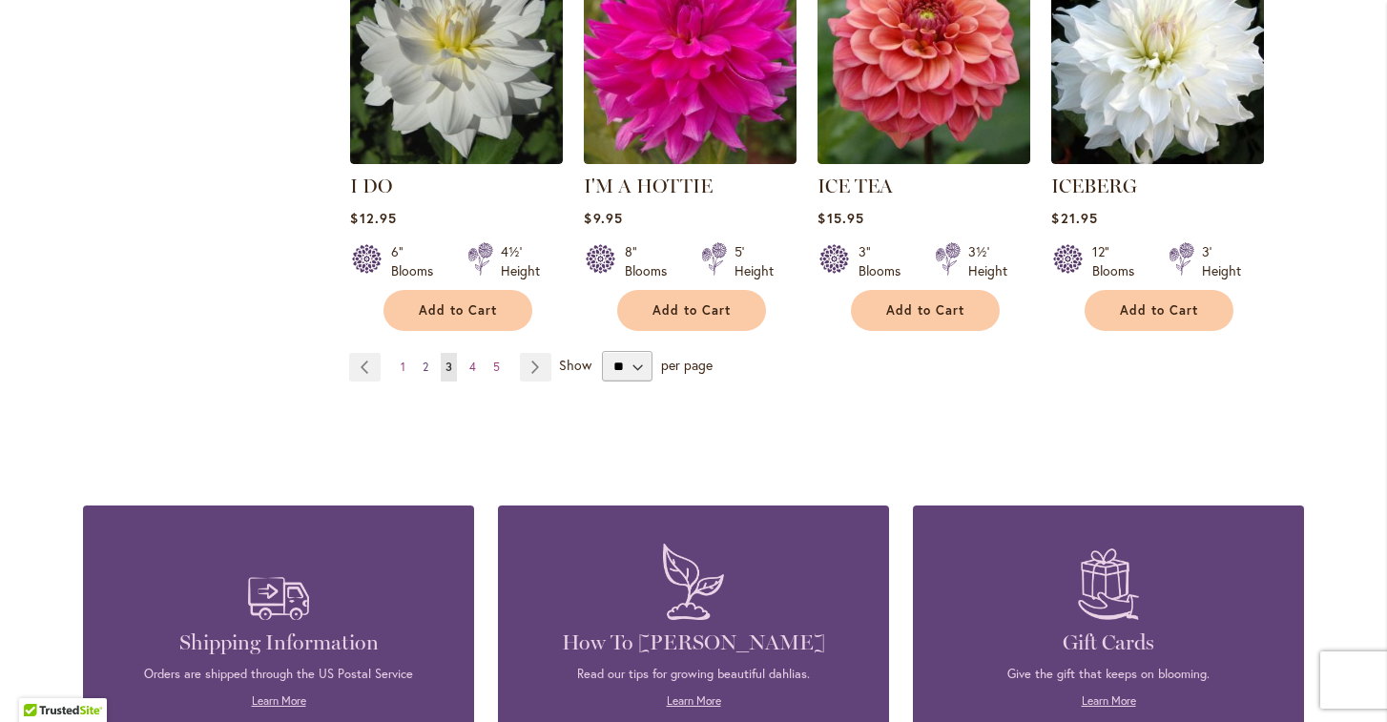
click at [426, 360] on span "2" at bounding box center [426, 367] width 6 height 14
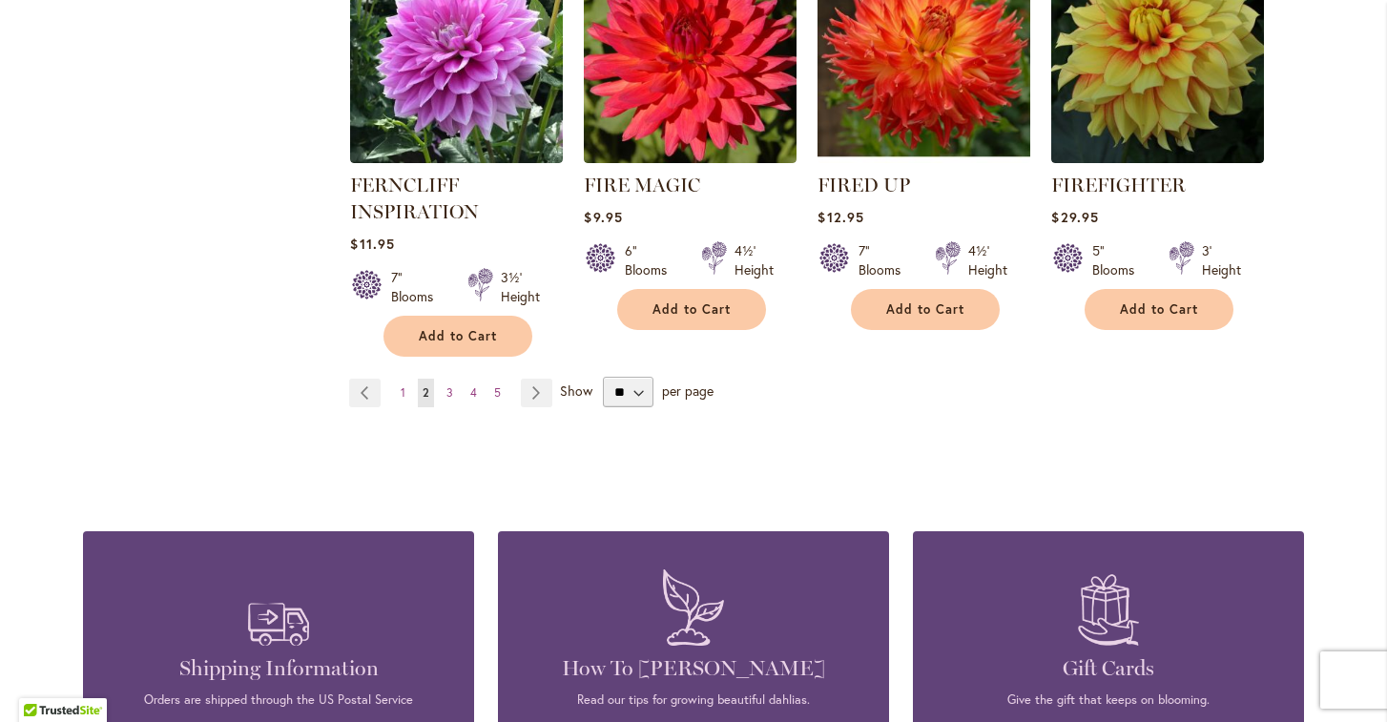
scroll to position [6626, 0]
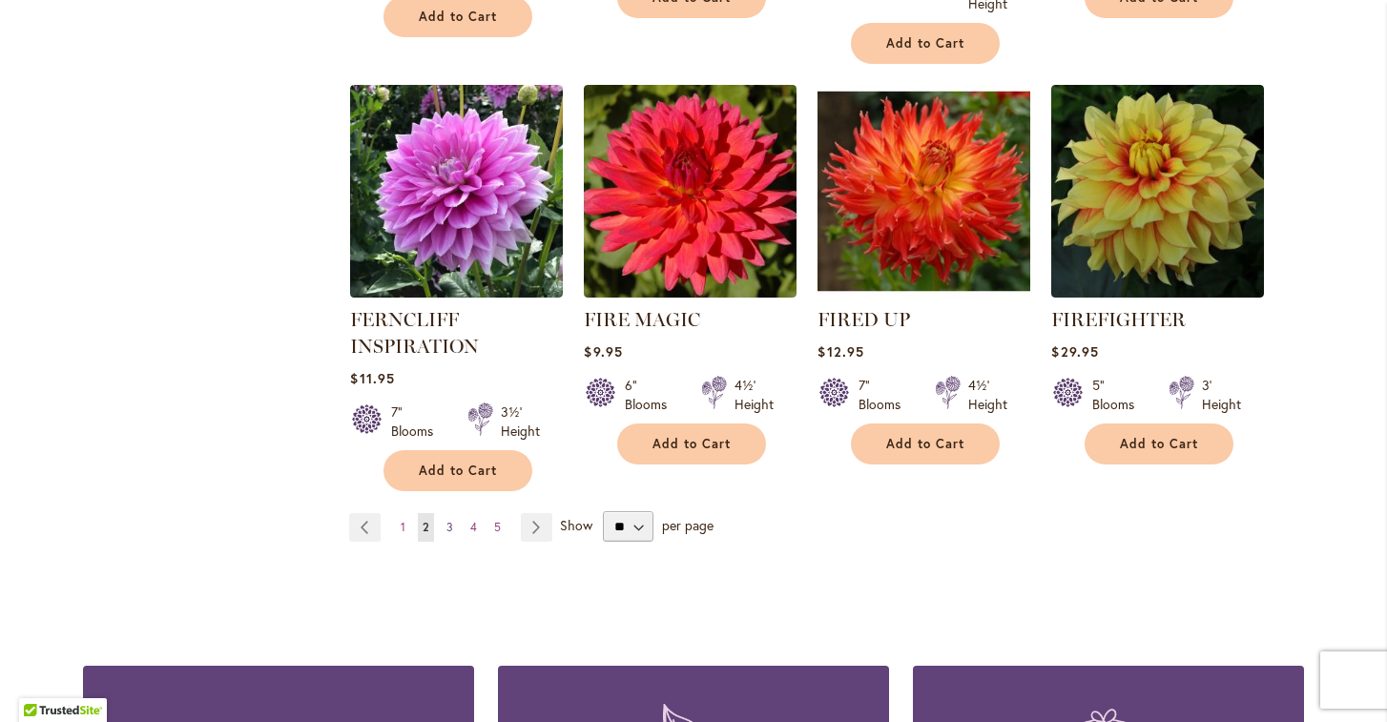
click at [451, 520] on span "3" at bounding box center [449, 527] width 7 height 14
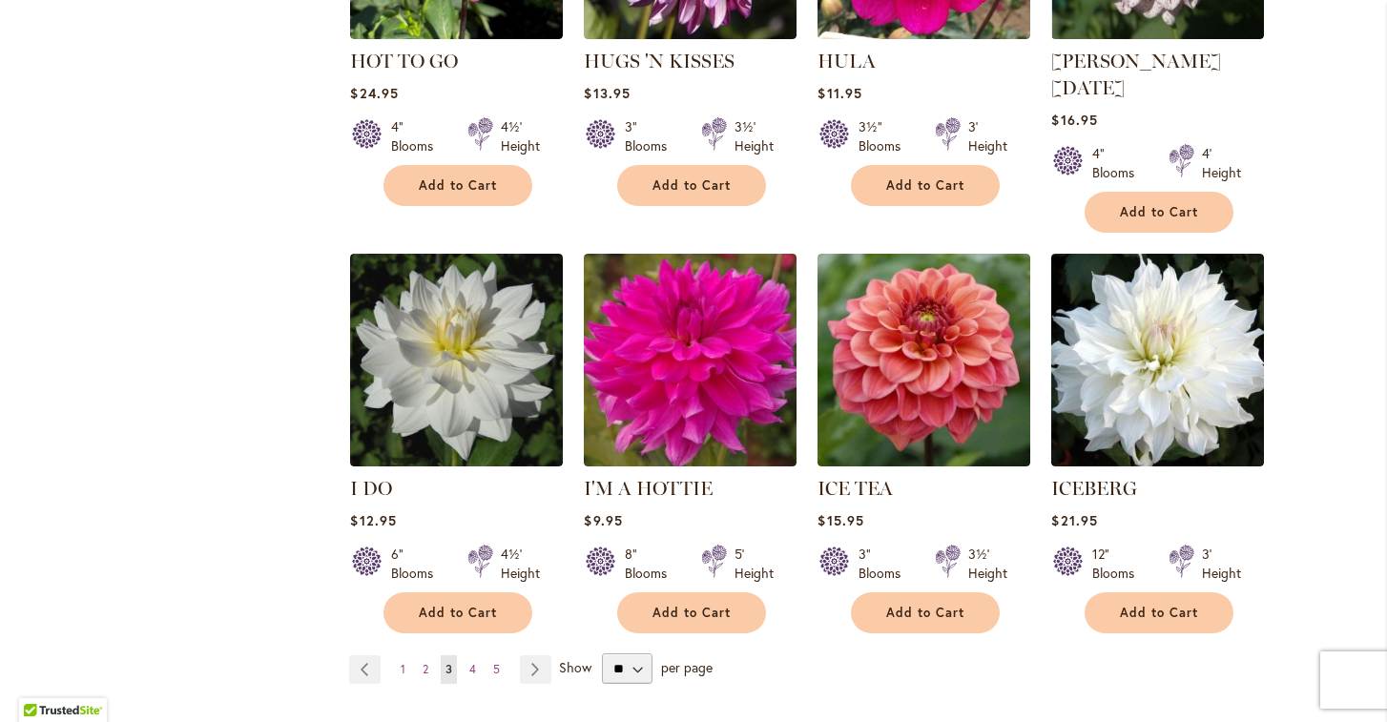
scroll to position [6493, 0]
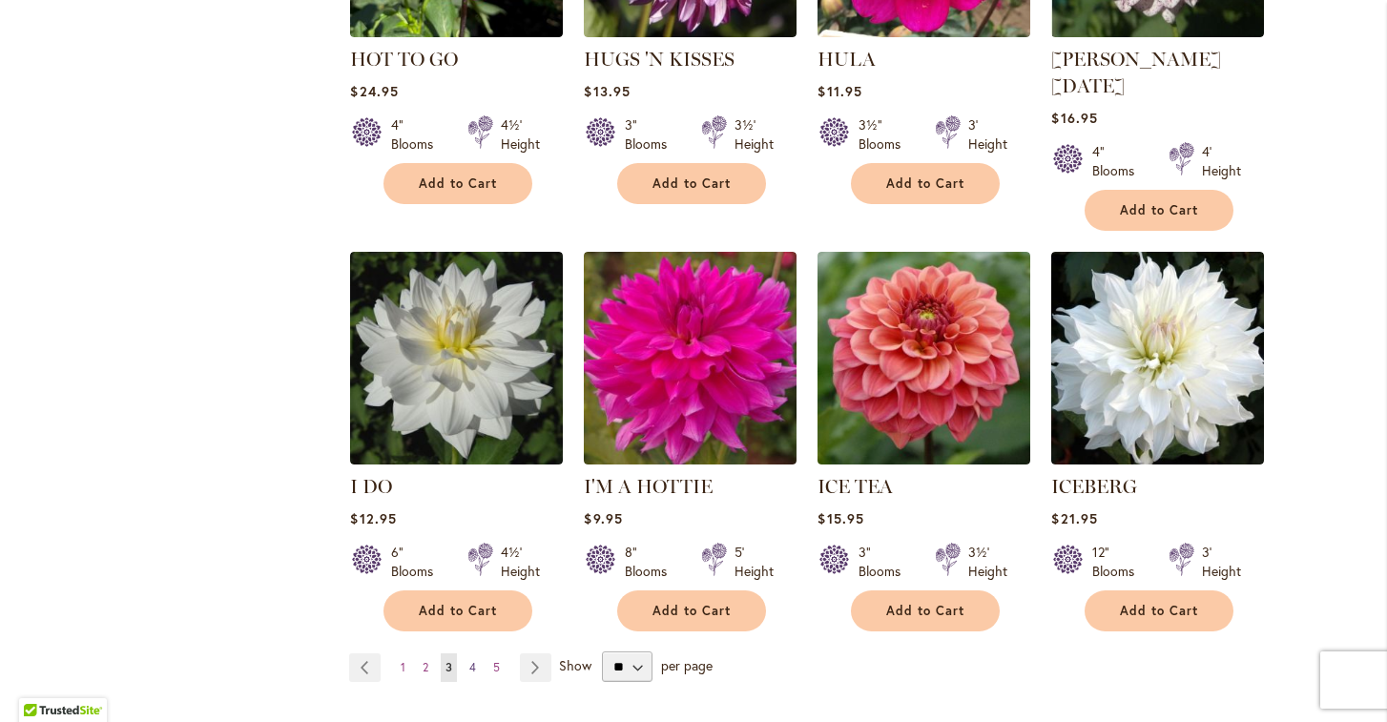
click at [472, 660] on span "4" at bounding box center [472, 667] width 7 height 14
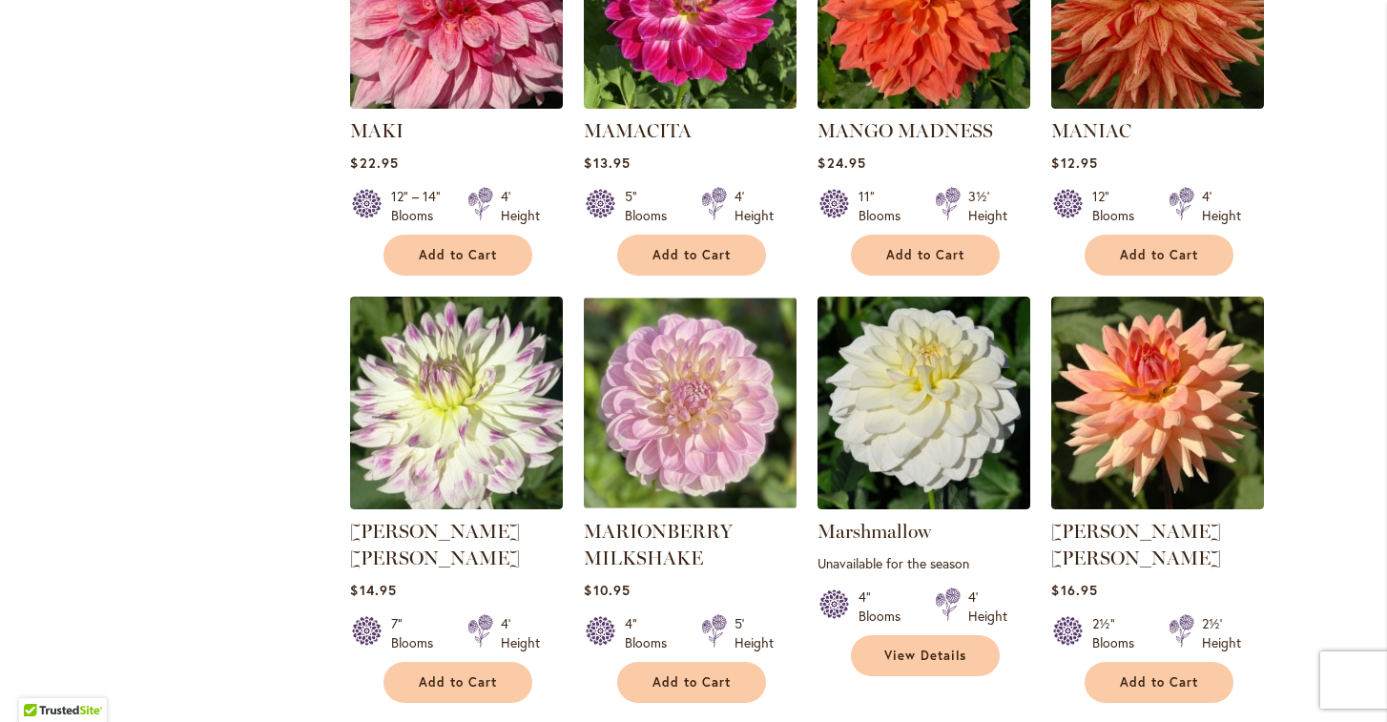
scroll to position [6377, 0]
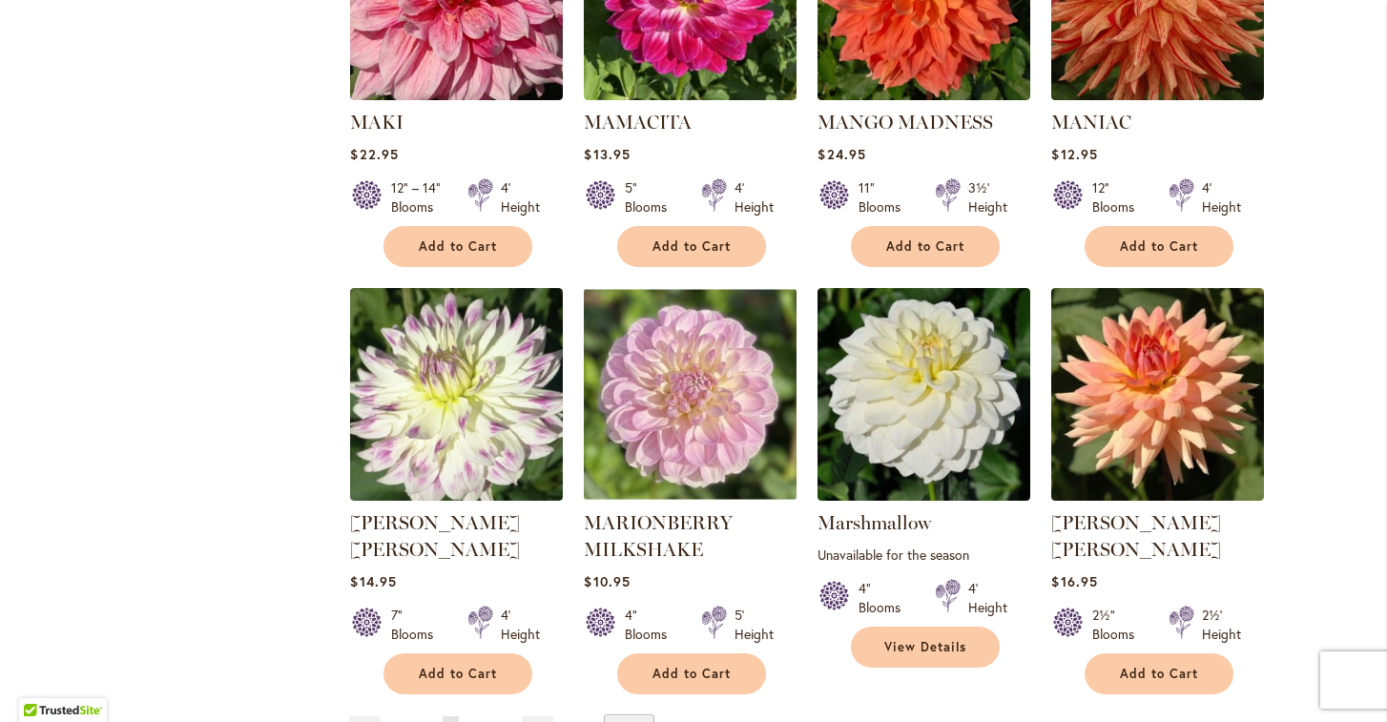
click at [470, 716] on link "Page 5" at bounding box center [474, 730] width 16 height 29
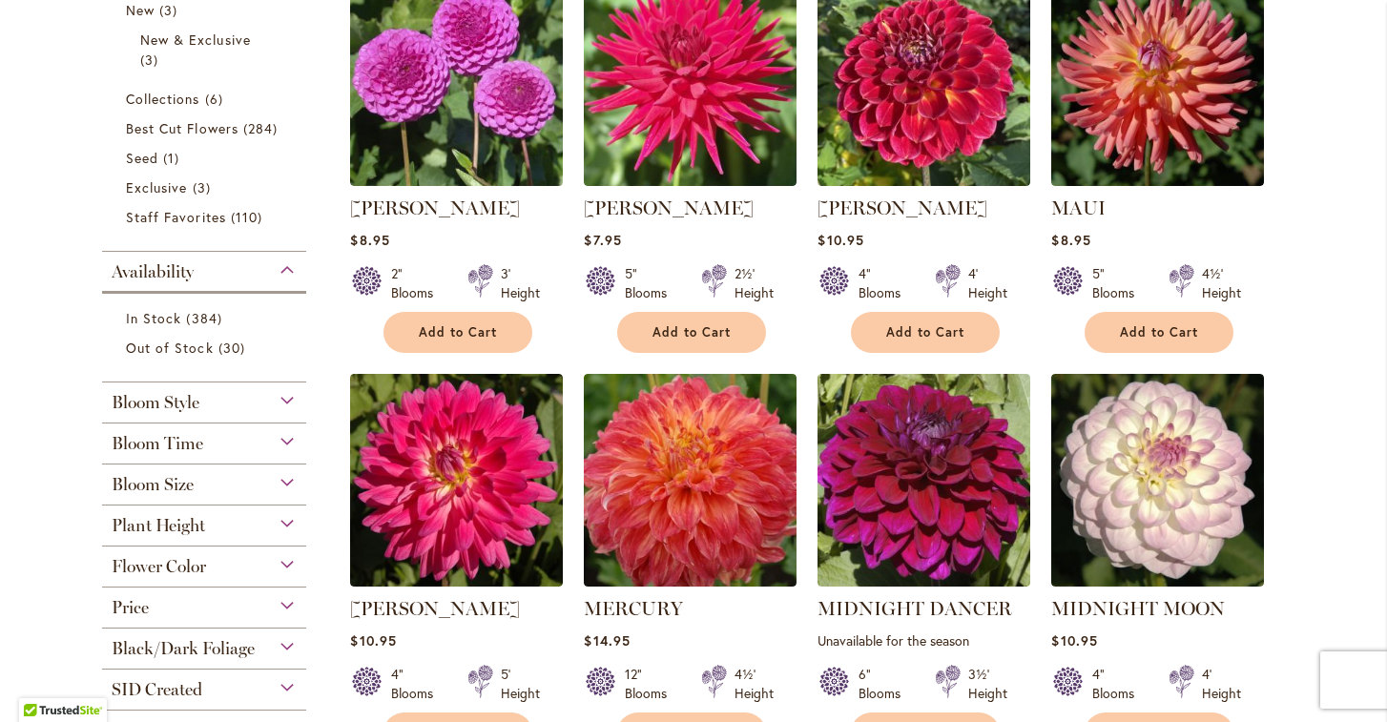
scroll to position [507, 0]
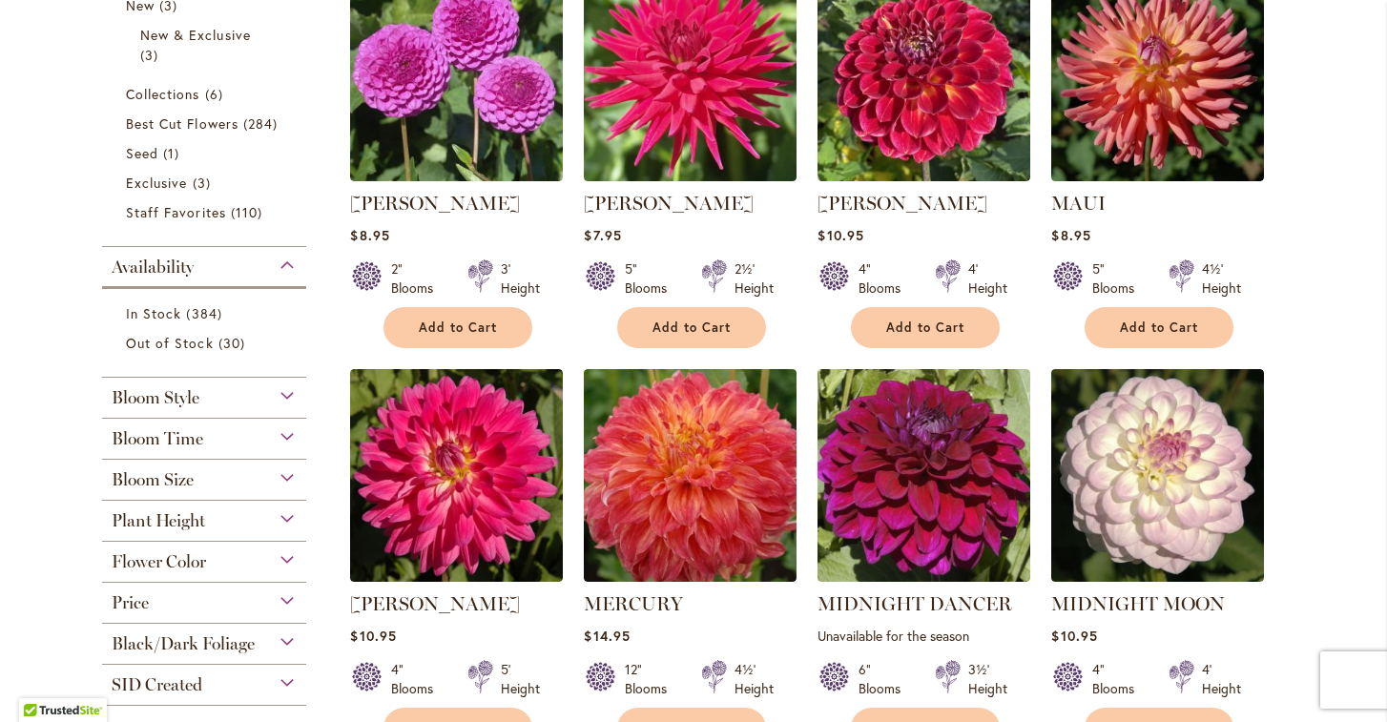
click at [280, 469] on div "Bloom Size" at bounding box center [204, 475] width 204 height 31
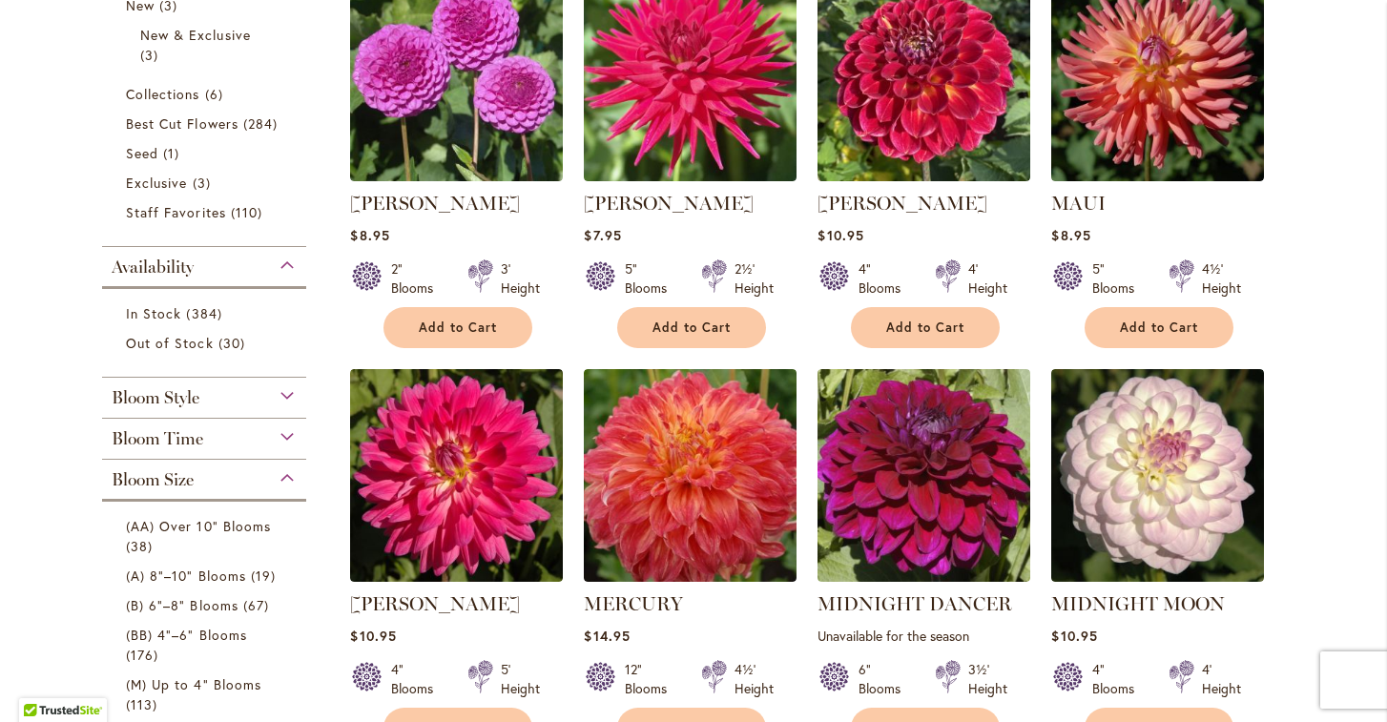
scroll to position [965, 0]
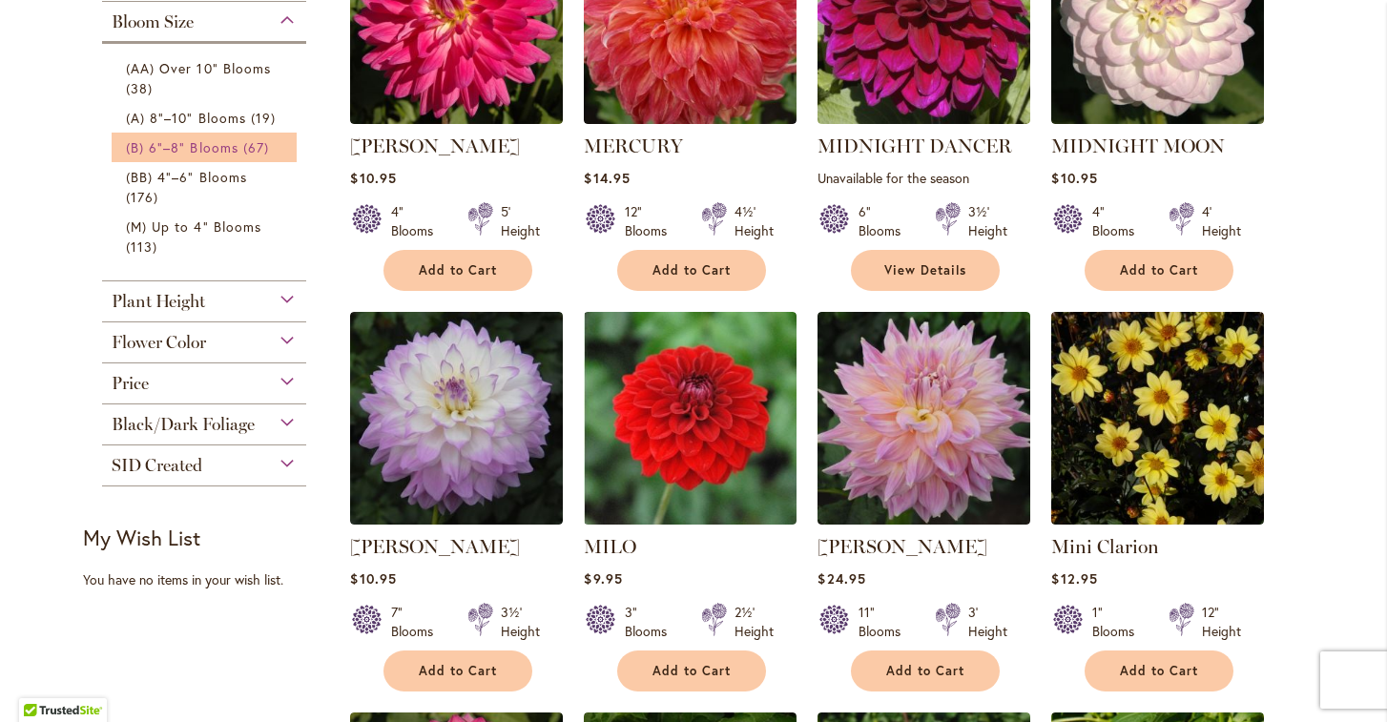
click at [158, 144] on span "(B) 6"–8" Blooms" at bounding box center [182, 147] width 113 height 18
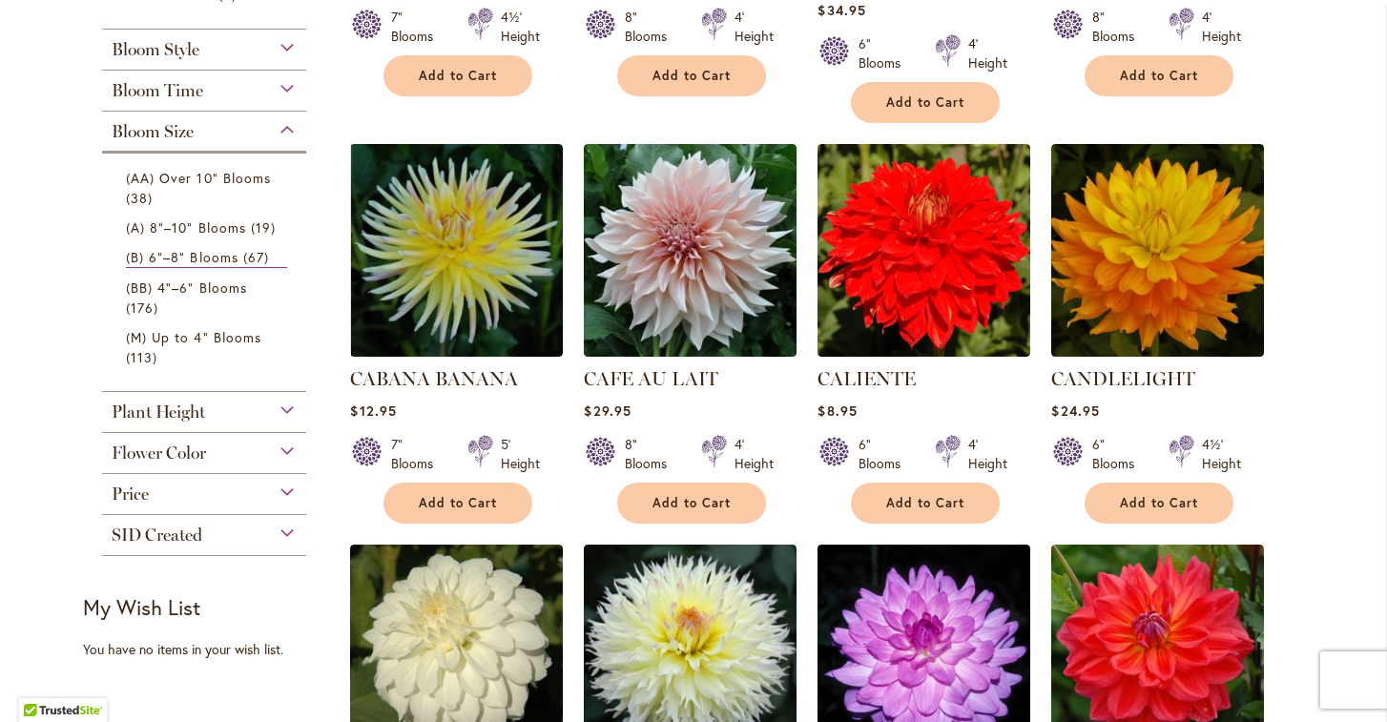
scroll to position [734, 0]
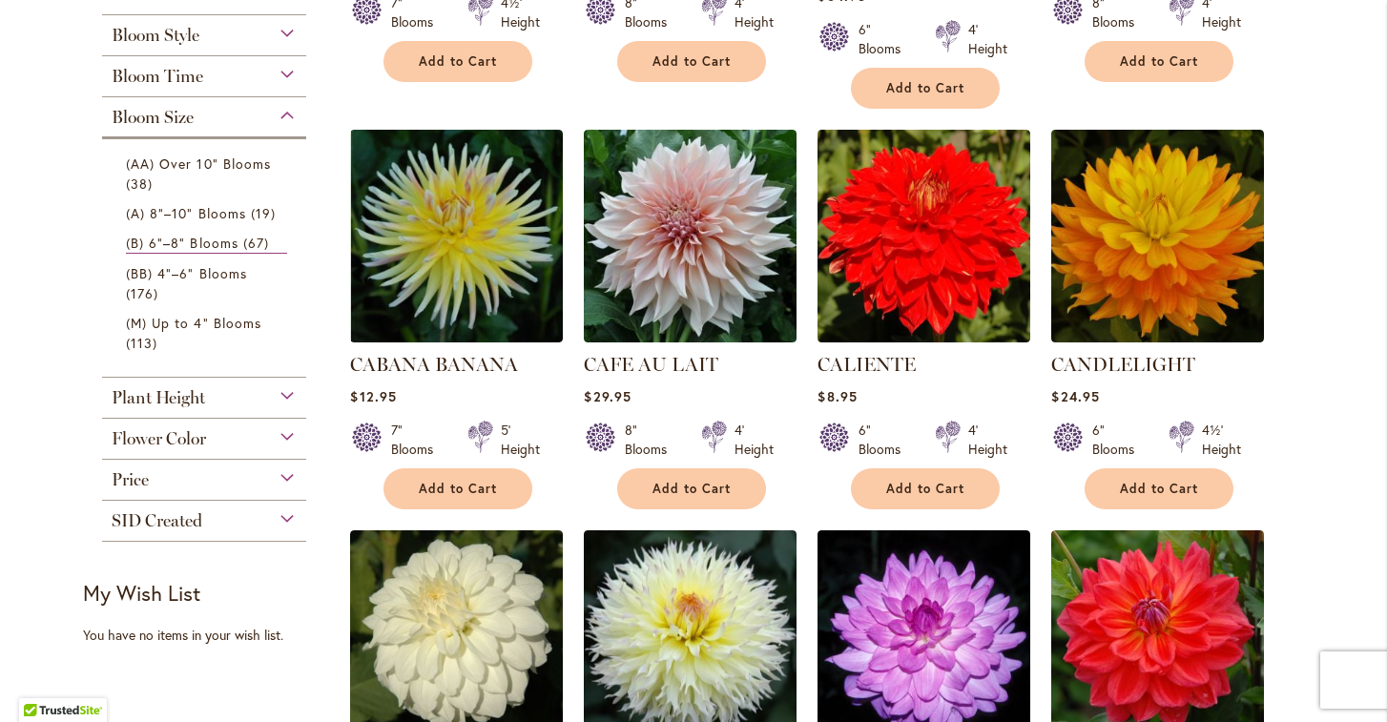
click at [285, 432] on div "Flower Color" at bounding box center [204, 434] width 204 height 31
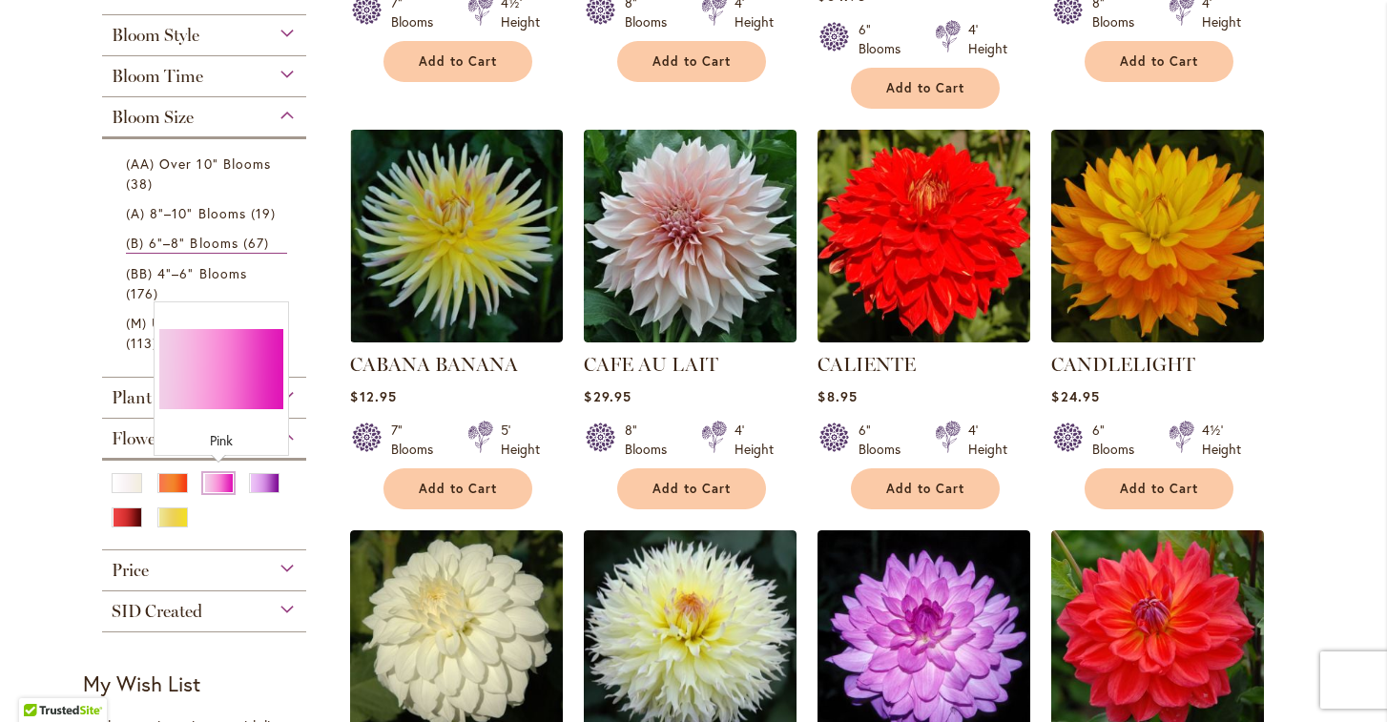
click at [221, 485] on div "Pink" at bounding box center [218, 483] width 31 height 20
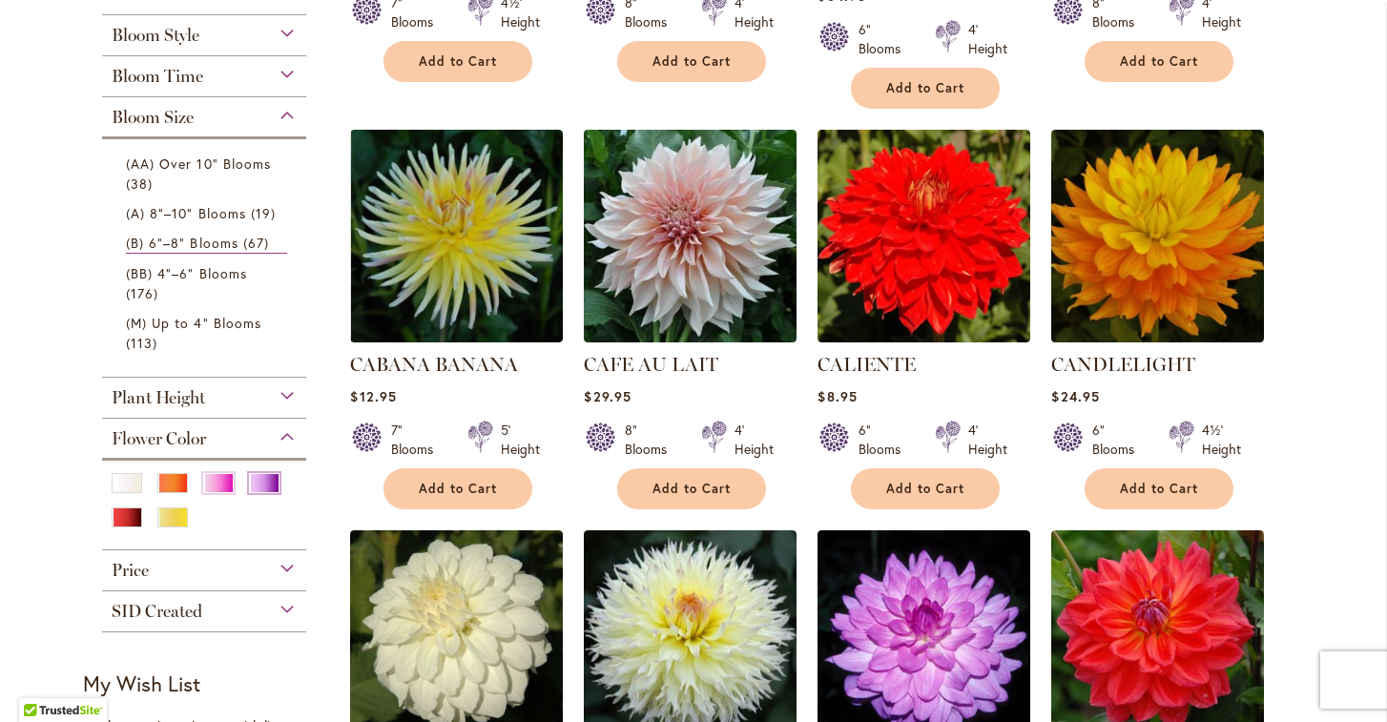
click at [265, 481] on div "Purple" at bounding box center [264, 483] width 31 height 20
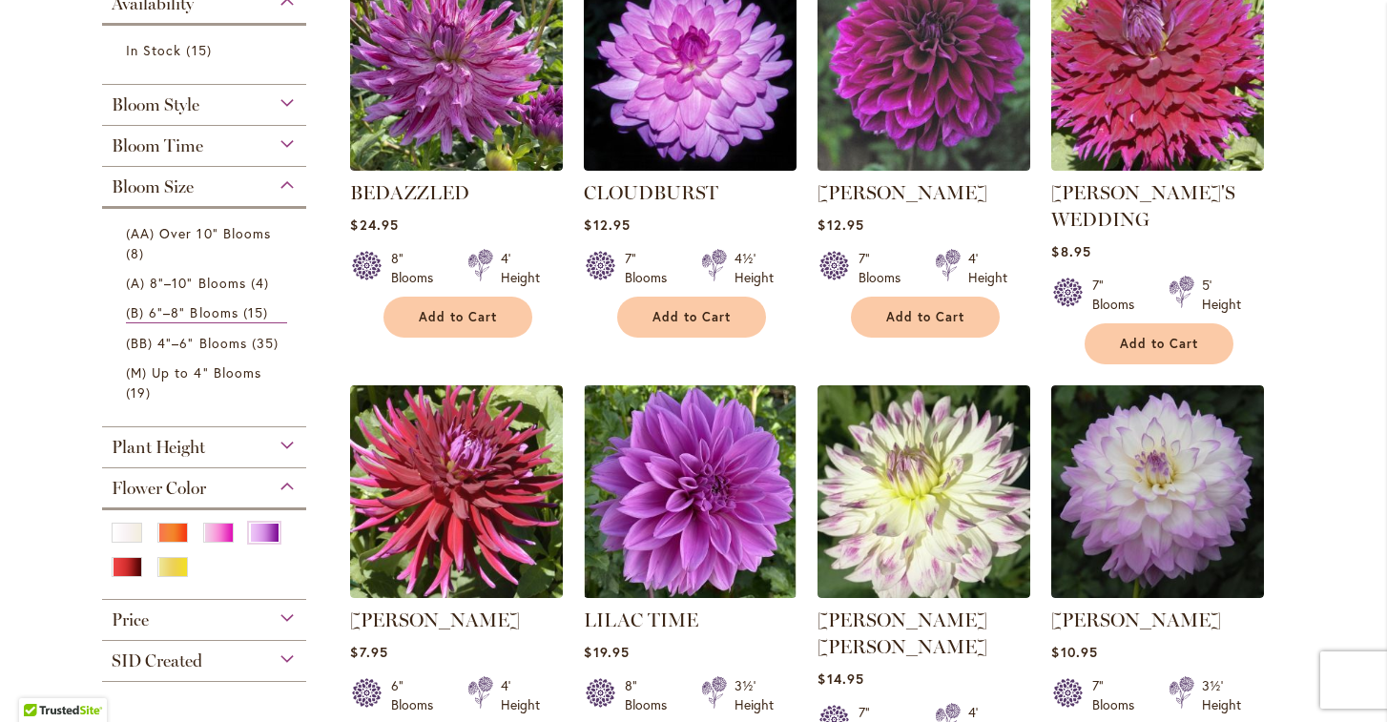
scroll to position [500, 0]
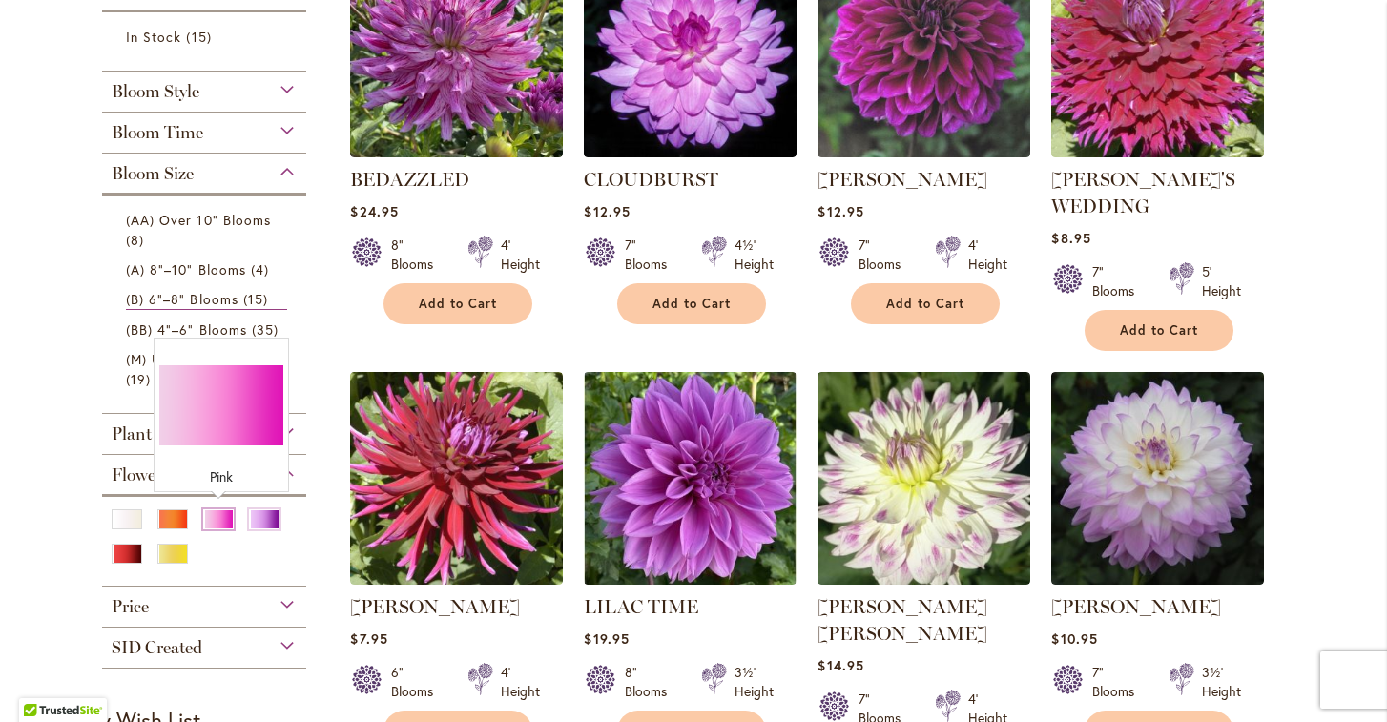
click at [219, 513] on div "Pink" at bounding box center [218, 519] width 31 height 20
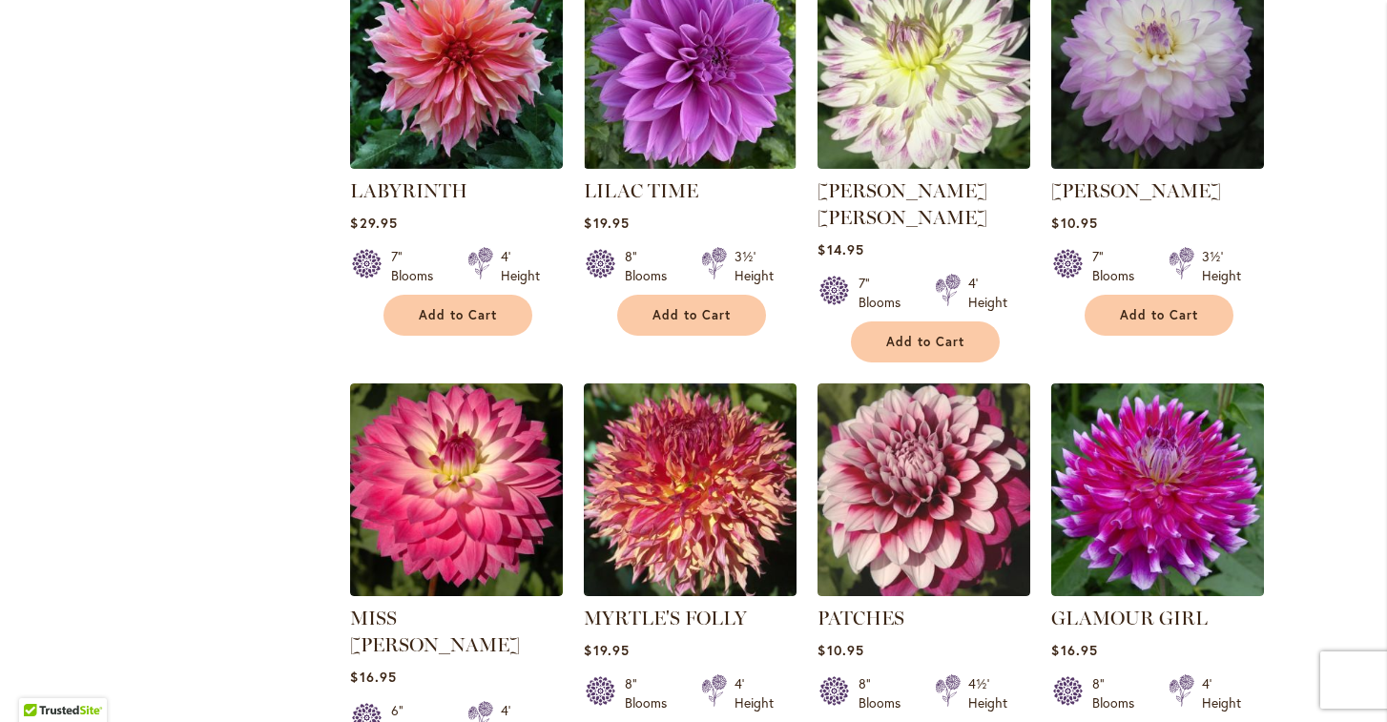
scroll to position [2115, 0]
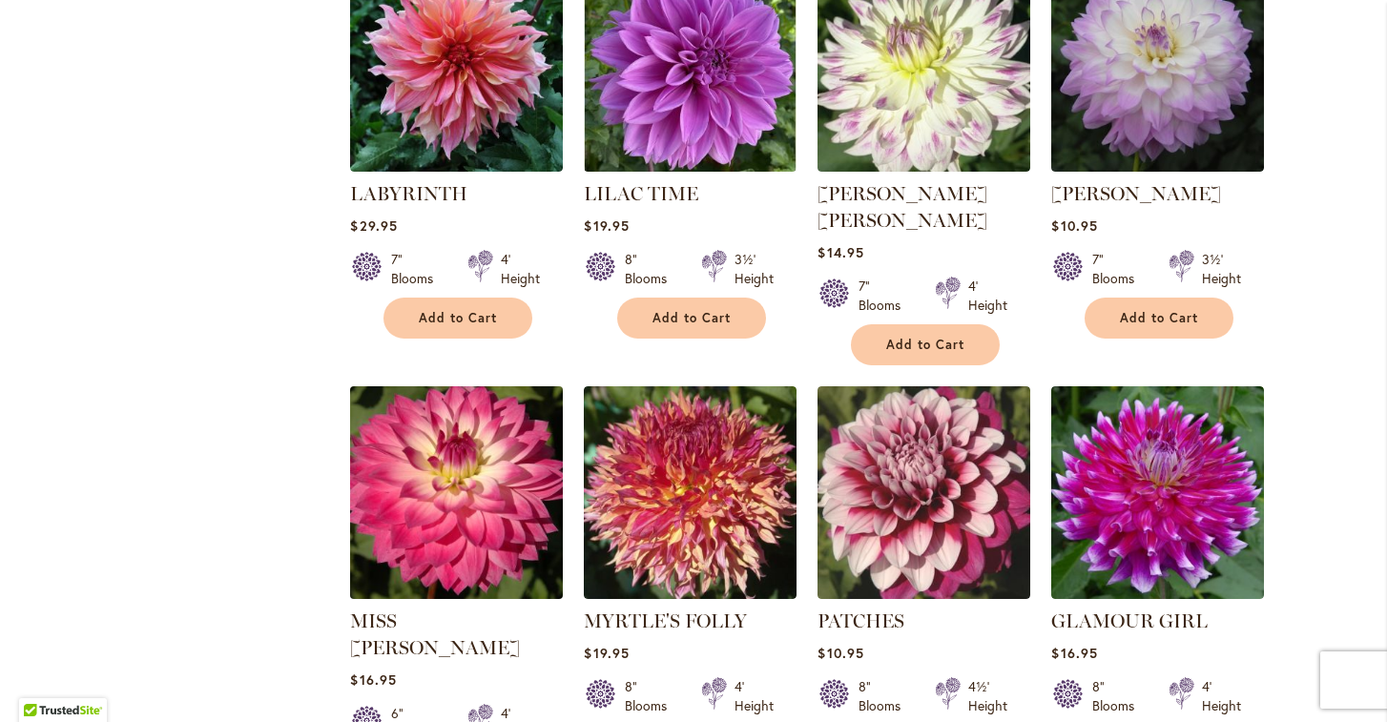
click at [407, 516] on img at bounding box center [456, 492] width 223 height 223
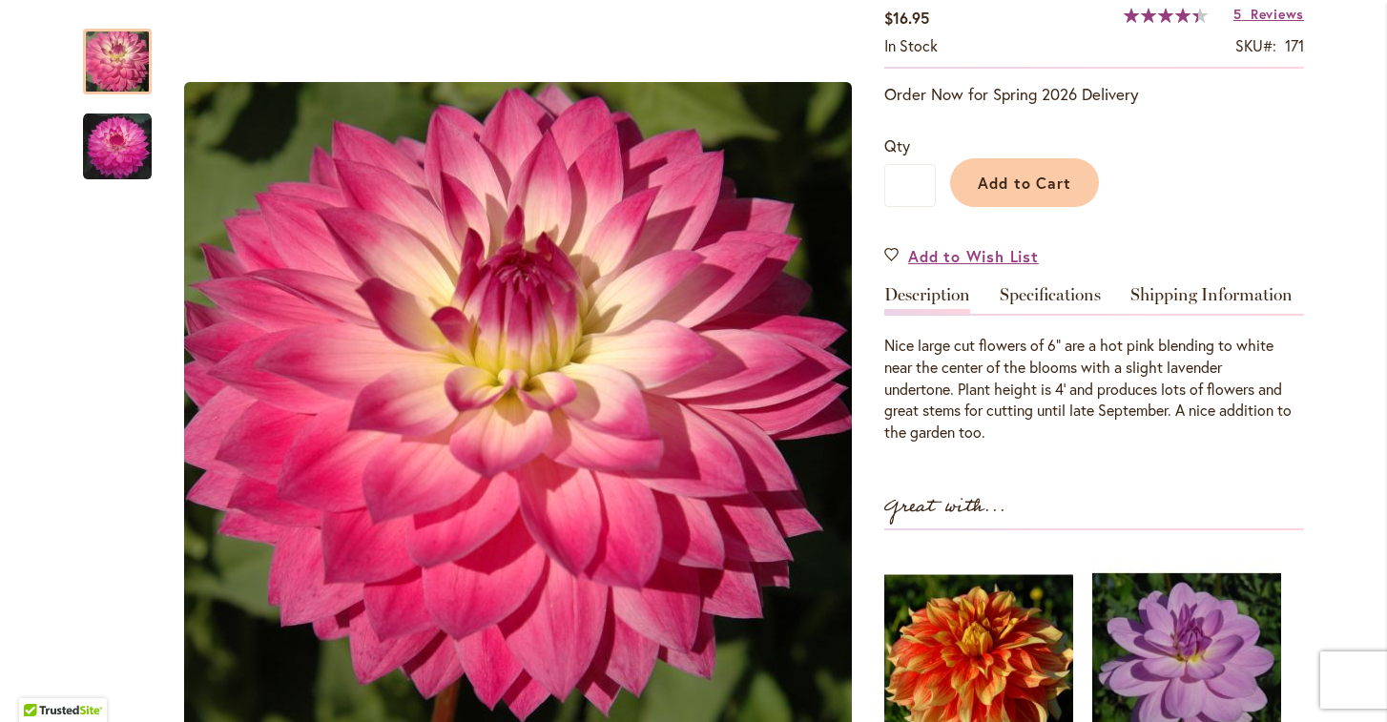
scroll to position [405, 0]
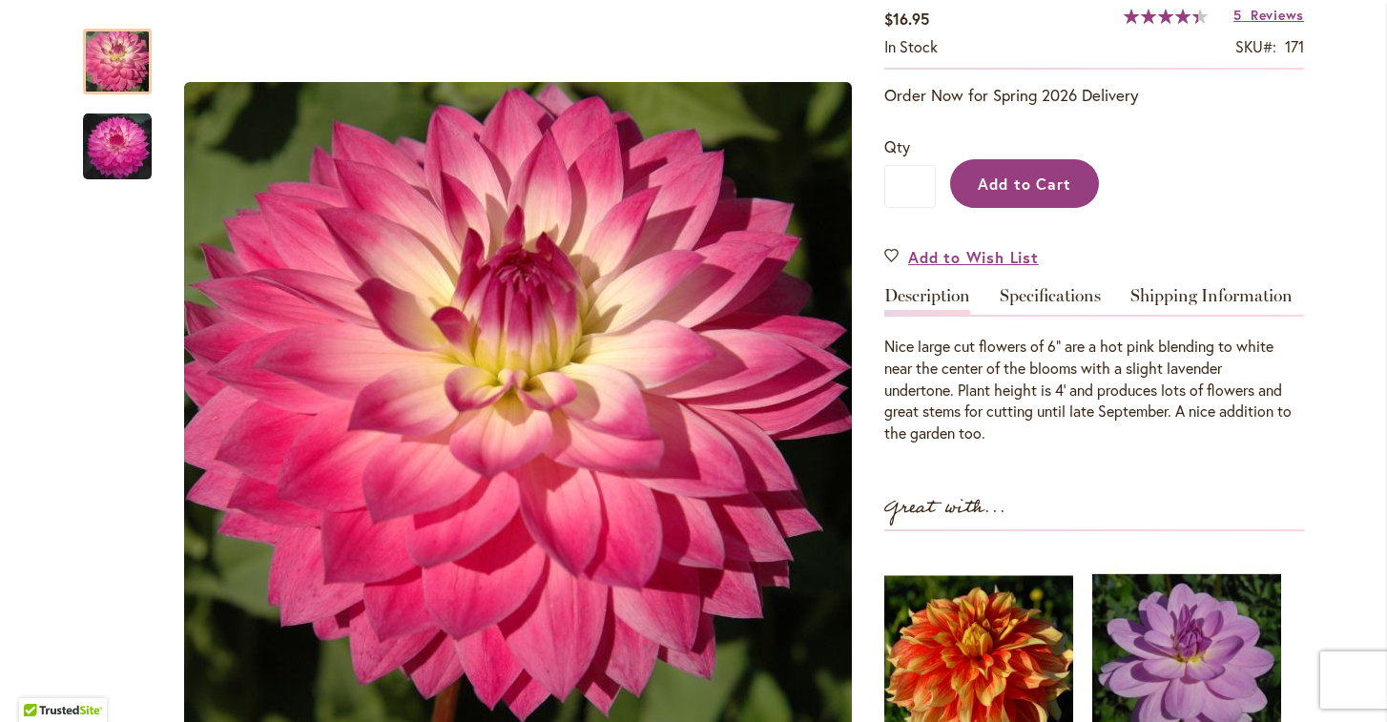
click at [986, 174] on span "Add to Cart" at bounding box center [1025, 184] width 94 height 20
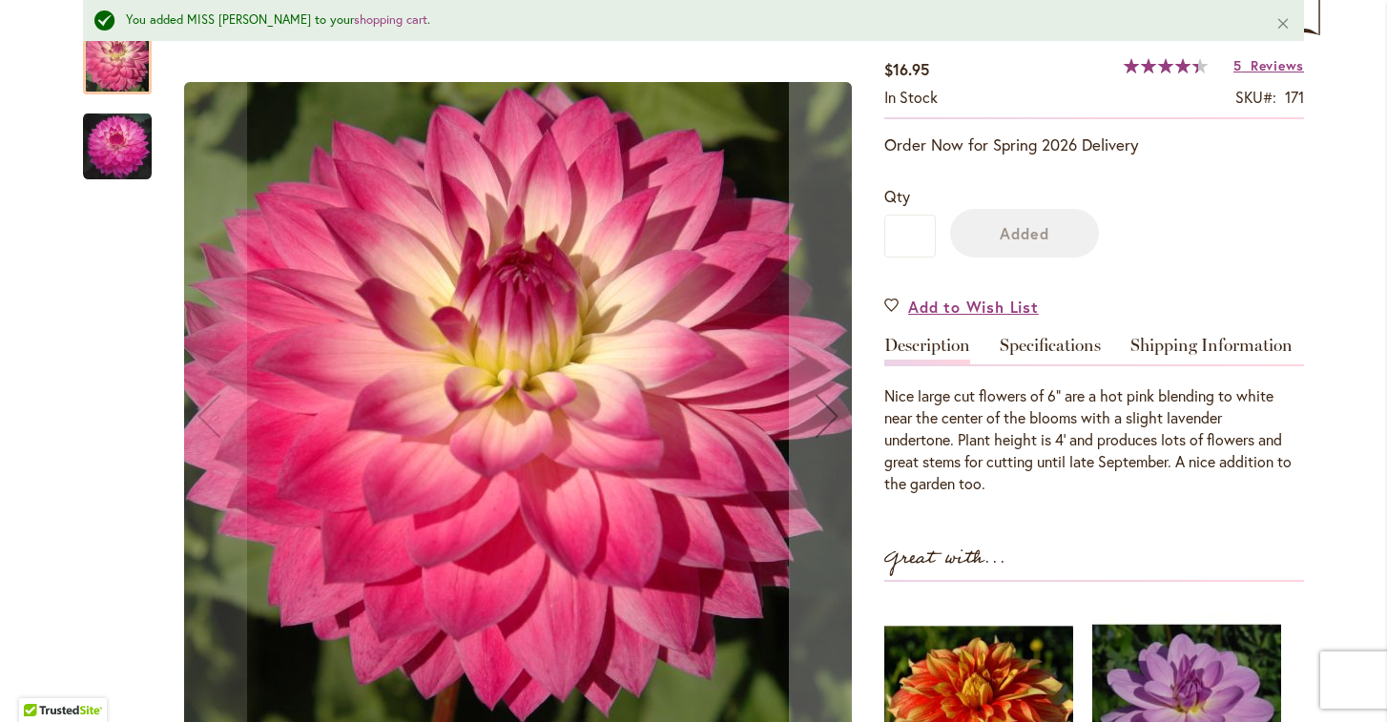
scroll to position [455, 0]
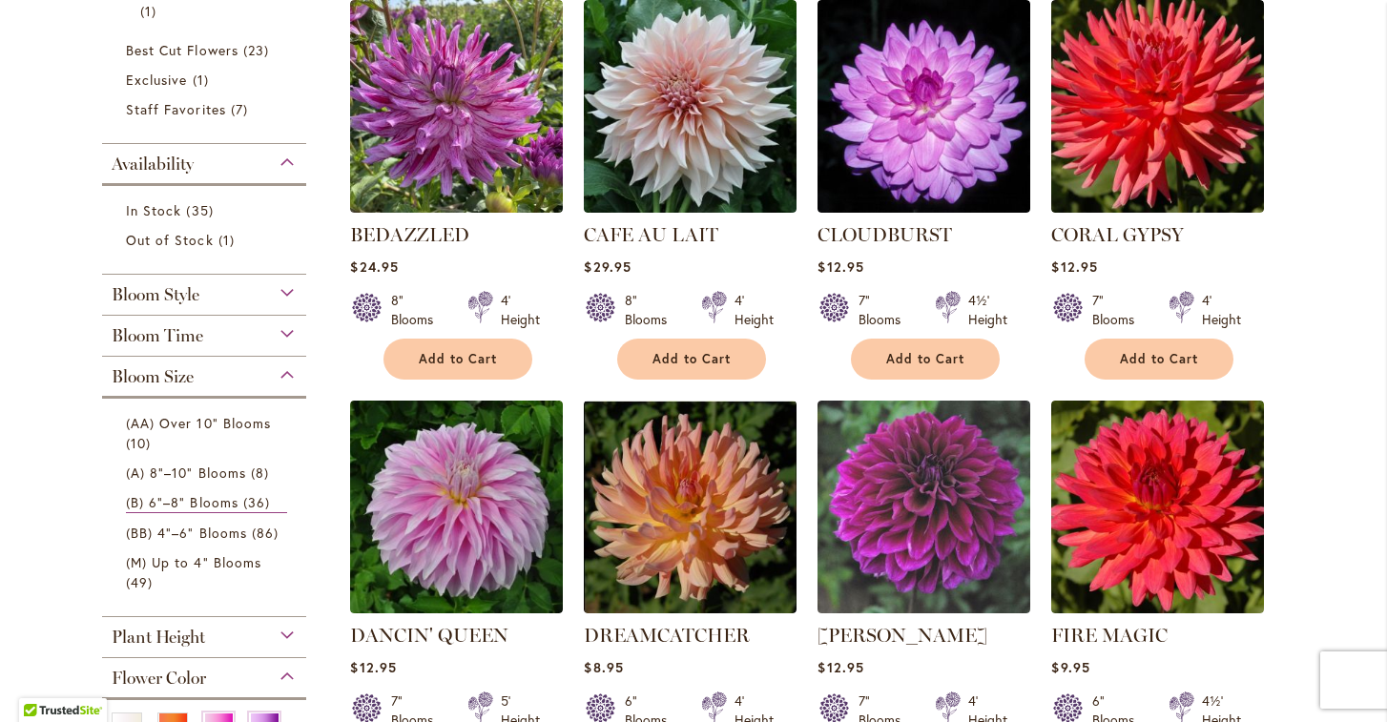
scroll to position [446, 0]
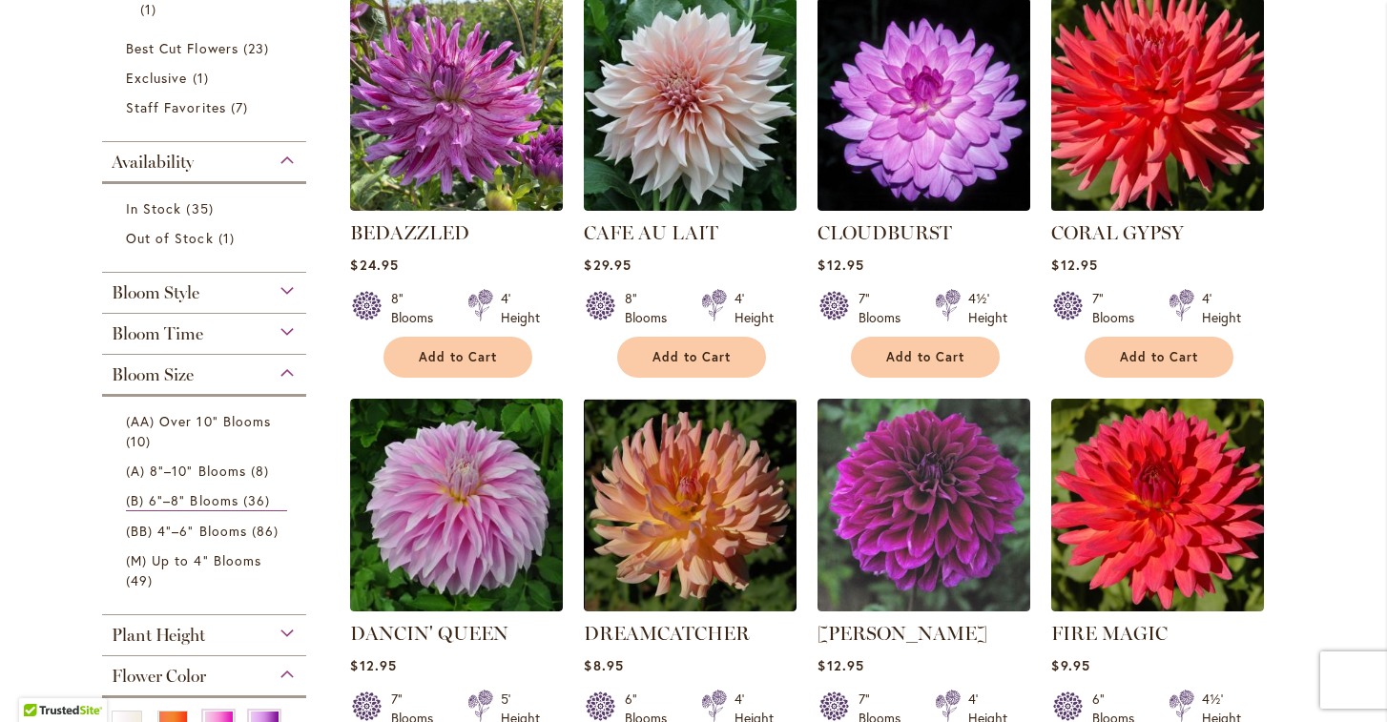
click at [1104, 127] on img at bounding box center [1157, 103] width 223 height 223
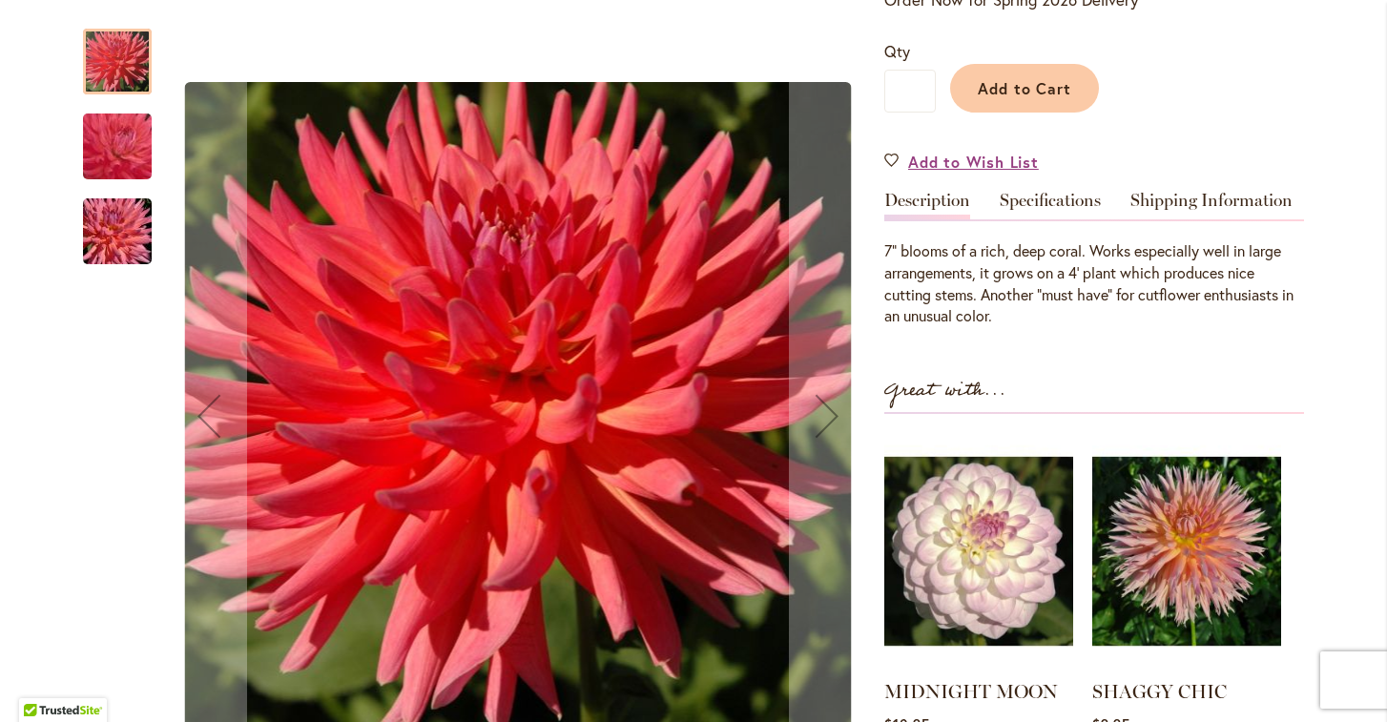
scroll to position [412, 0]
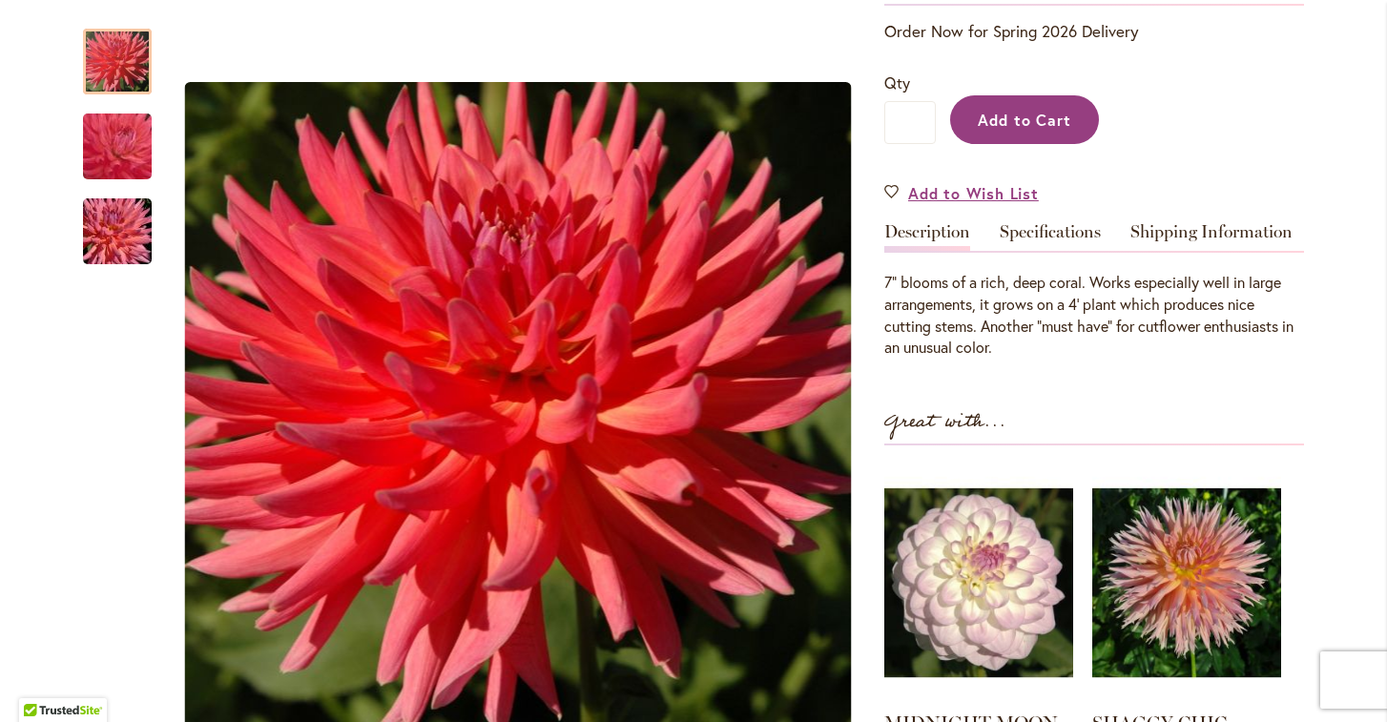
click at [975, 122] on button "Add to Cart" at bounding box center [1024, 119] width 149 height 49
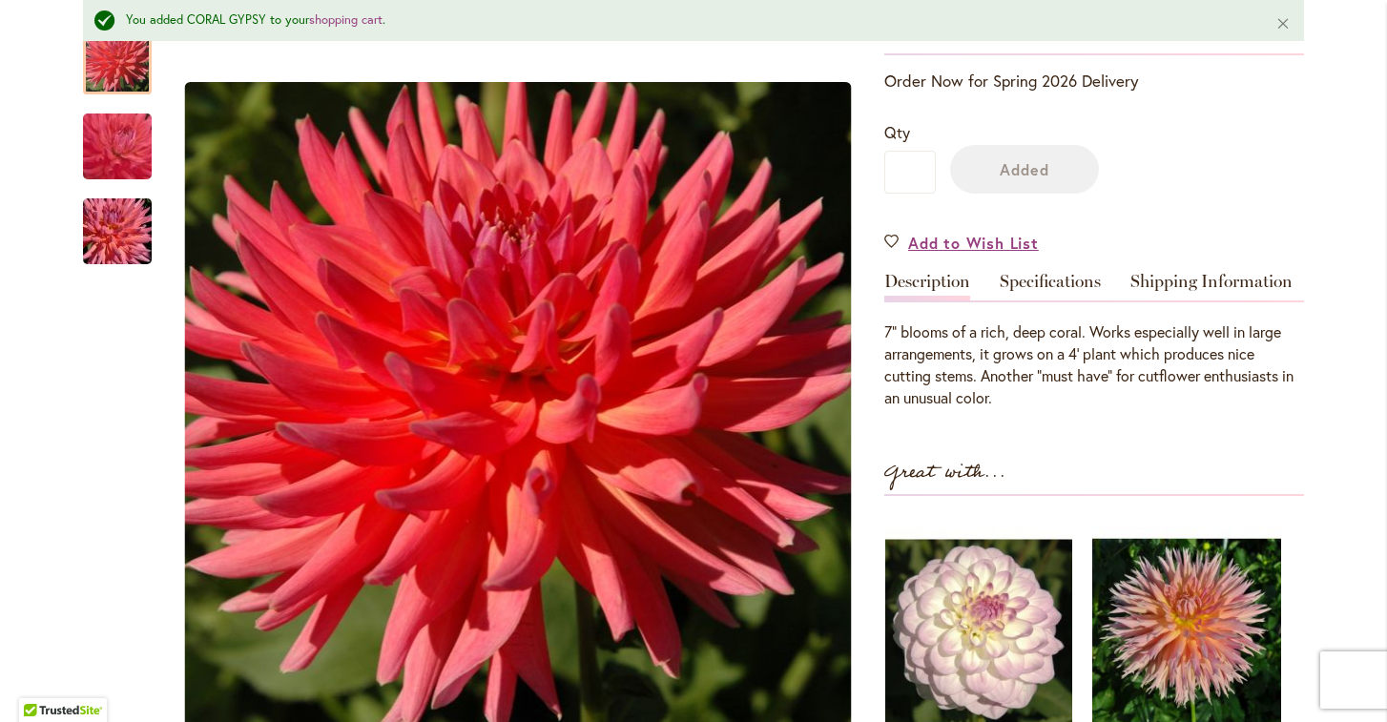
scroll to position [462, 0]
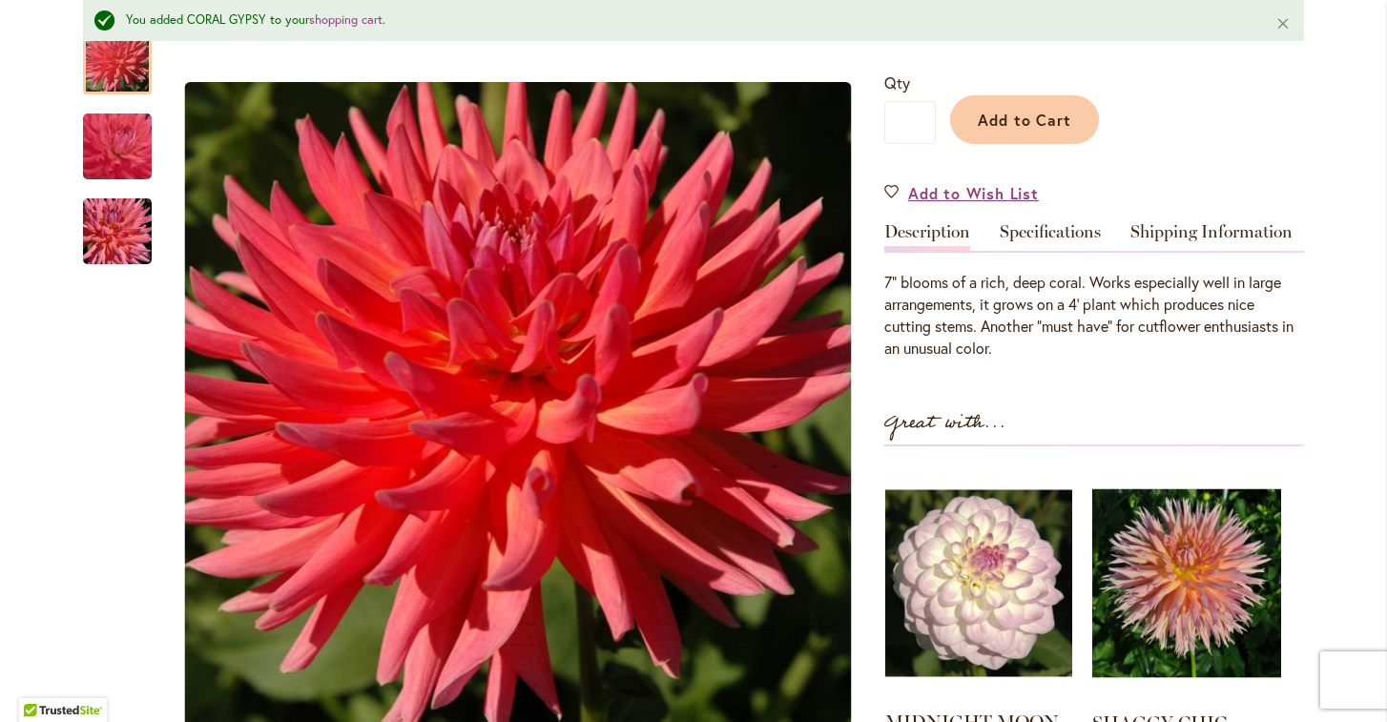
click at [935, 540] on img at bounding box center [978, 583] width 187 height 234
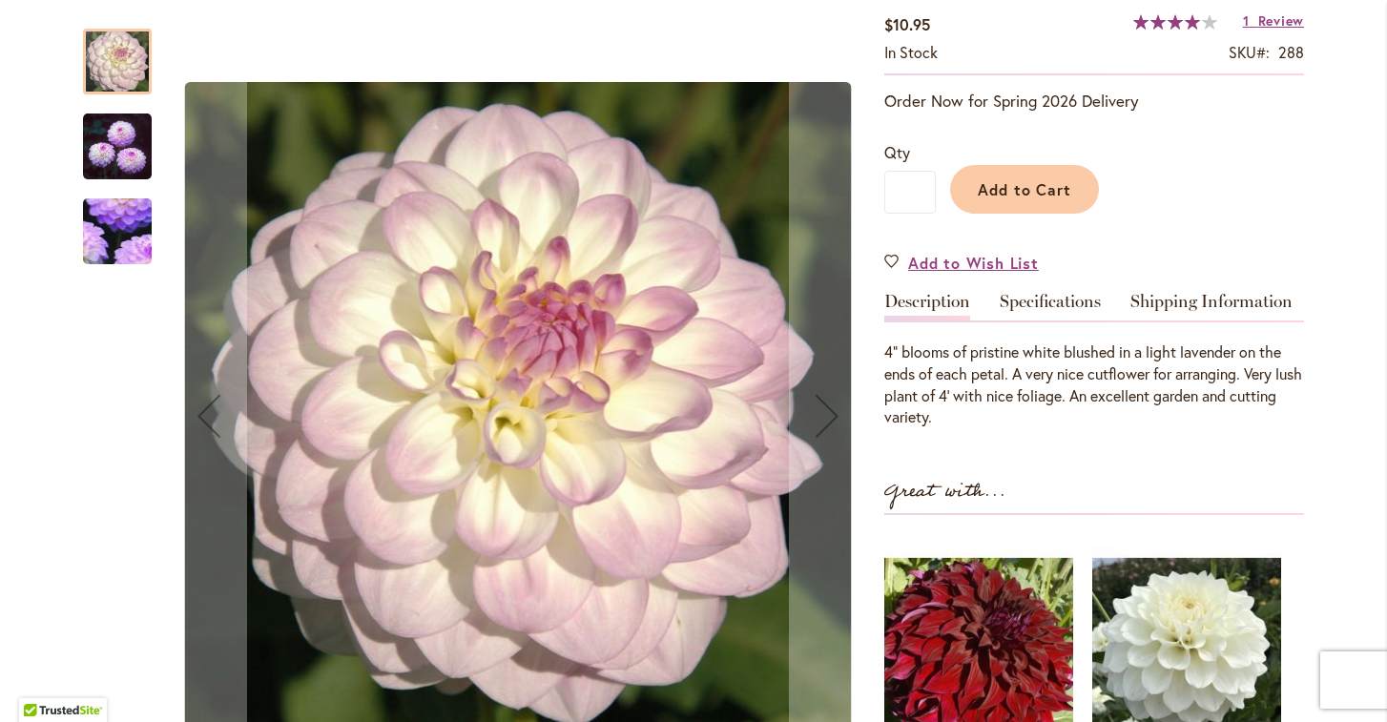
scroll to position [382, 0]
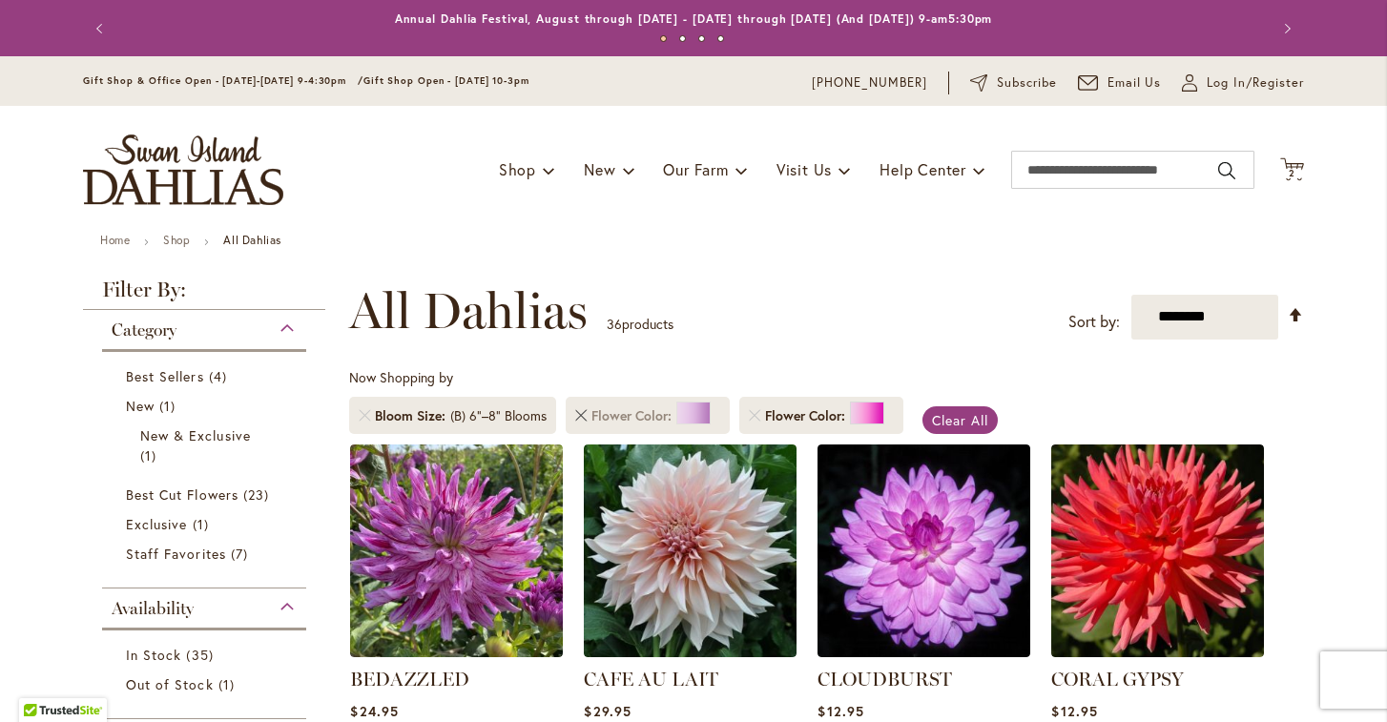
click at [580, 418] on link "Remove Flower Color Purple" at bounding box center [580, 415] width 11 height 11
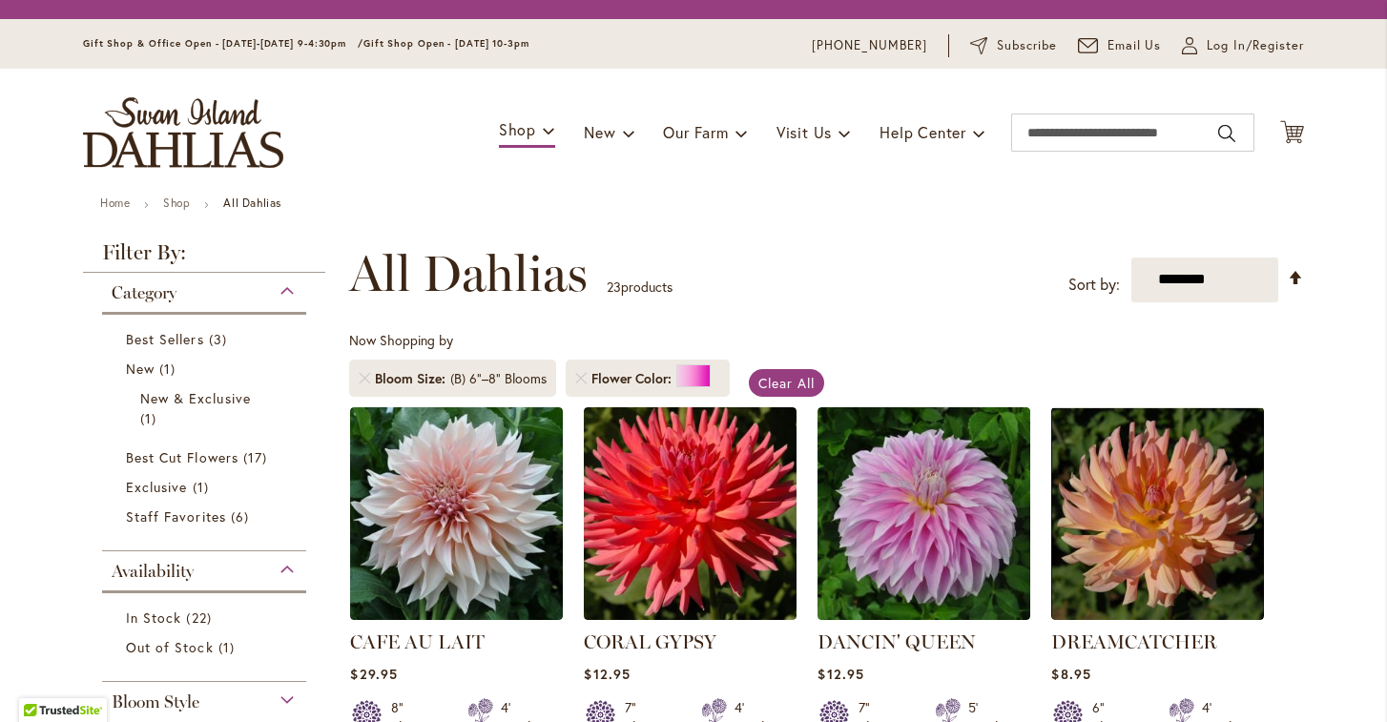
scroll to position [259, 0]
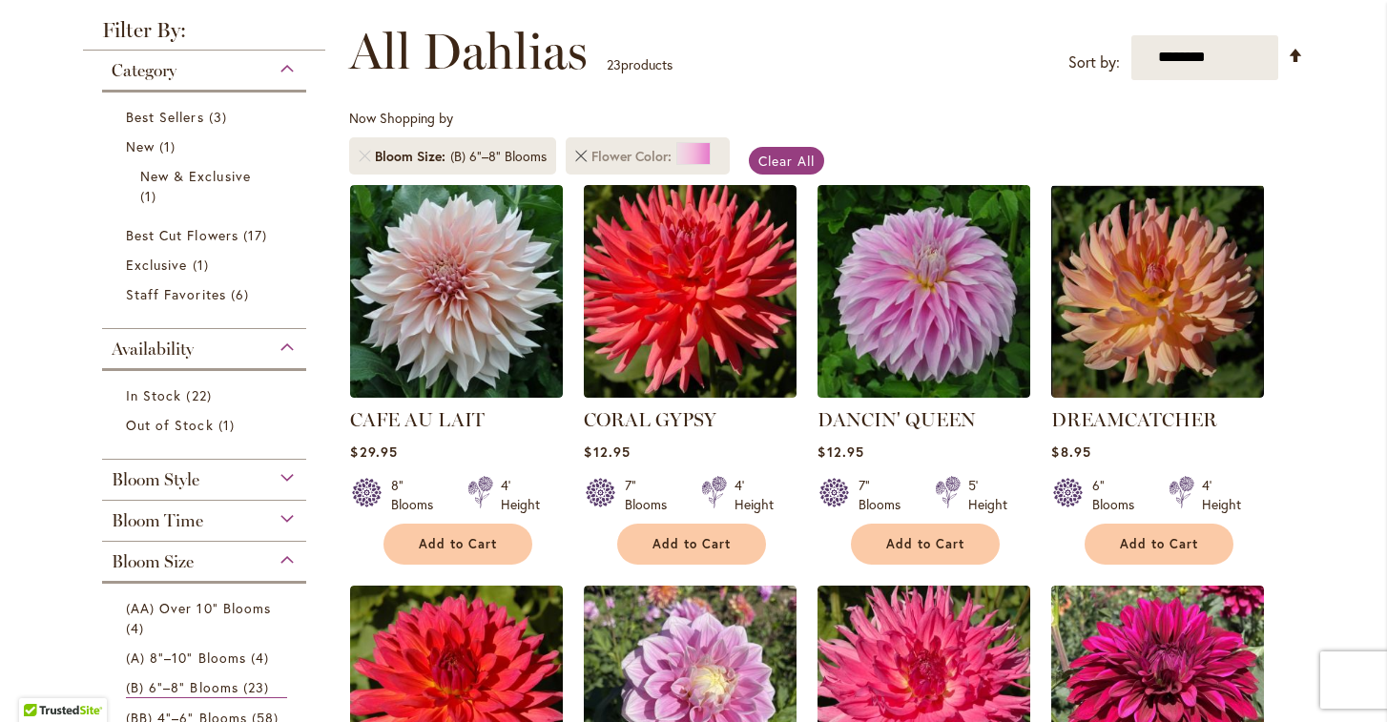
click at [577, 154] on link "Remove Flower Color Pink" at bounding box center [580, 156] width 11 height 11
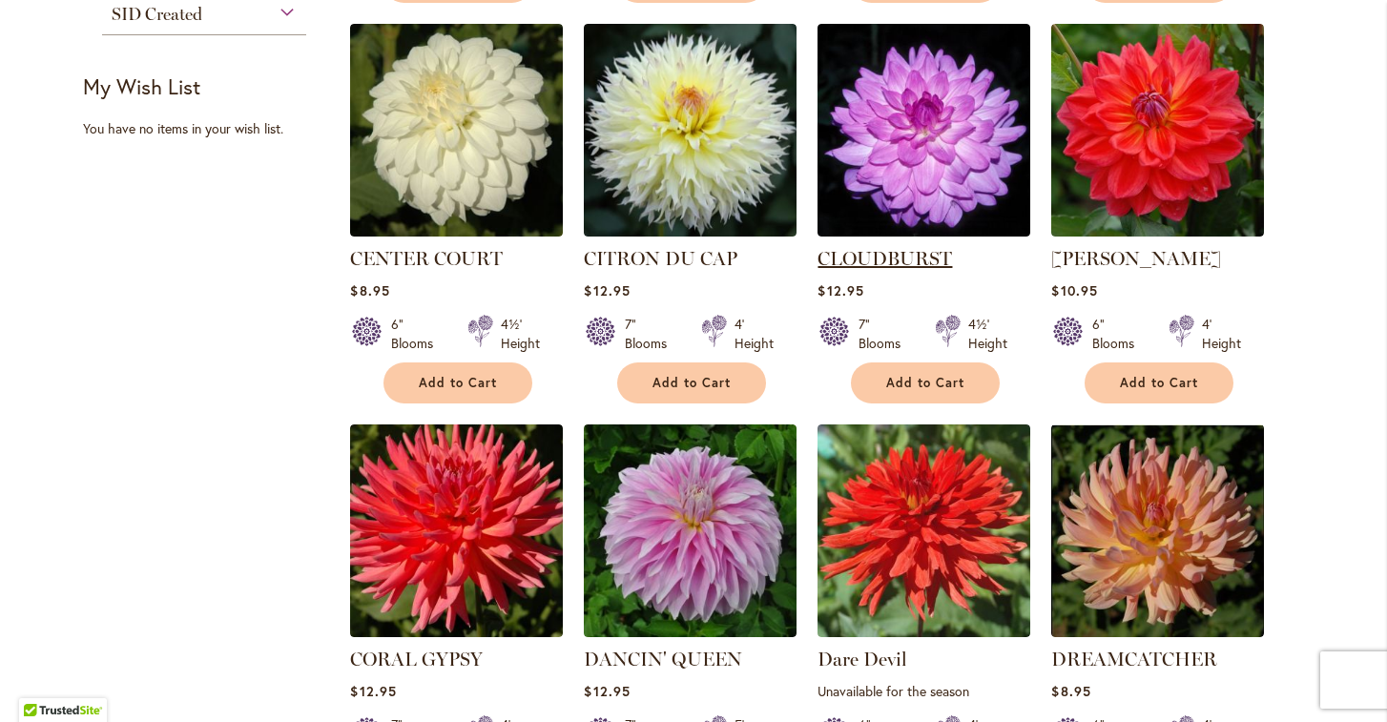
scroll to position [1235, 0]
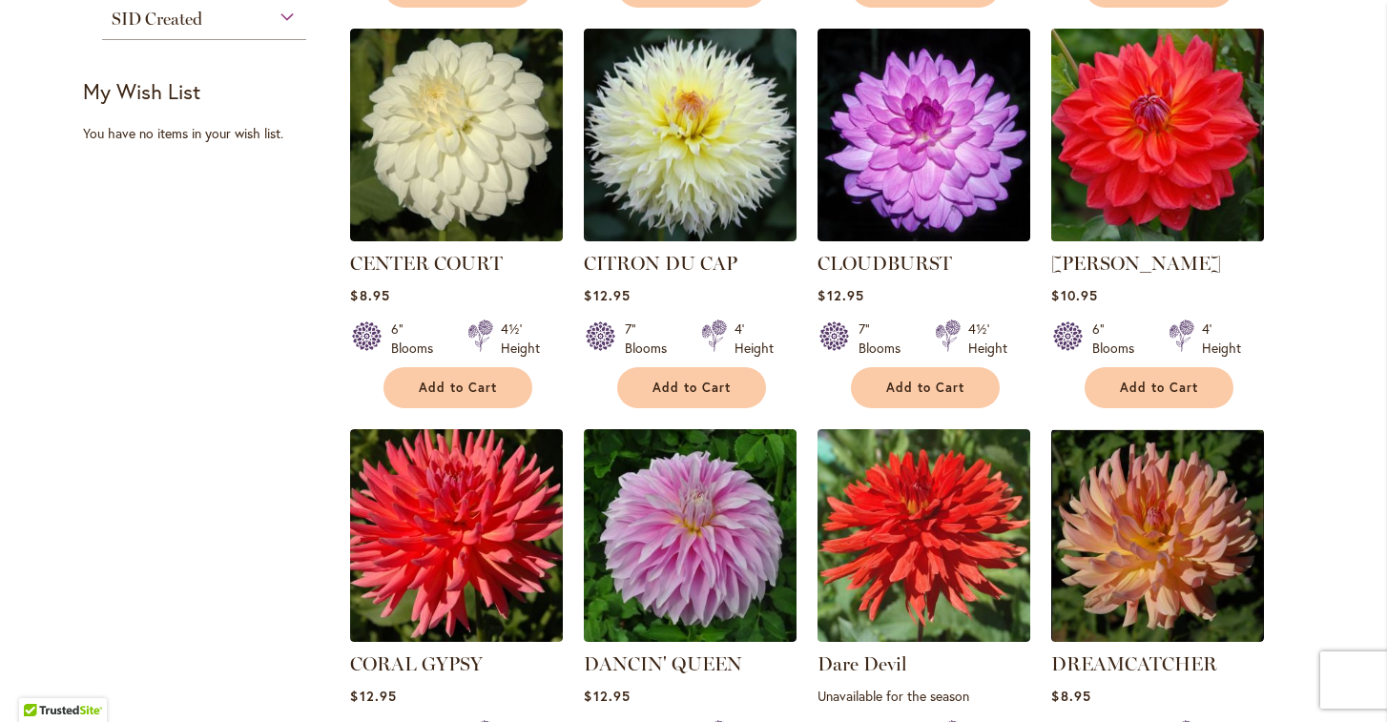
click at [1147, 158] on img at bounding box center [1157, 134] width 223 height 223
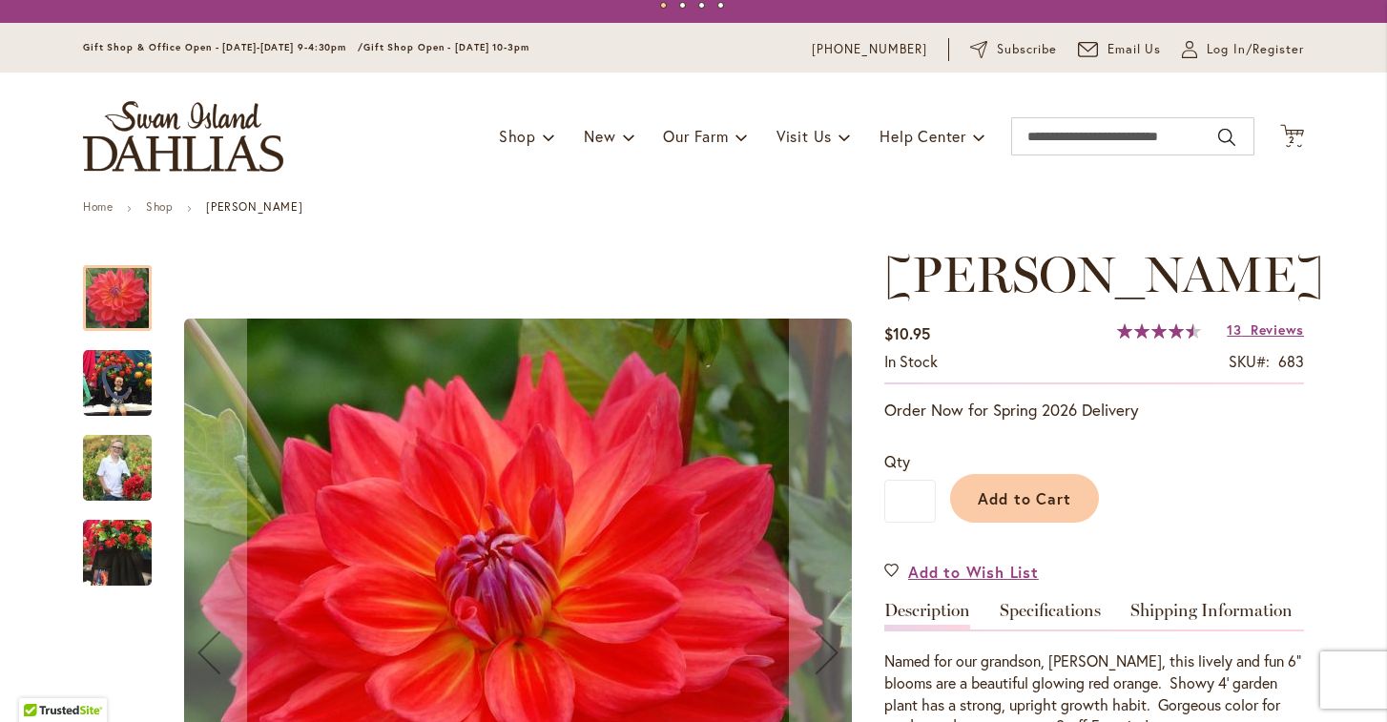
scroll to position [42, 0]
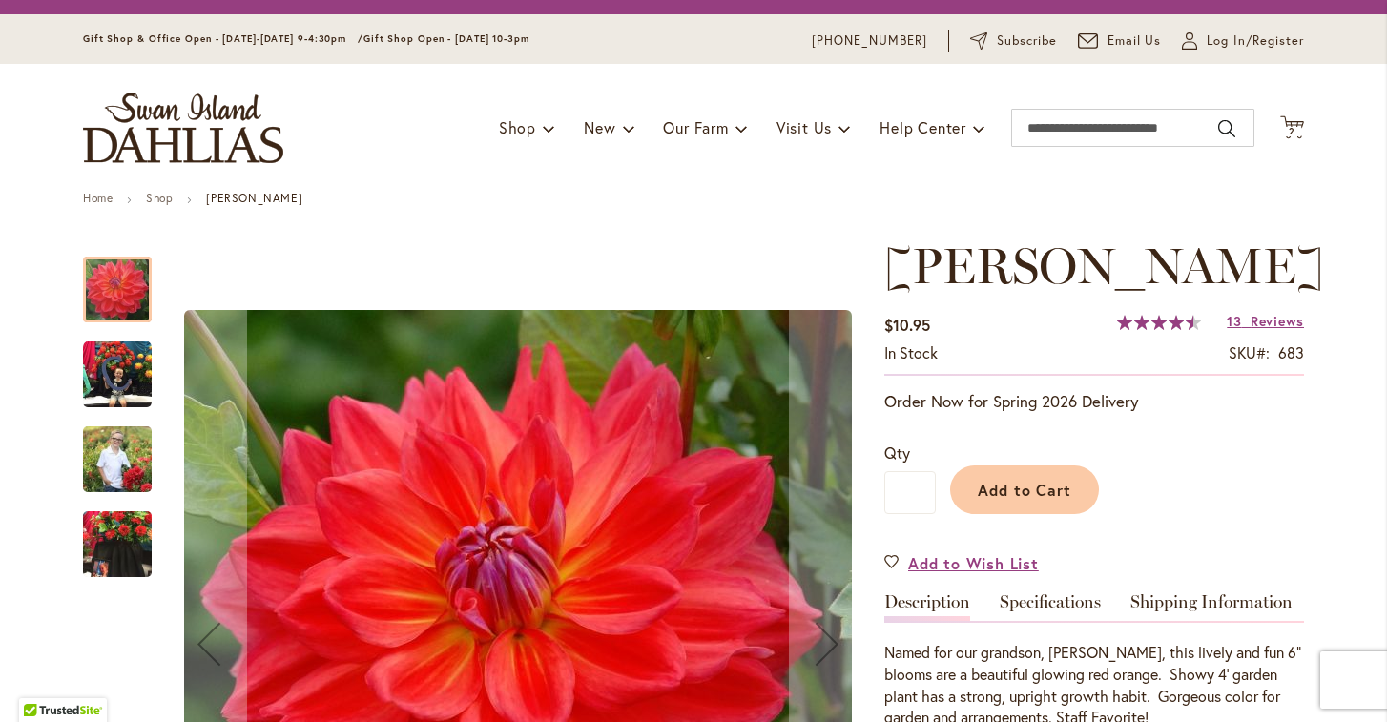
click at [122, 358] on img "COOPER BLAINE" at bounding box center [117, 375] width 69 height 69
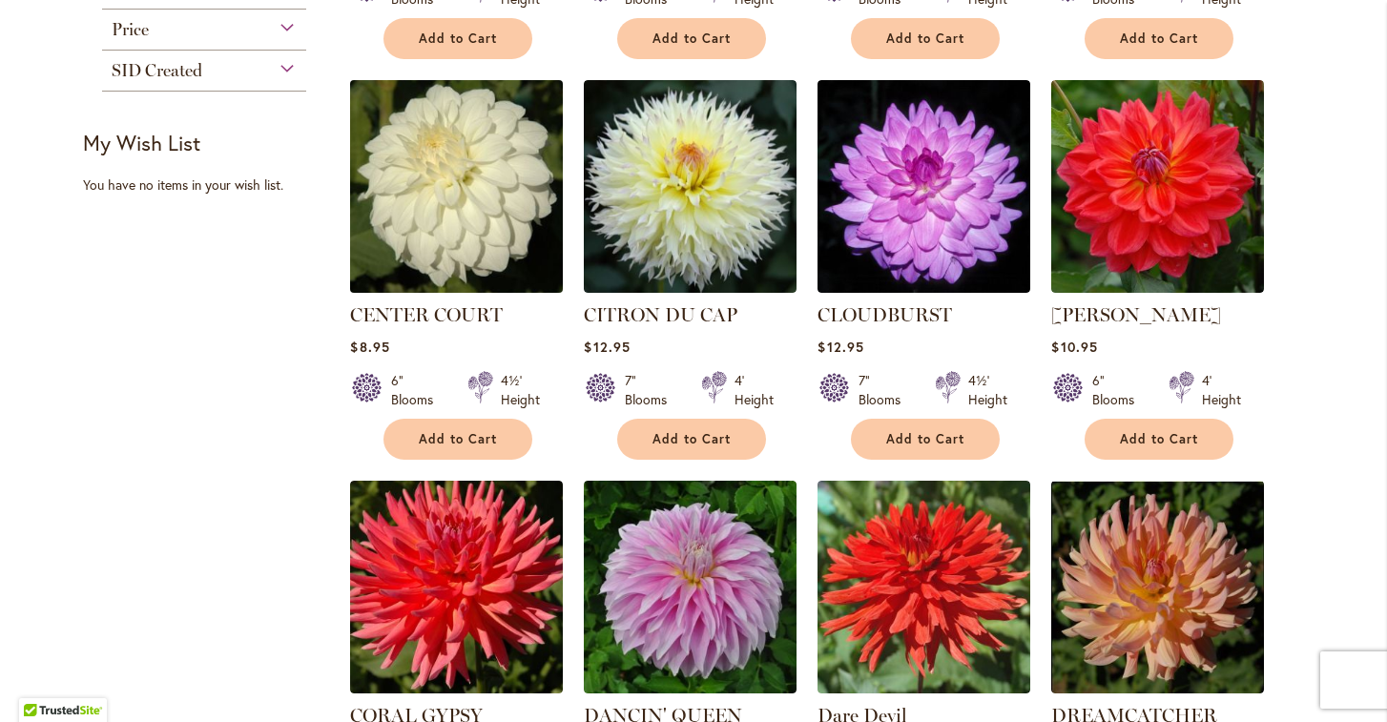
scroll to position [1174, 0]
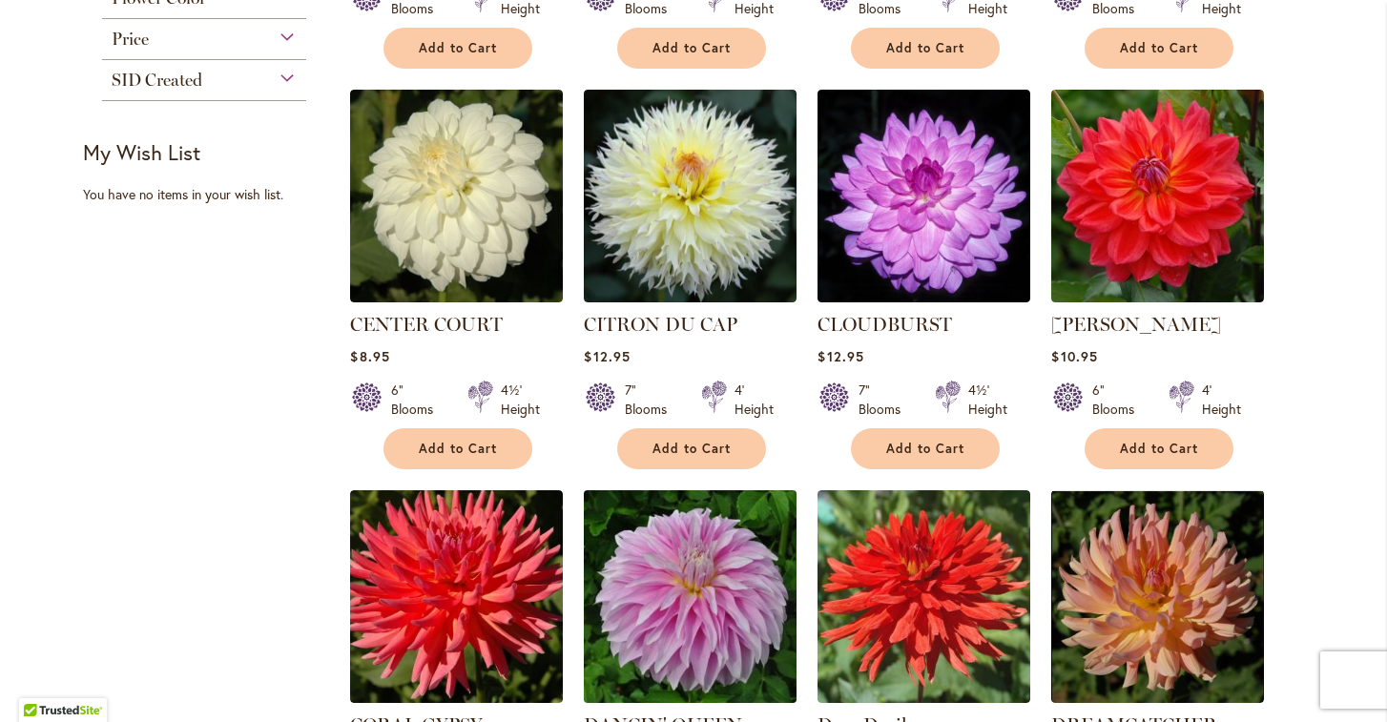
click at [663, 528] on img at bounding box center [690, 596] width 223 height 223
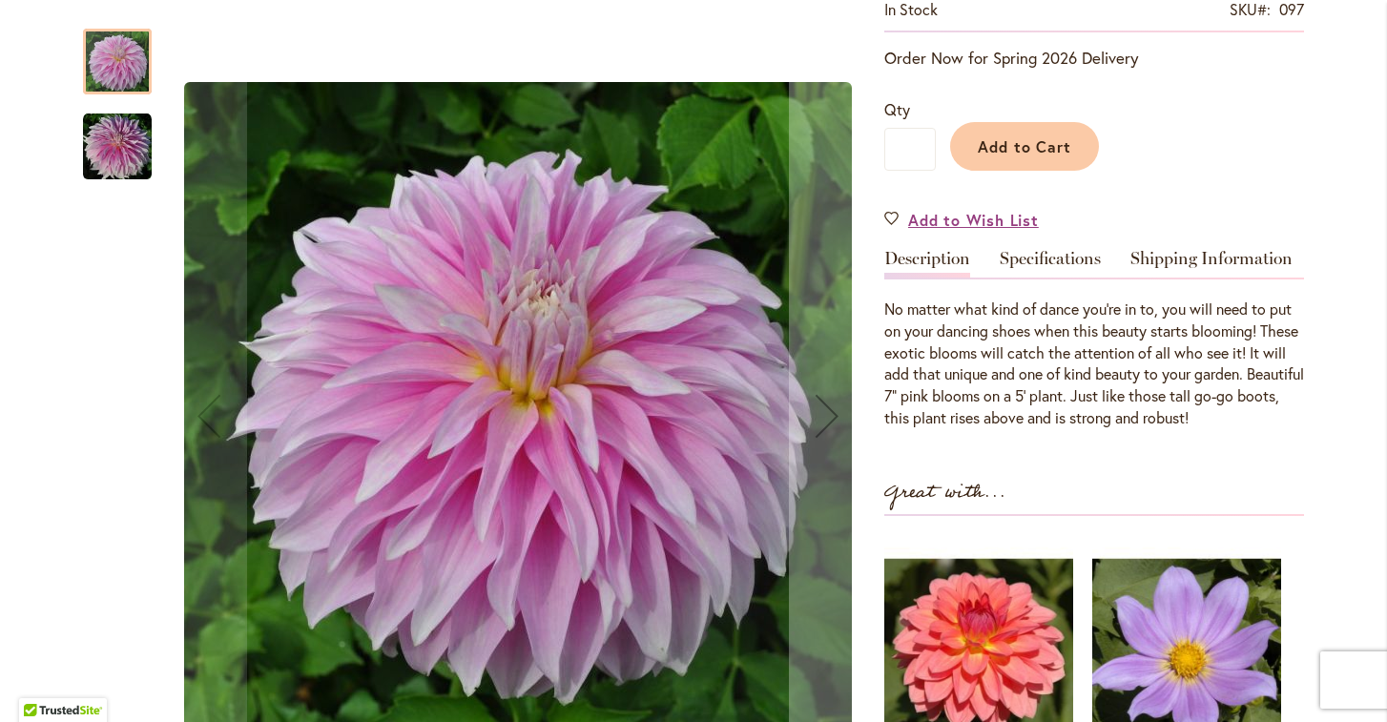
scroll to position [380, 0]
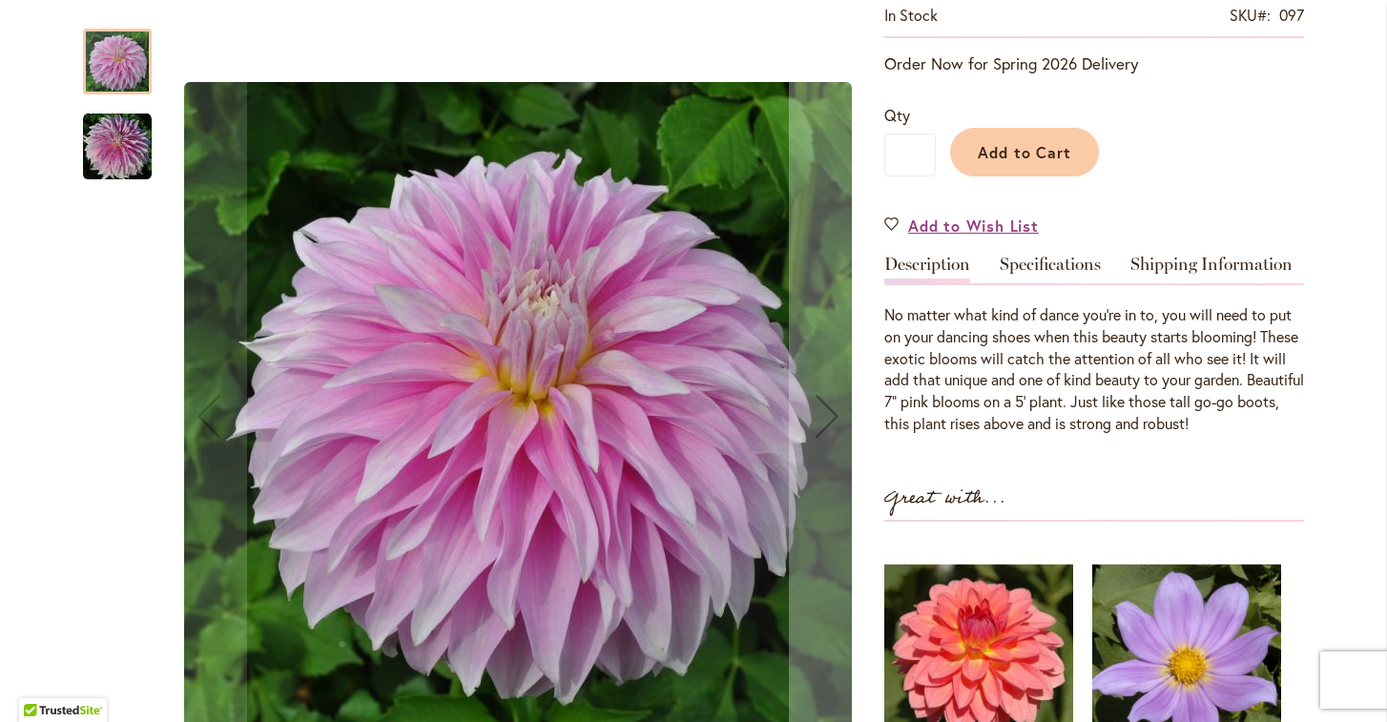
click at [106, 149] on img "Dancin' Queen" at bounding box center [117, 147] width 69 height 69
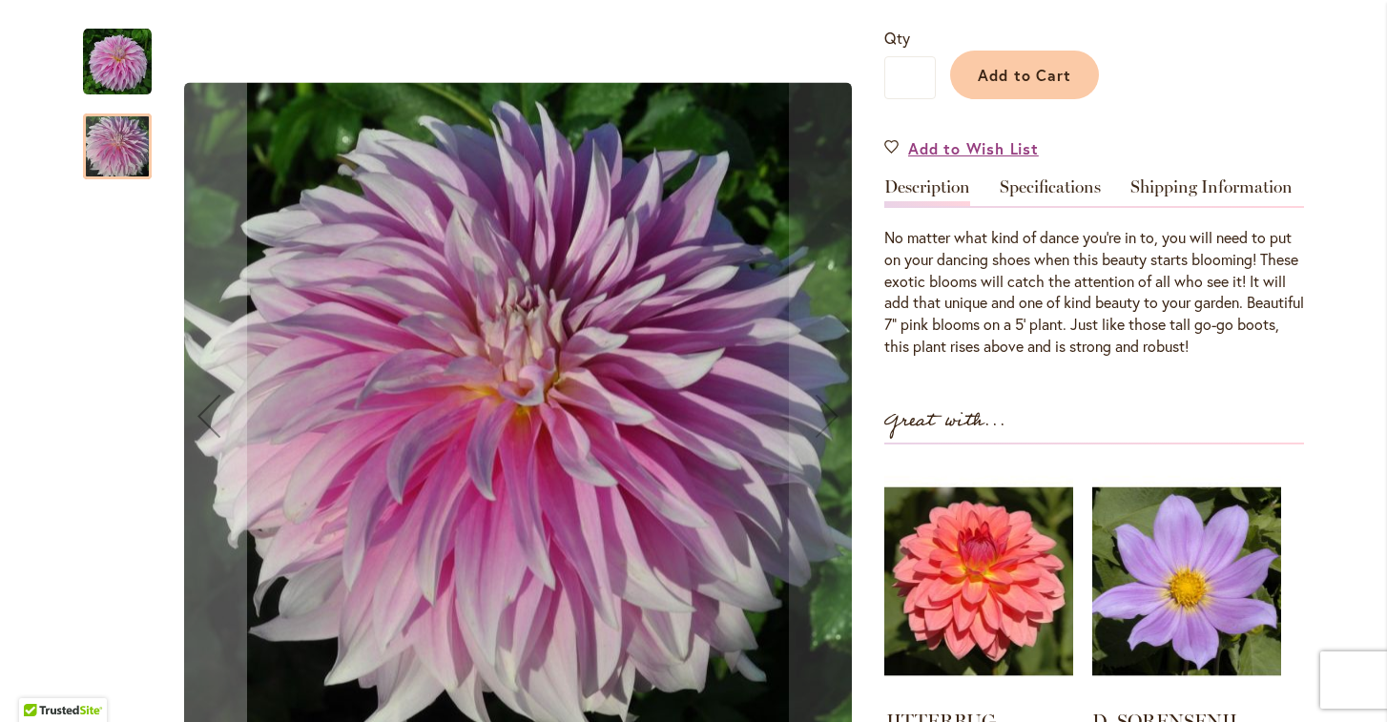
scroll to position [461, 0]
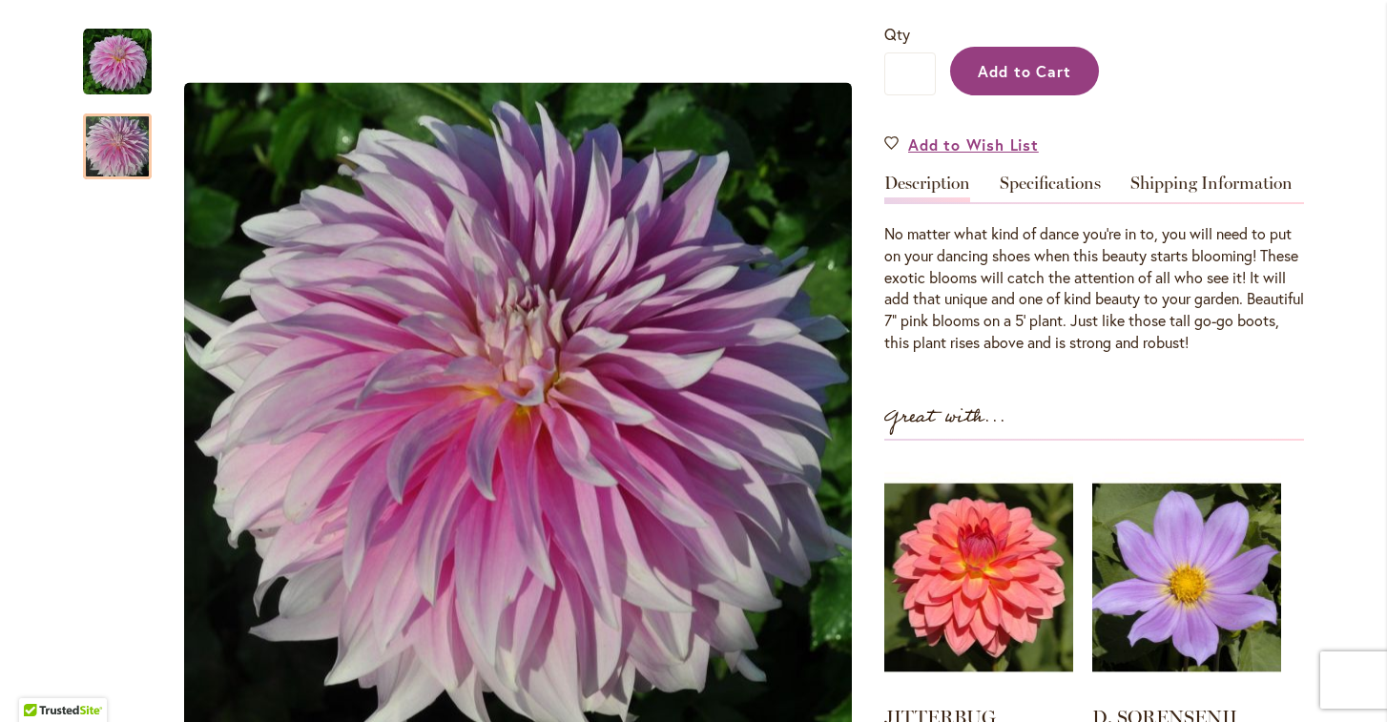
click at [1005, 66] on span "Add to Cart" at bounding box center [1025, 71] width 94 height 20
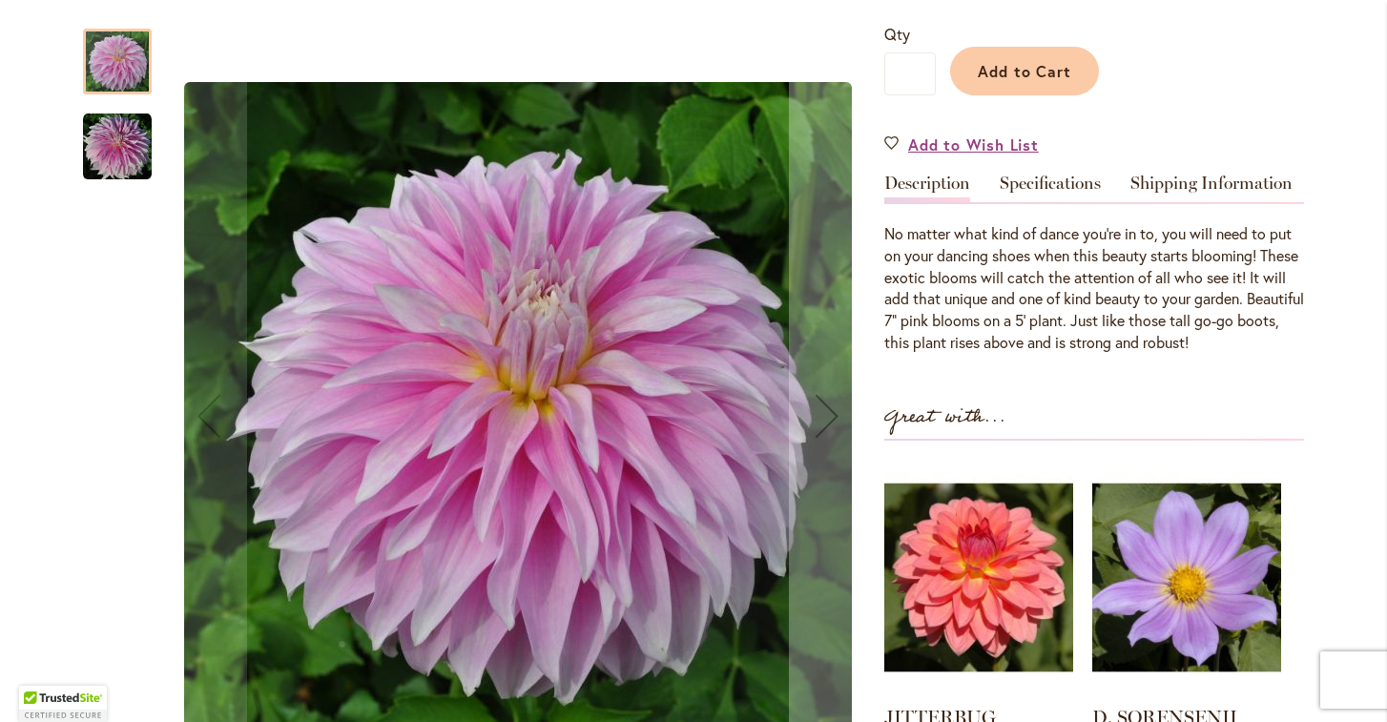
scroll to position [462, 0]
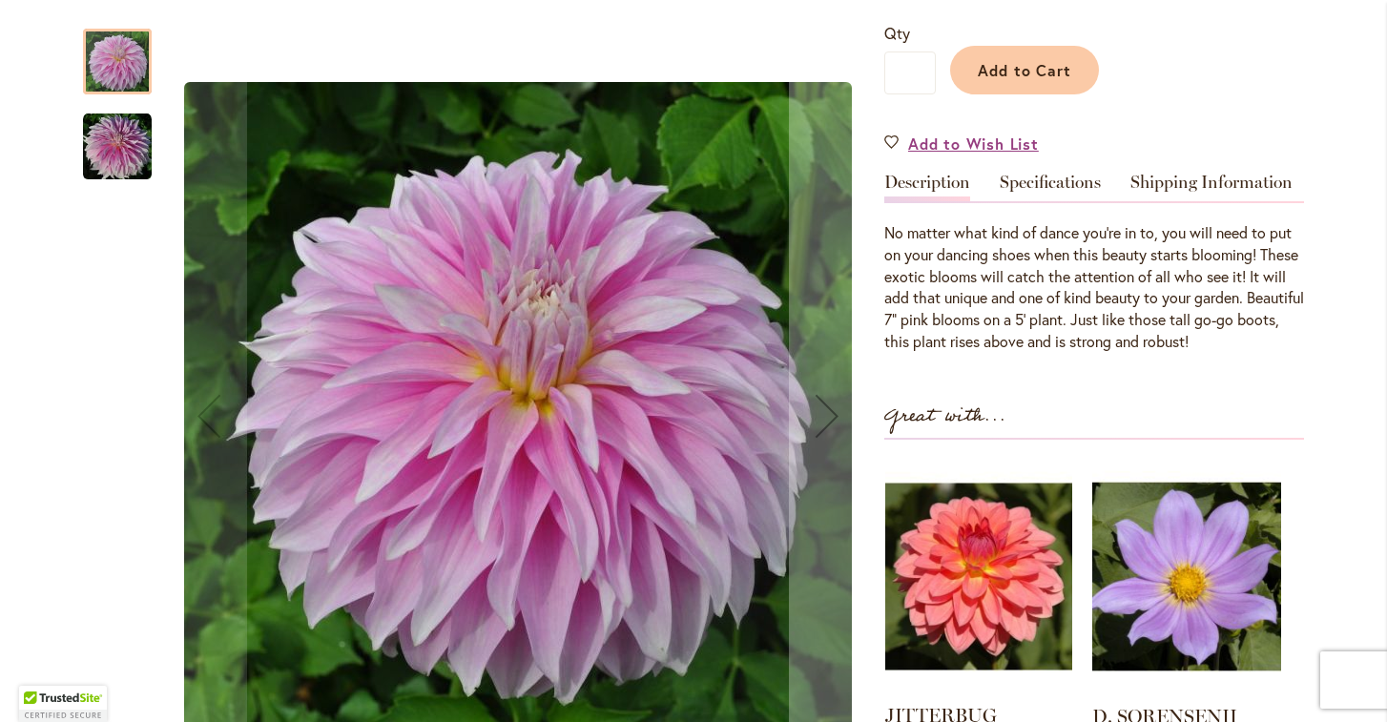
click at [961, 546] on img at bounding box center [978, 577] width 187 height 234
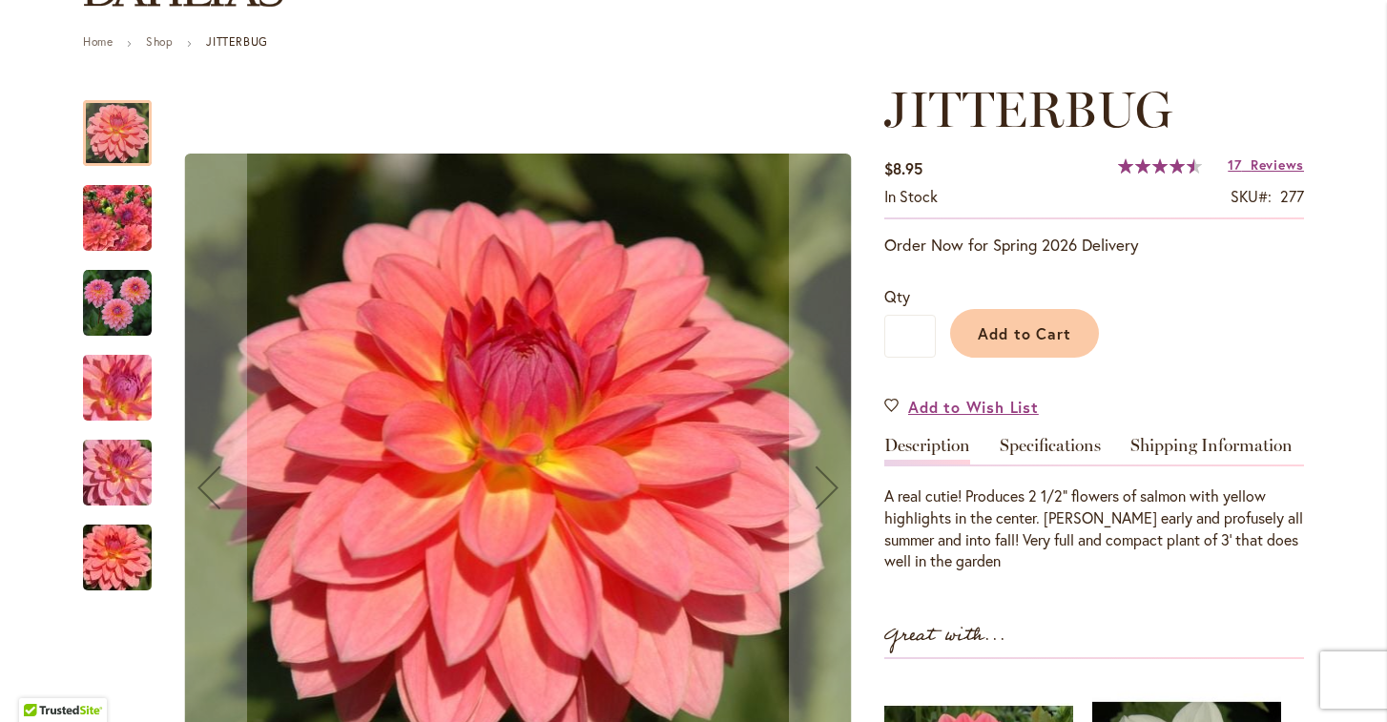
scroll to position [223, 0]
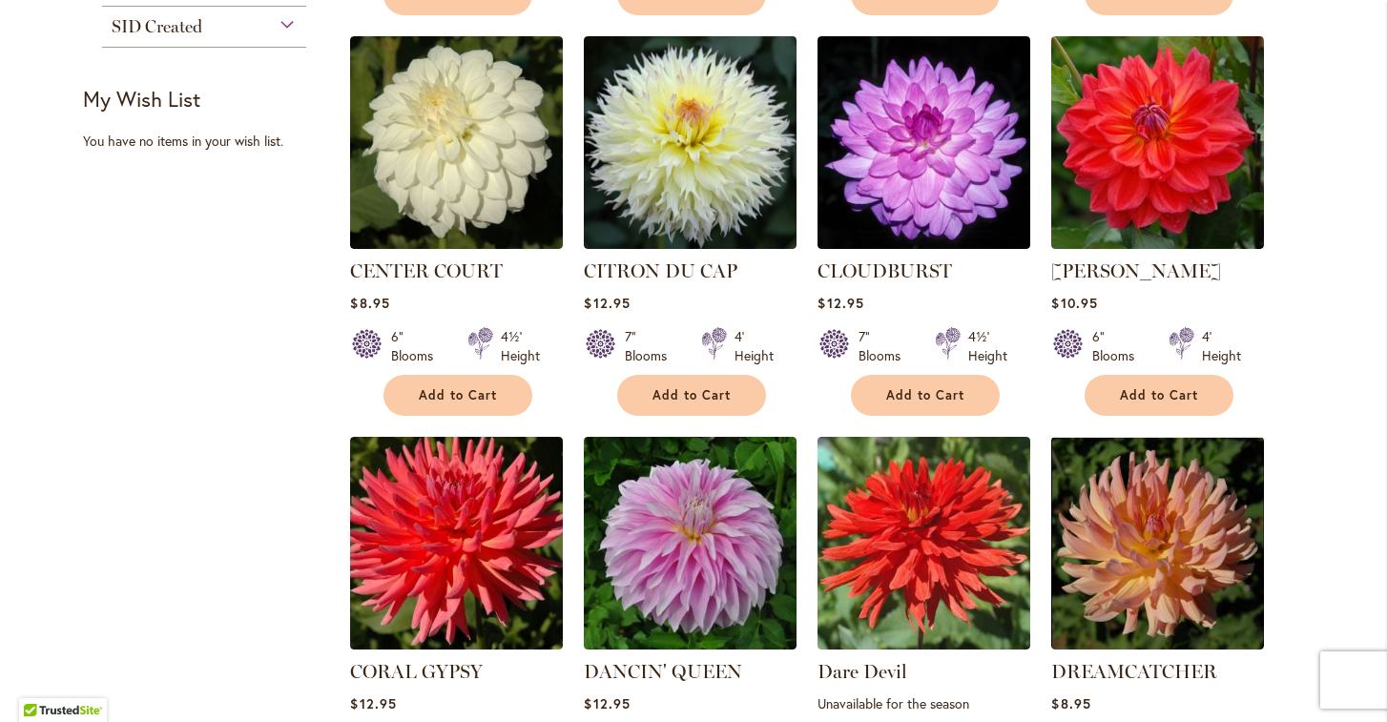
scroll to position [1233, 0]
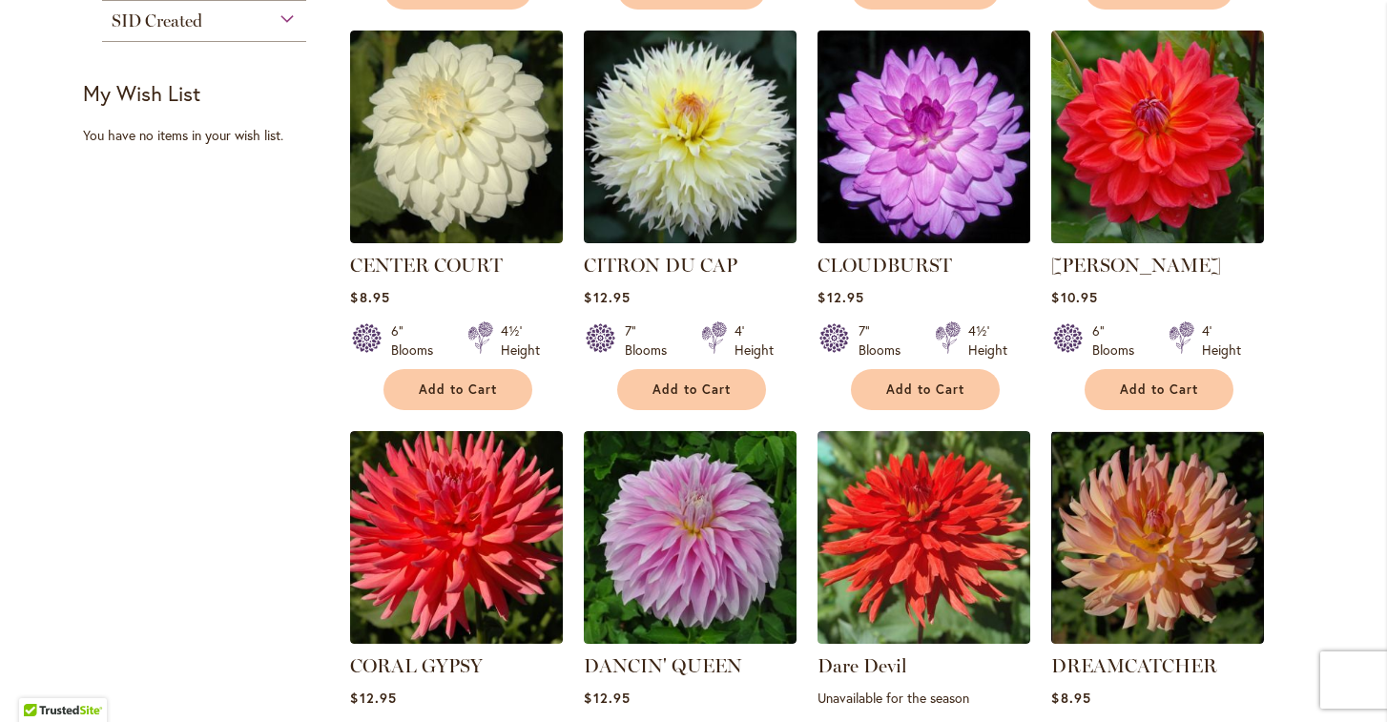
click at [880, 166] on img at bounding box center [924, 136] width 223 height 223
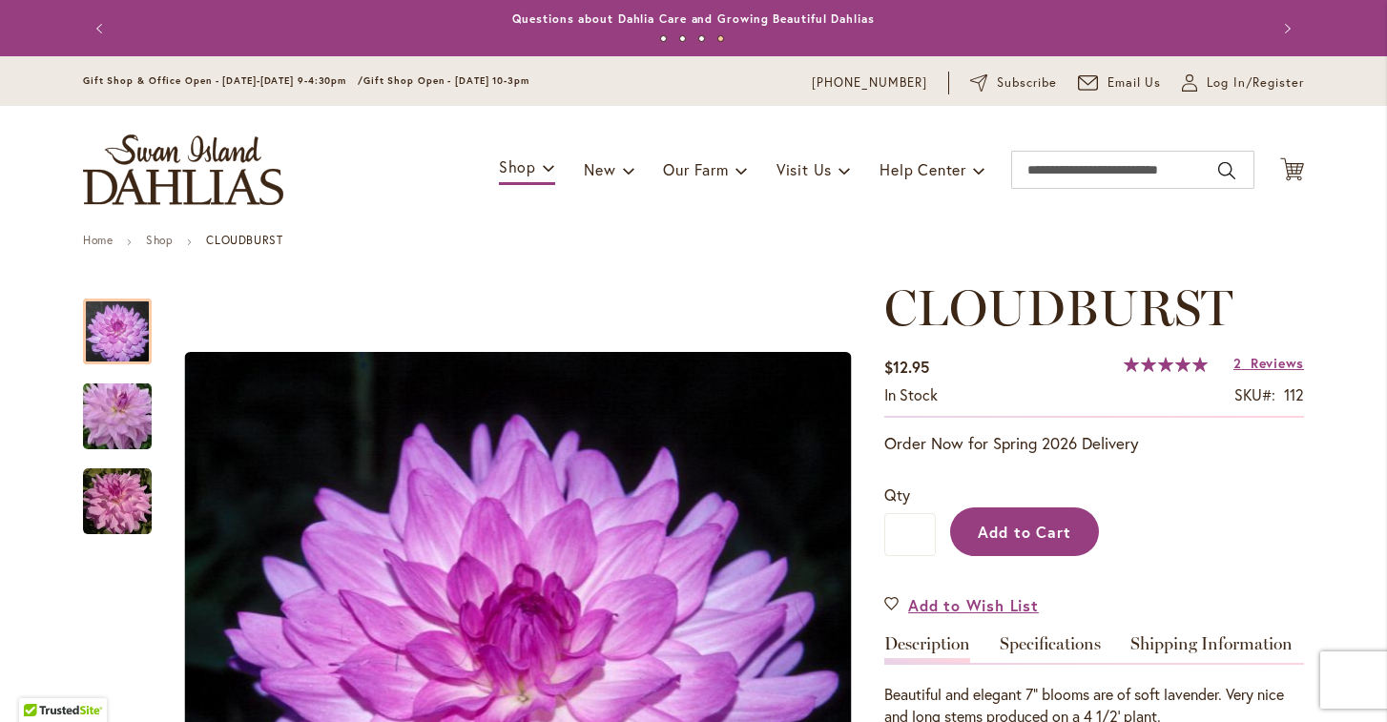
click at [999, 530] on span "Add to Cart" at bounding box center [1025, 532] width 94 height 20
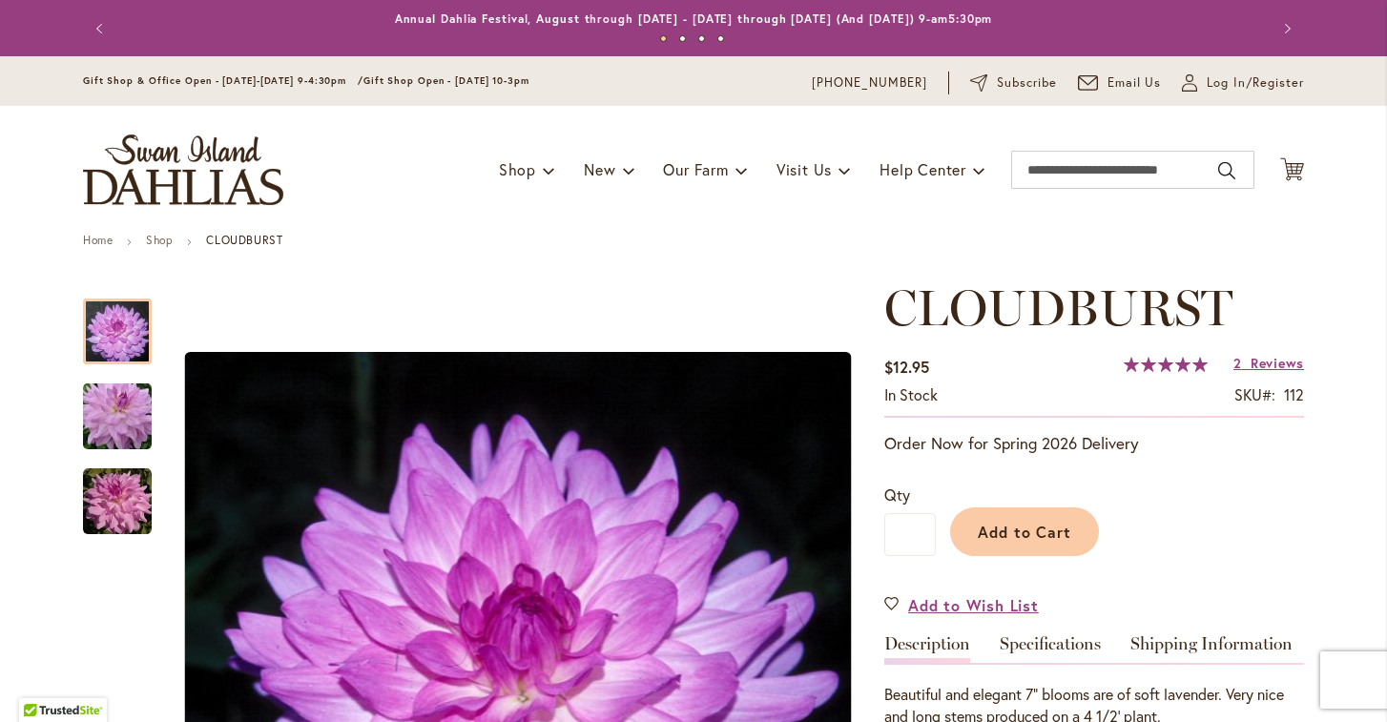
click at [104, 20] on button "Previous" at bounding box center [102, 29] width 38 height 38
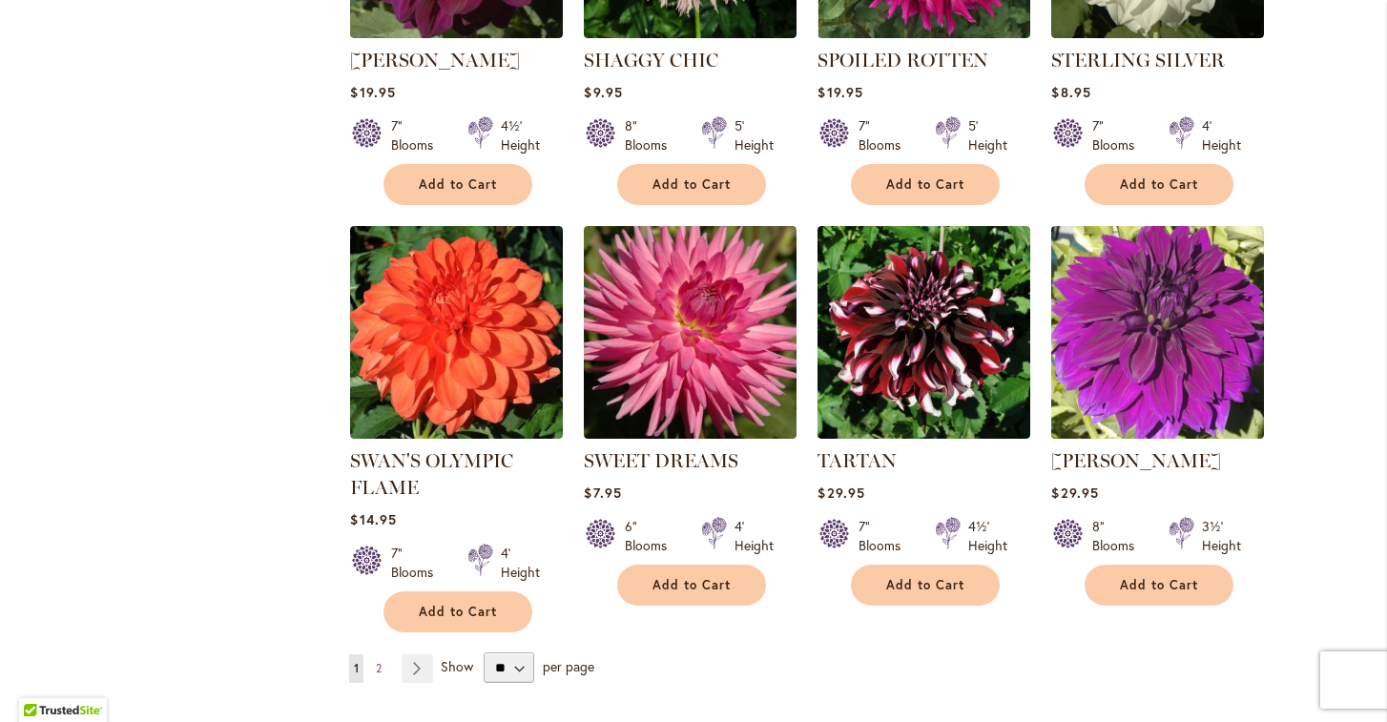
scroll to position [6508, 0]
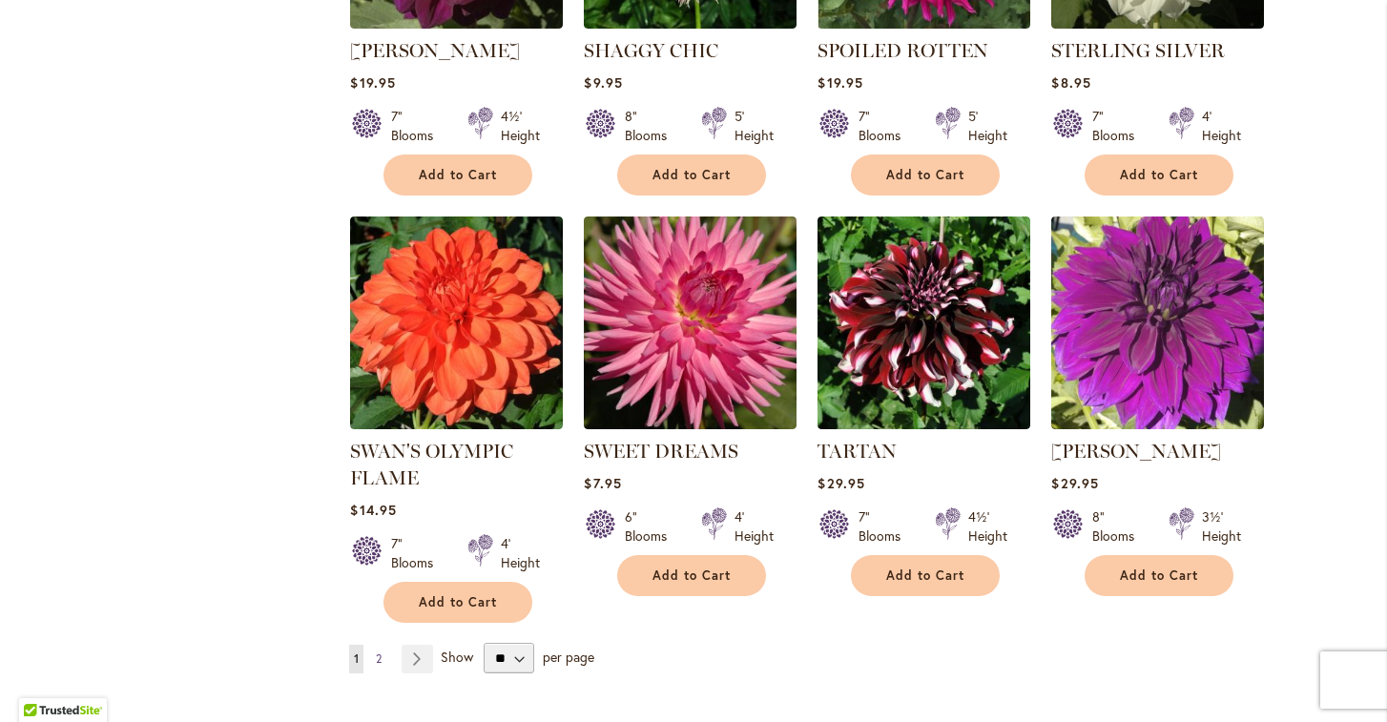
click at [380, 652] on span "2" at bounding box center [379, 659] width 6 height 14
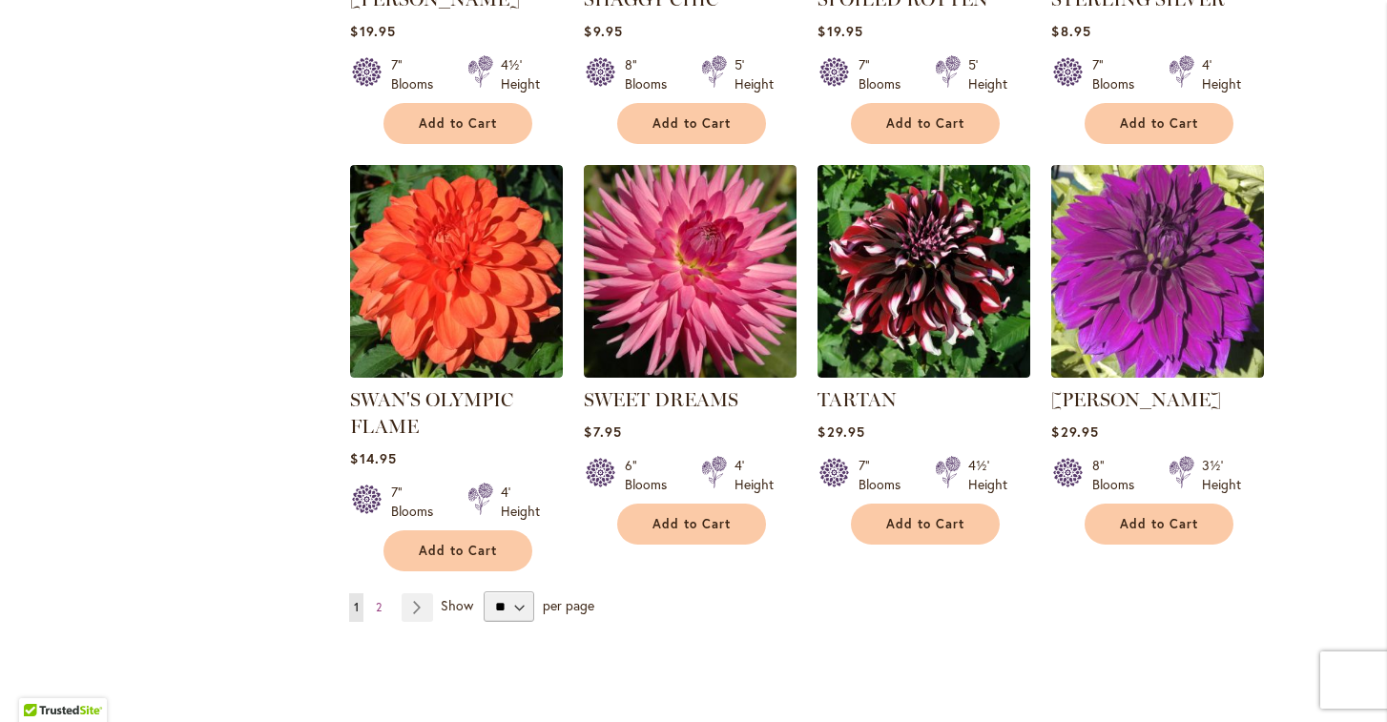
scroll to position [6578, 0]
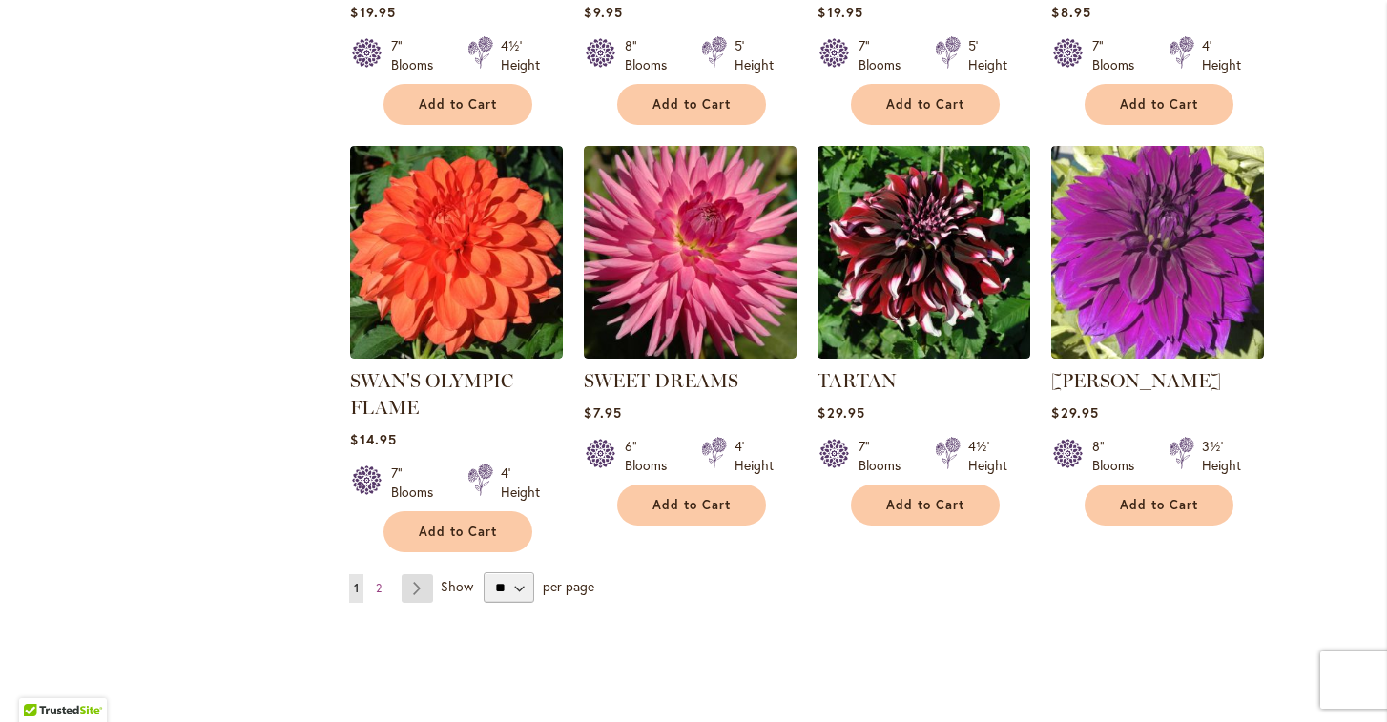
click at [407, 574] on link "Page Next" at bounding box center [417, 588] width 31 height 29
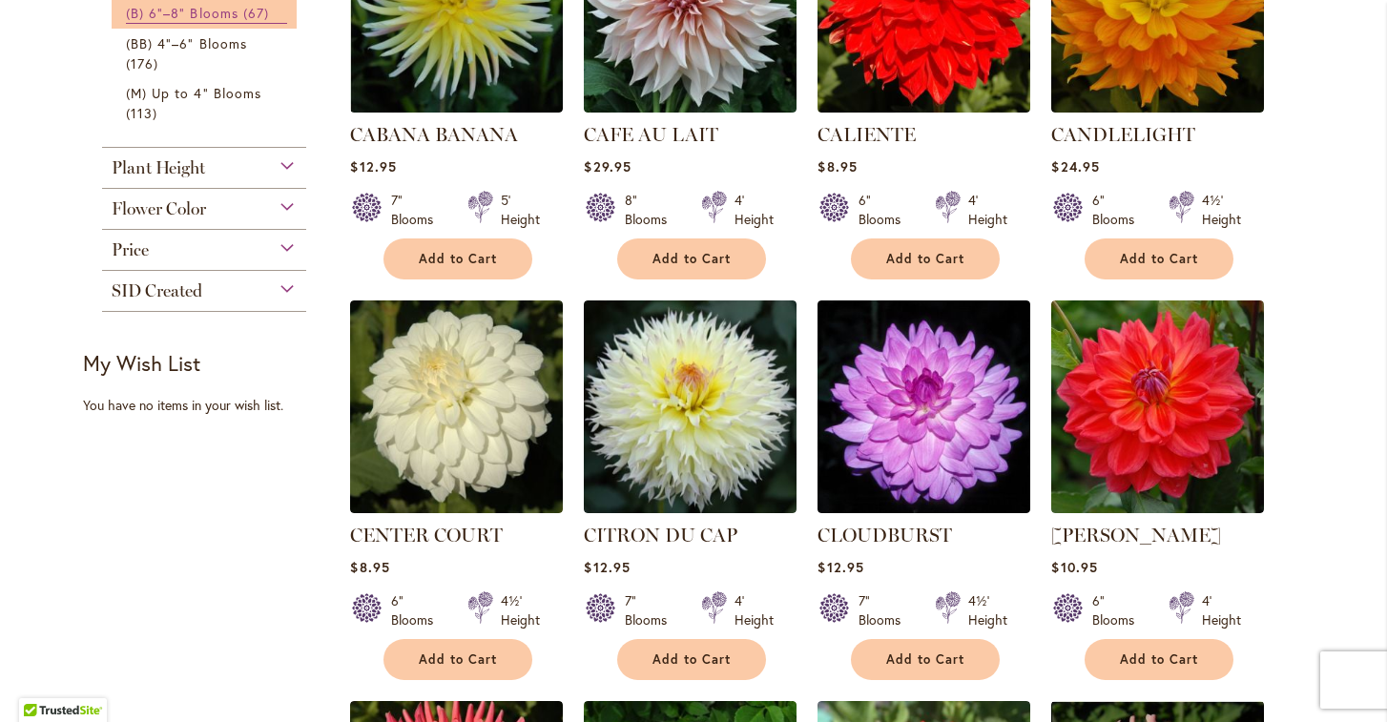
scroll to position [947, 0]
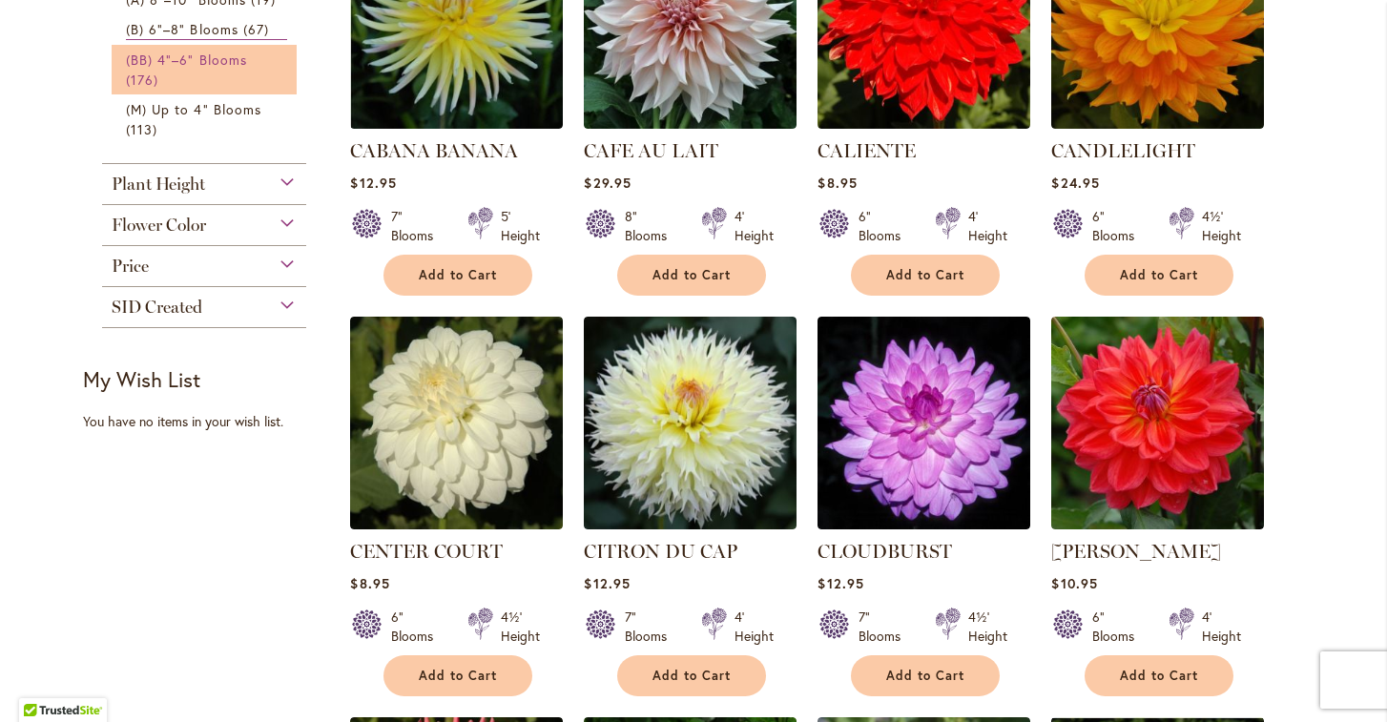
click at [227, 52] on span "(BB) 4"–6" Blooms" at bounding box center [186, 60] width 121 height 18
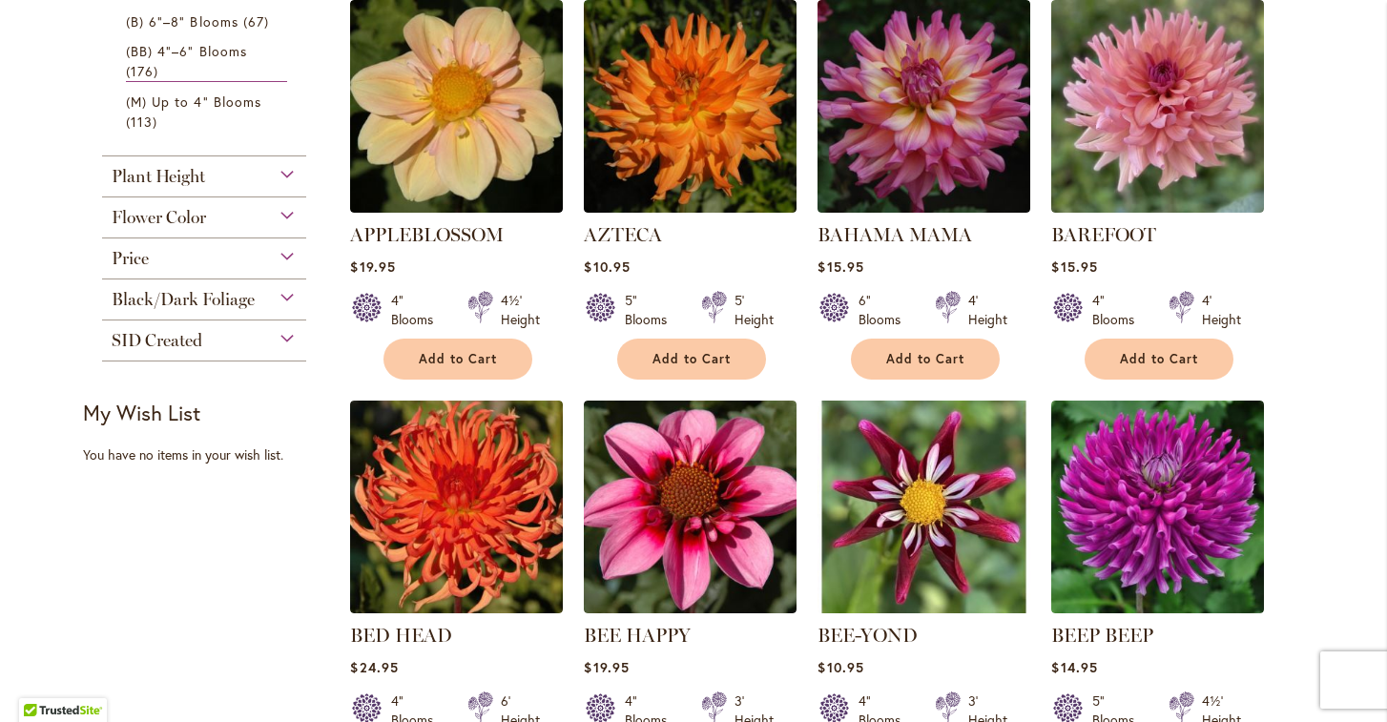
scroll to position [833, 0]
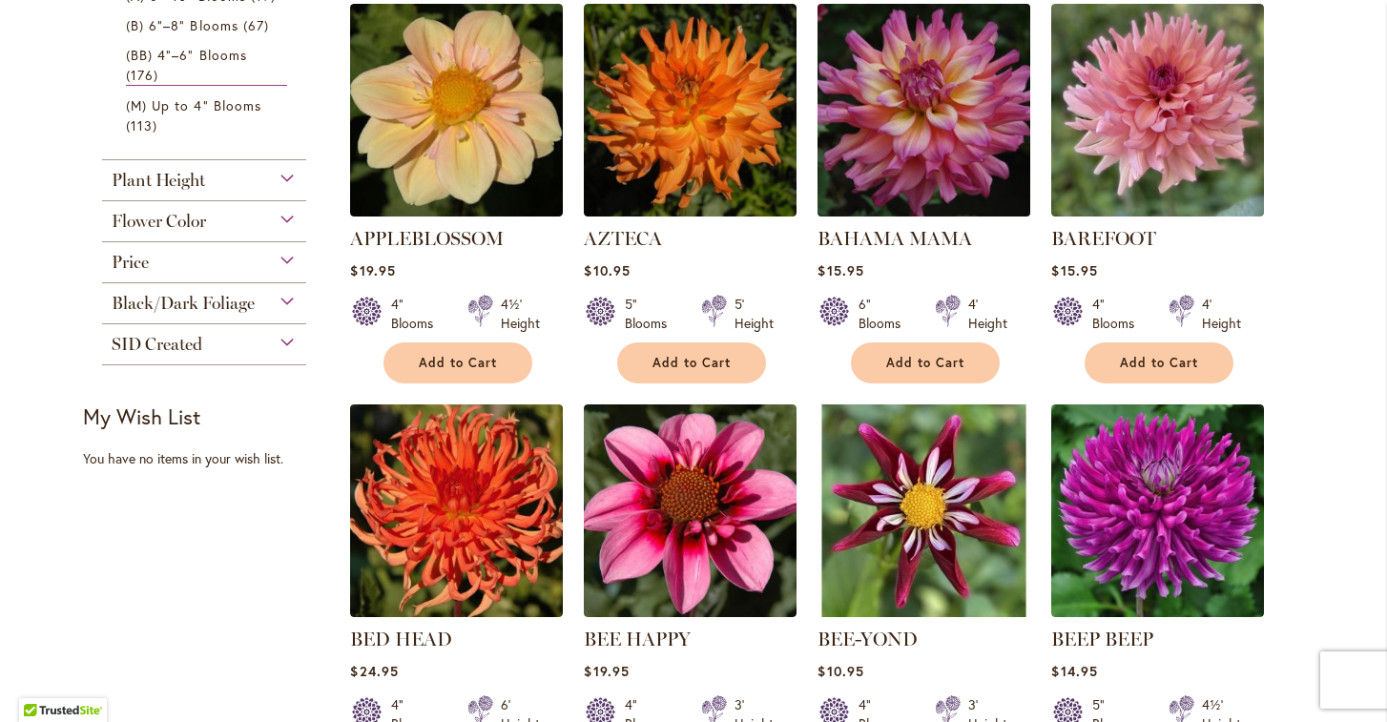
click at [844, 120] on img at bounding box center [924, 109] width 223 height 223
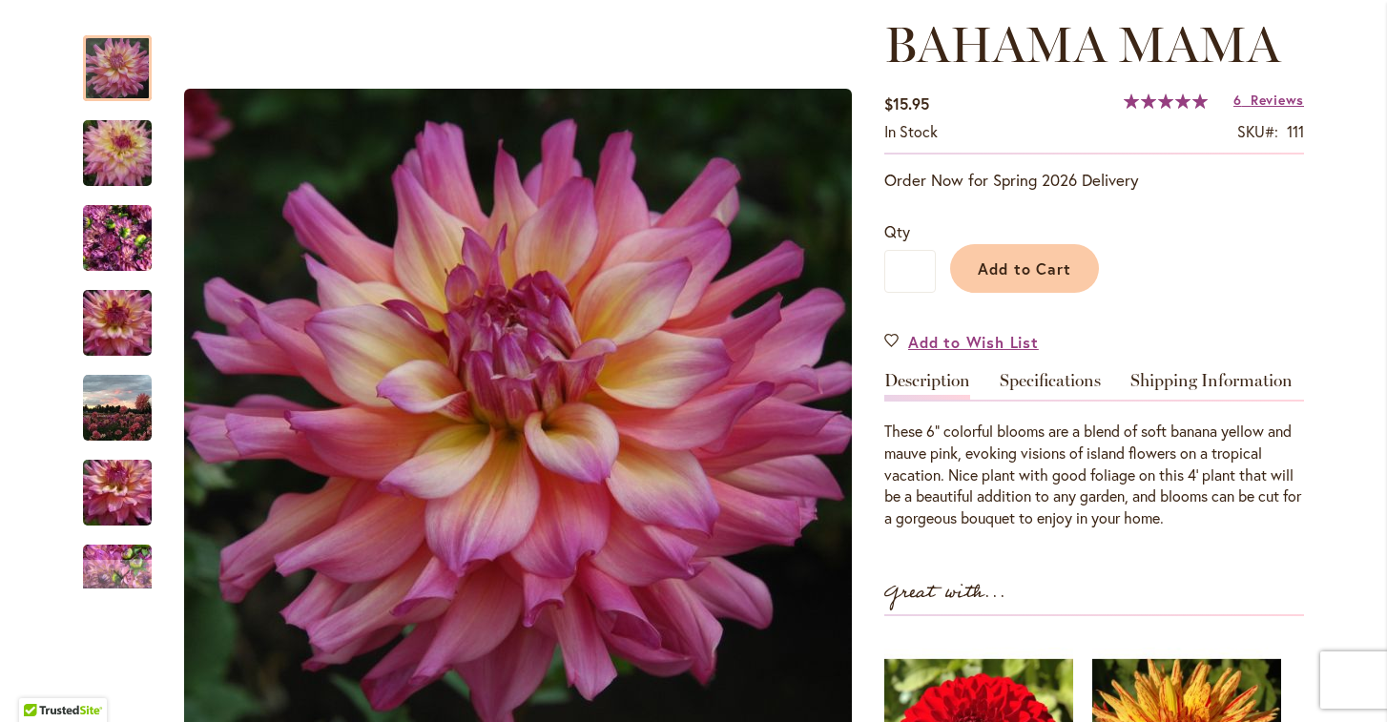
scroll to position [198, 0]
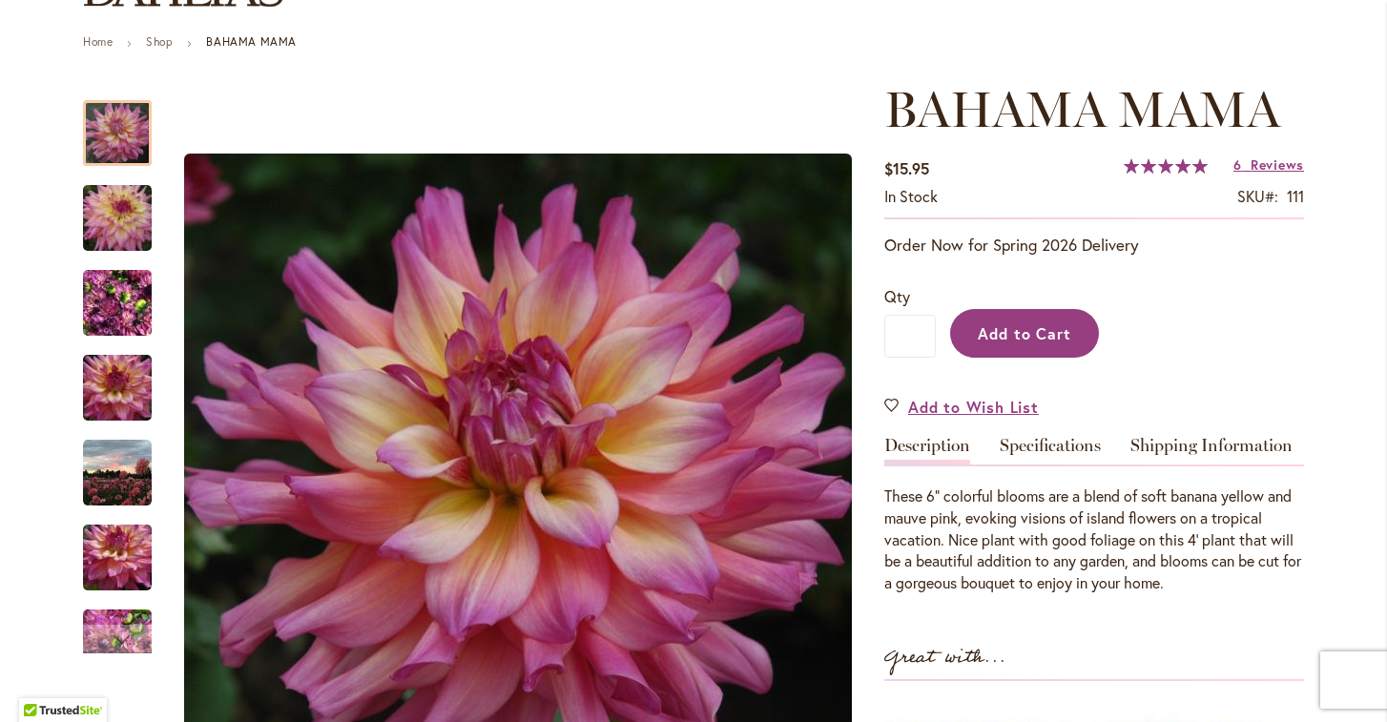
click at [990, 324] on span "Add to Cart" at bounding box center [1025, 333] width 94 height 20
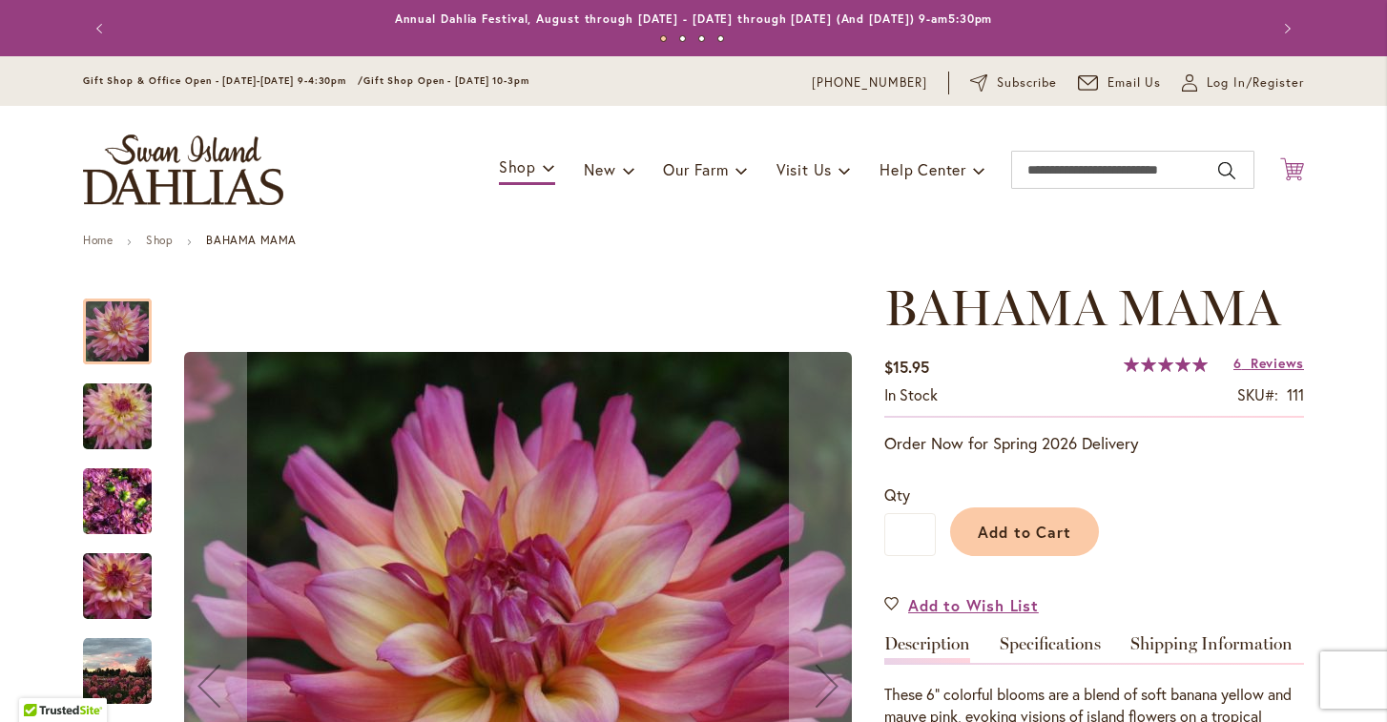
click at [1290, 167] on icon "Cart .cls-1 { fill: #231f20; }" at bounding box center [1292, 169] width 24 height 24
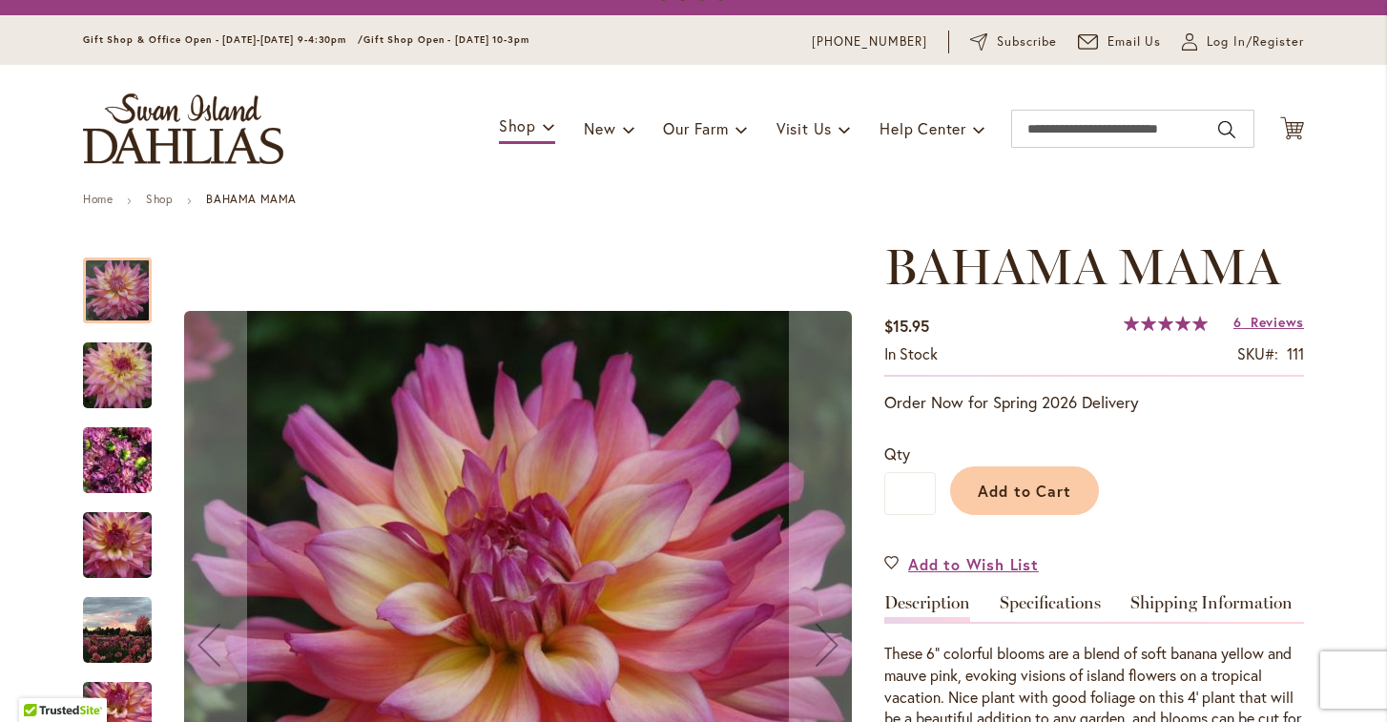
scroll to position [43, 0]
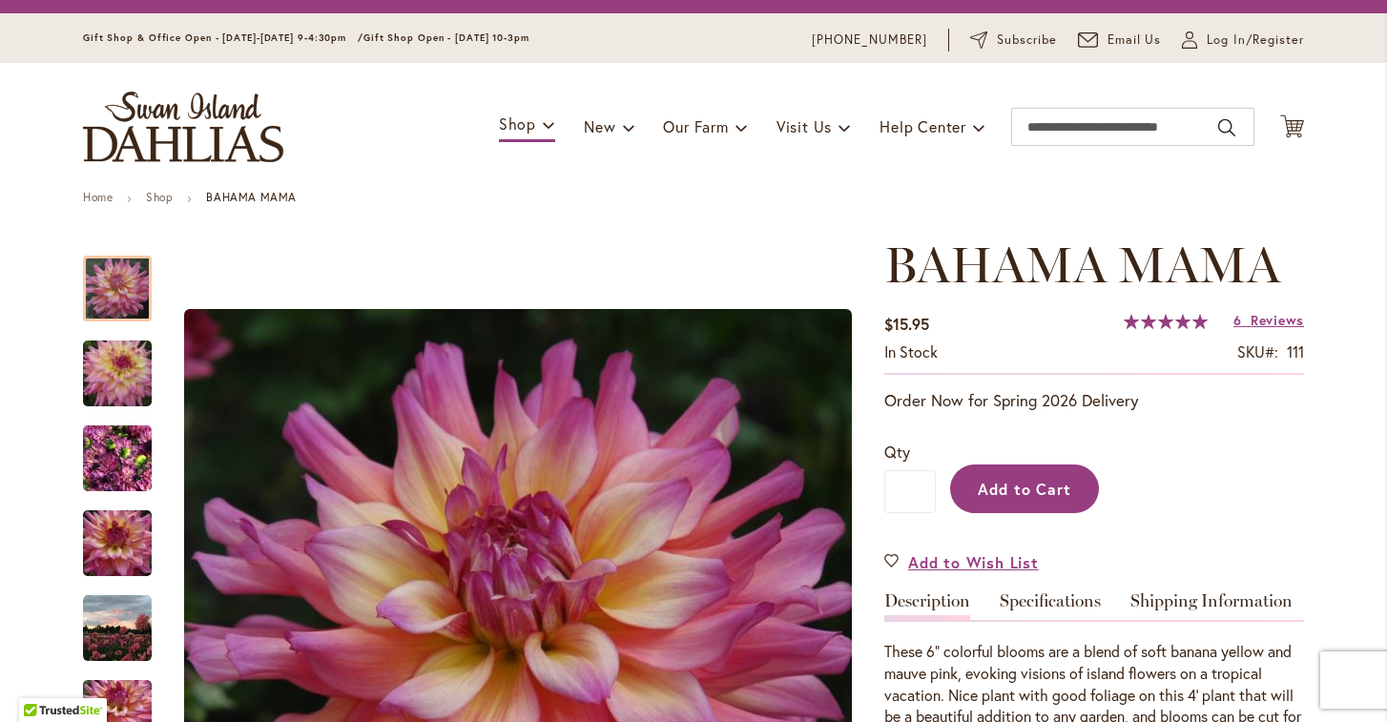
click at [985, 484] on span "Add to Cart" at bounding box center [1025, 489] width 94 height 20
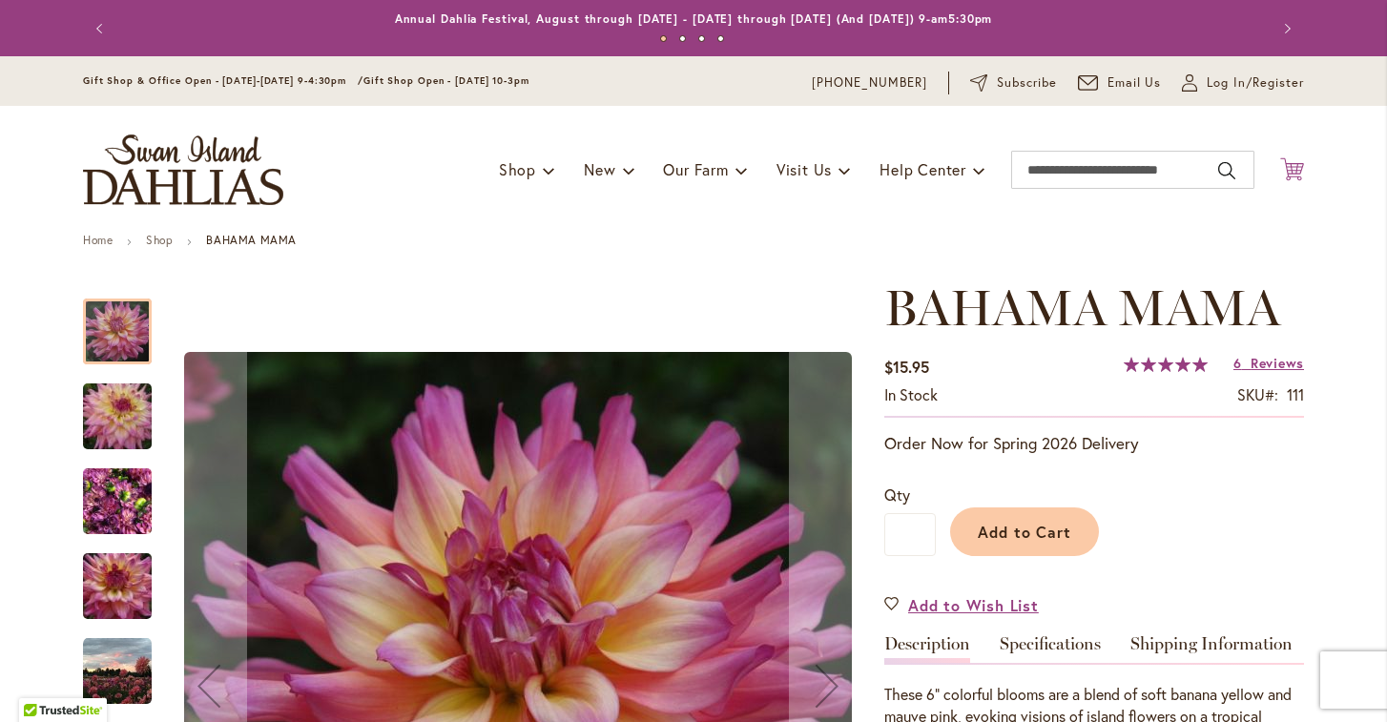
click at [1294, 162] on icon at bounding box center [1292, 168] width 24 height 23
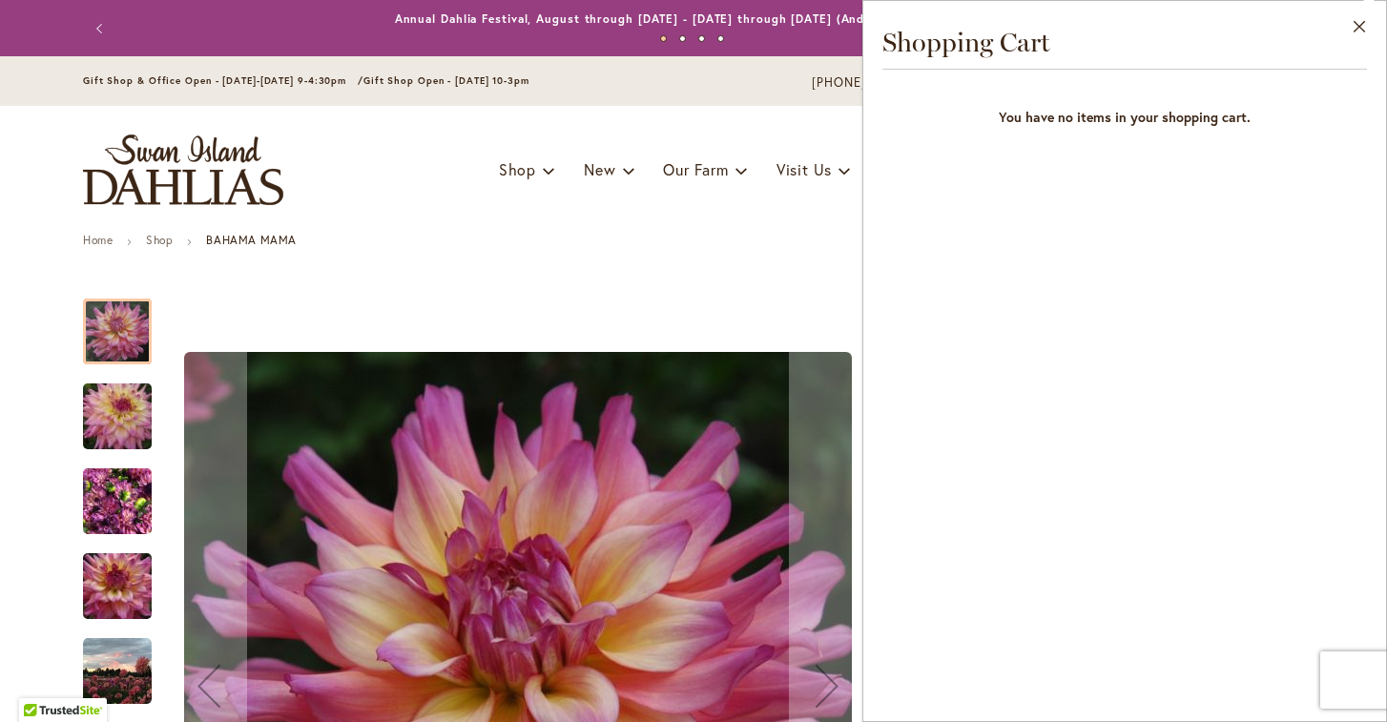
click at [750, 239] on ul "Home Shop BAHAMA MAMA" at bounding box center [693, 242] width 1221 height 17
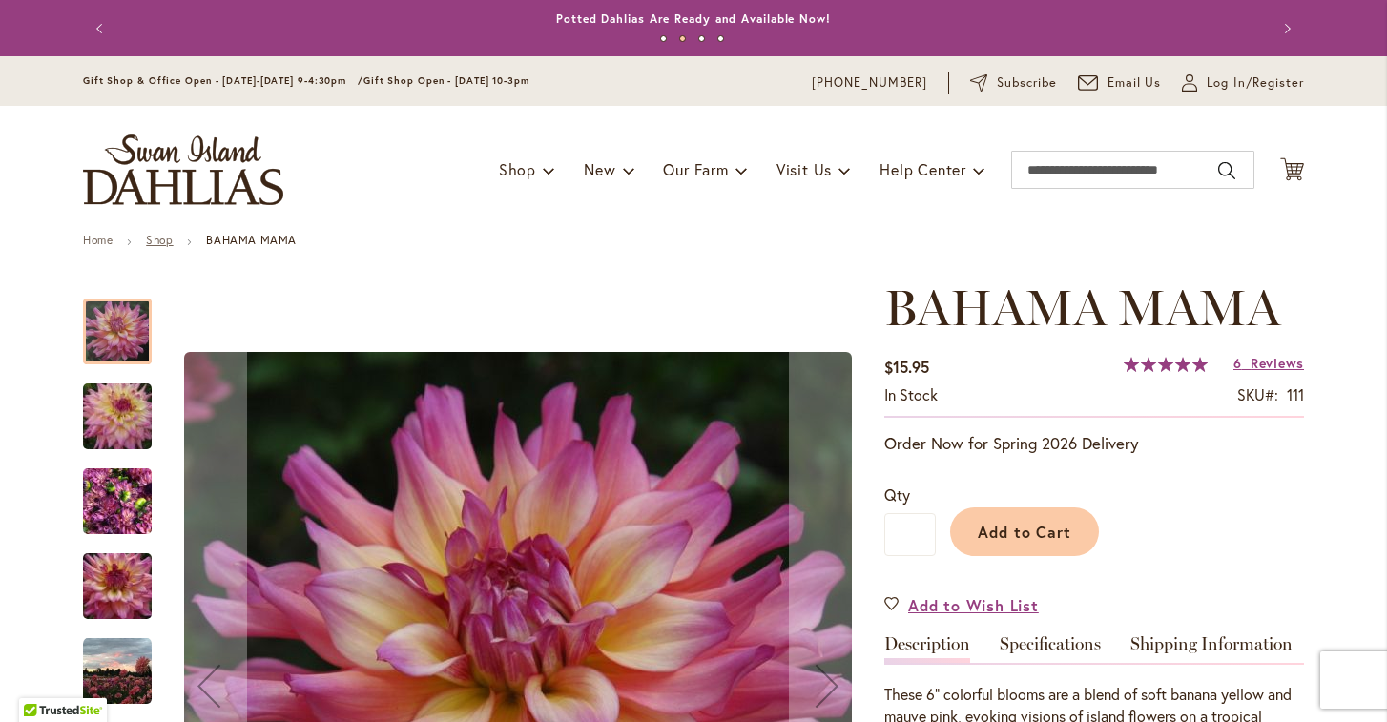
click at [168, 244] on link "Shop" at bounding box center [159, 240] width 27 height 14
